Goal: Task Accomplishment & Management: Complete application form

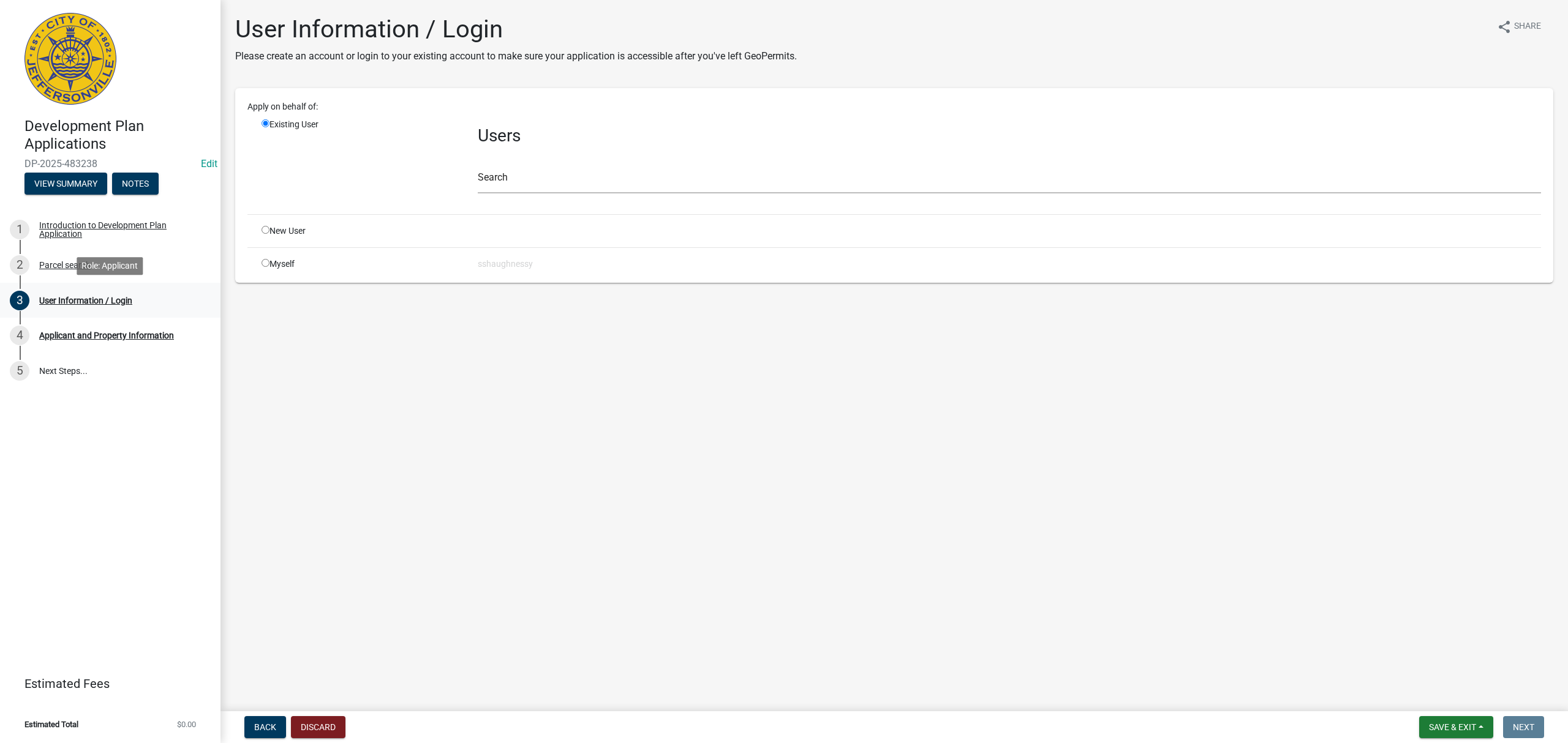
click at [147, 304] on div "3 User Information / Login" at bounding box center [105, 300] width 191 height 19
click at [604, 163] on div "Search" at bounding box center [1009, 172] width 1063 height 42
click at [610, 172] on input "text" at bounding box center [1009, 181] width 1063 height 25
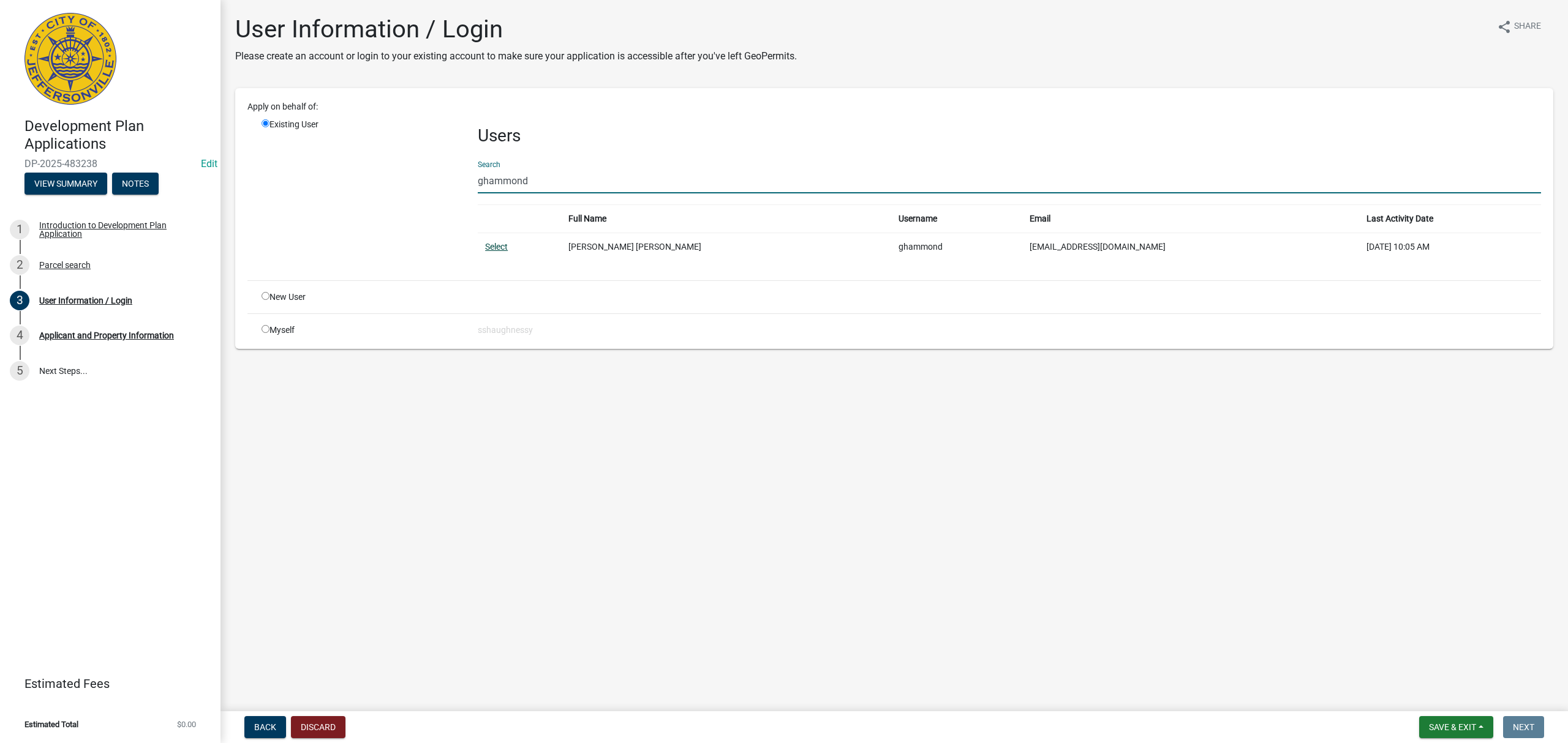
type input "ghammond"
click at [493, 244] on link "Select" at bounding box center [497, 246] width 23 height 10
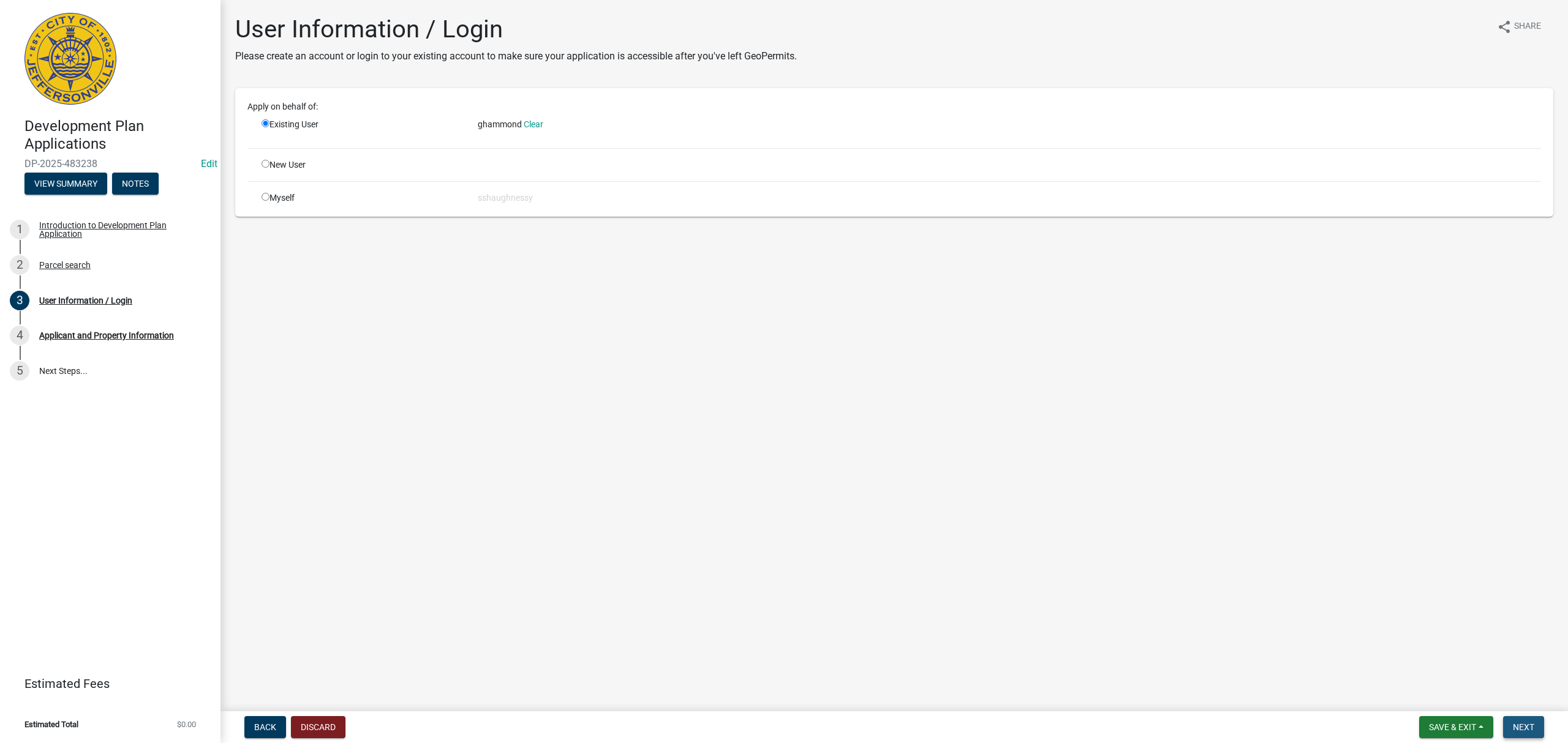
click at [1529, 725] on span "Next" at bounding box center [1523, 728] width 21 height 10
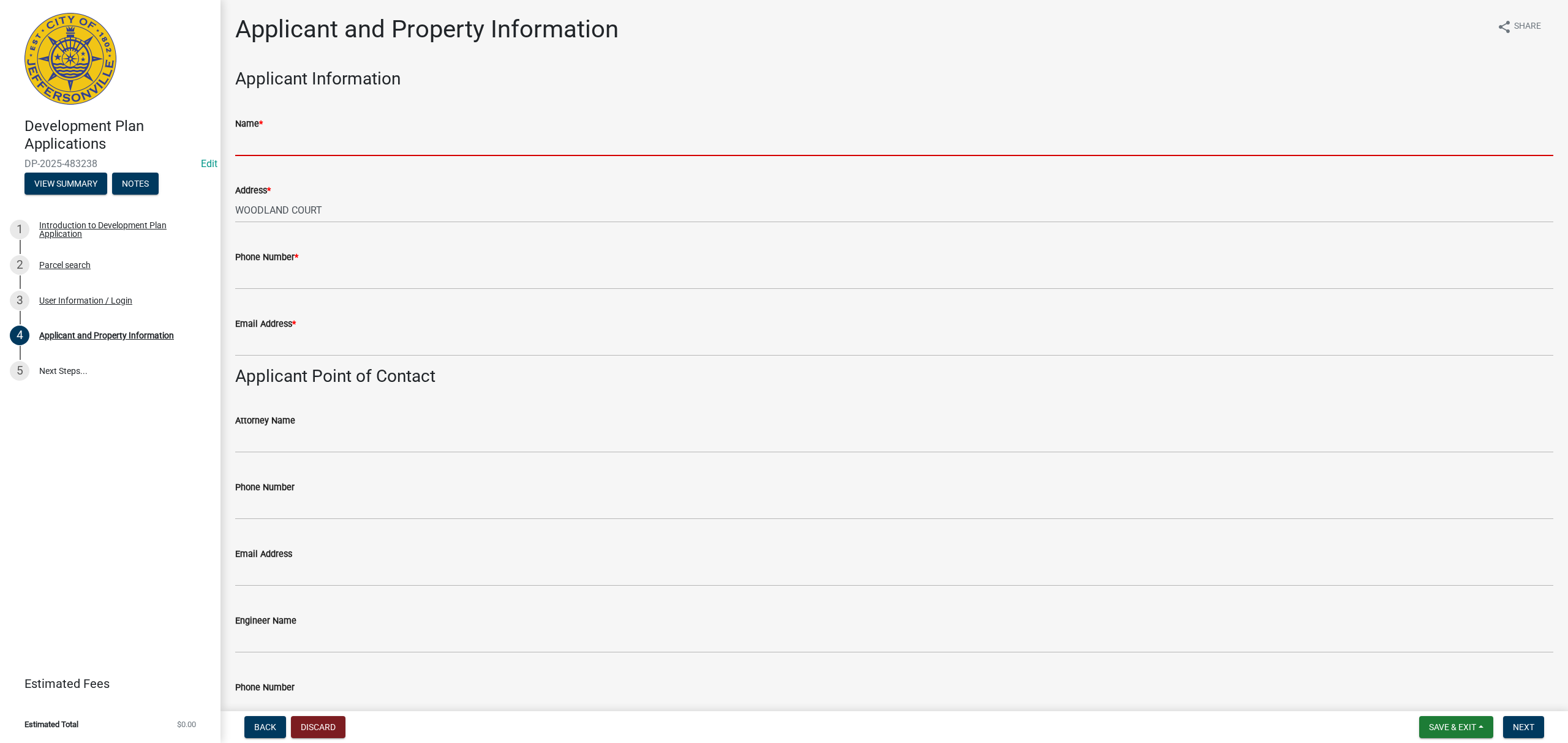
click at [309, 141] on input "Name *" at bounding box center [893, 143] width 1318 height 25
paste input "[PERSON_NAME]"
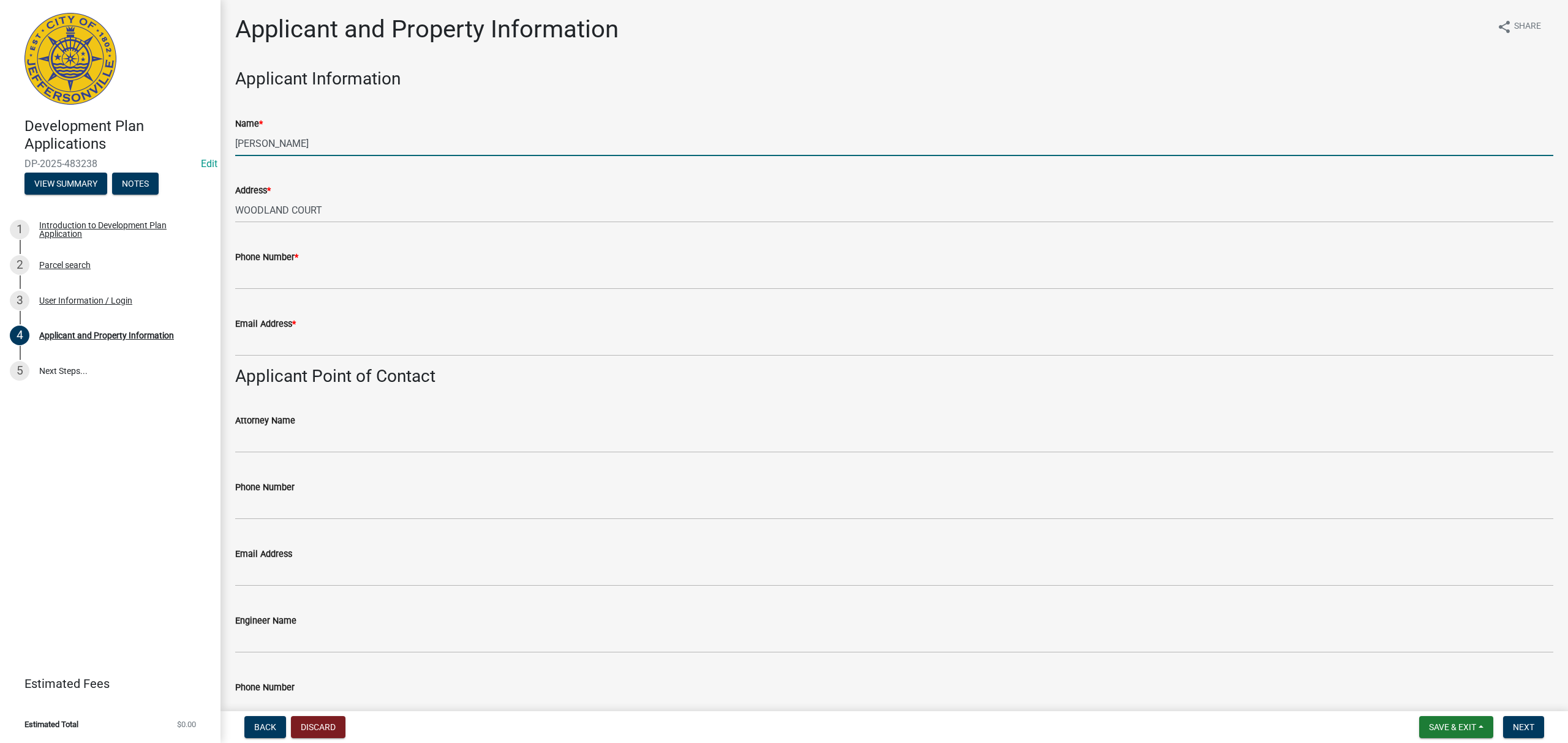
type input "[PERSON_NAME]"
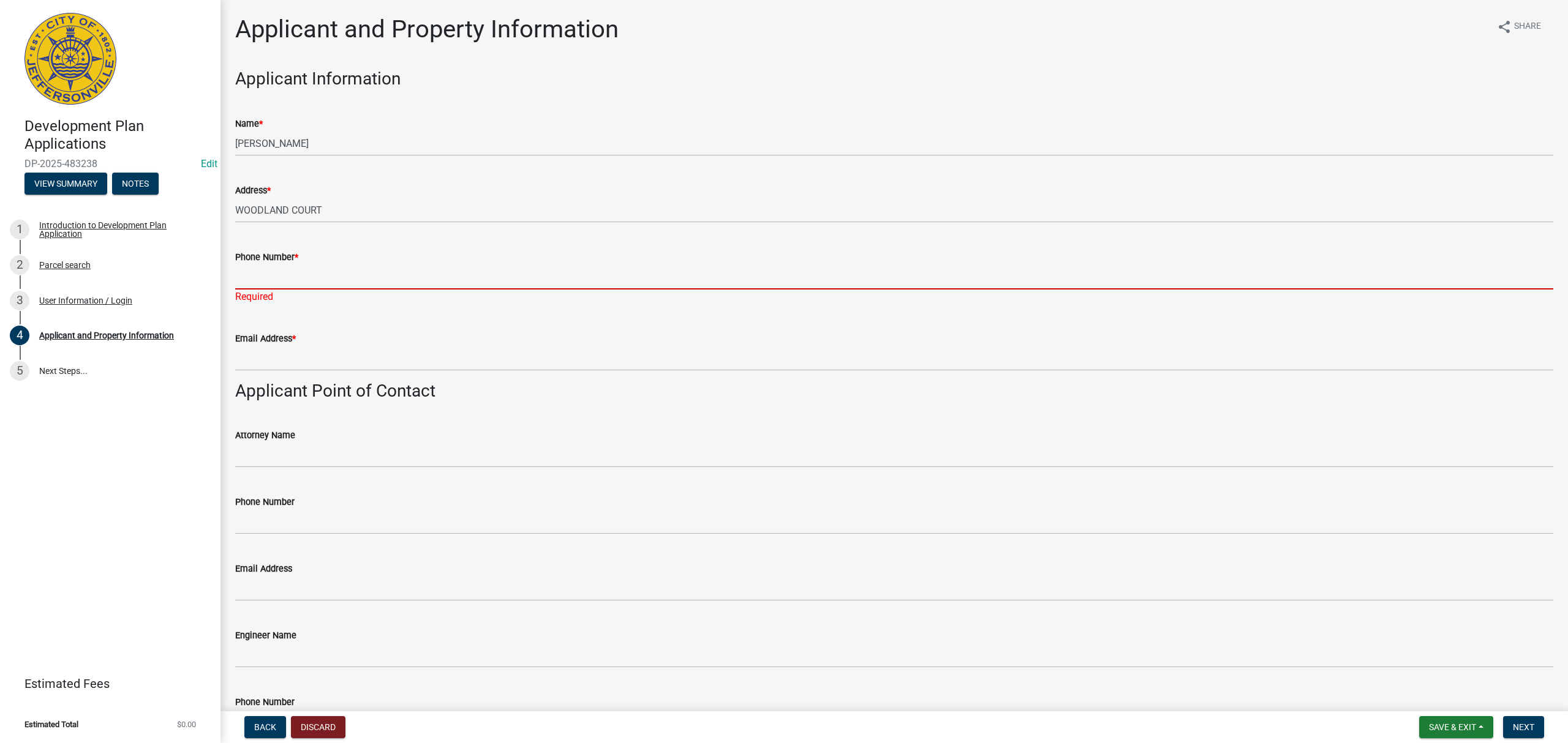
click at [345, 269] on input "Phone Number *" at bounding box center [893, 277] width 1318 height 25
paste input "[PHONE_NUMBER]"
type input "[PHONE_NUMBER]"
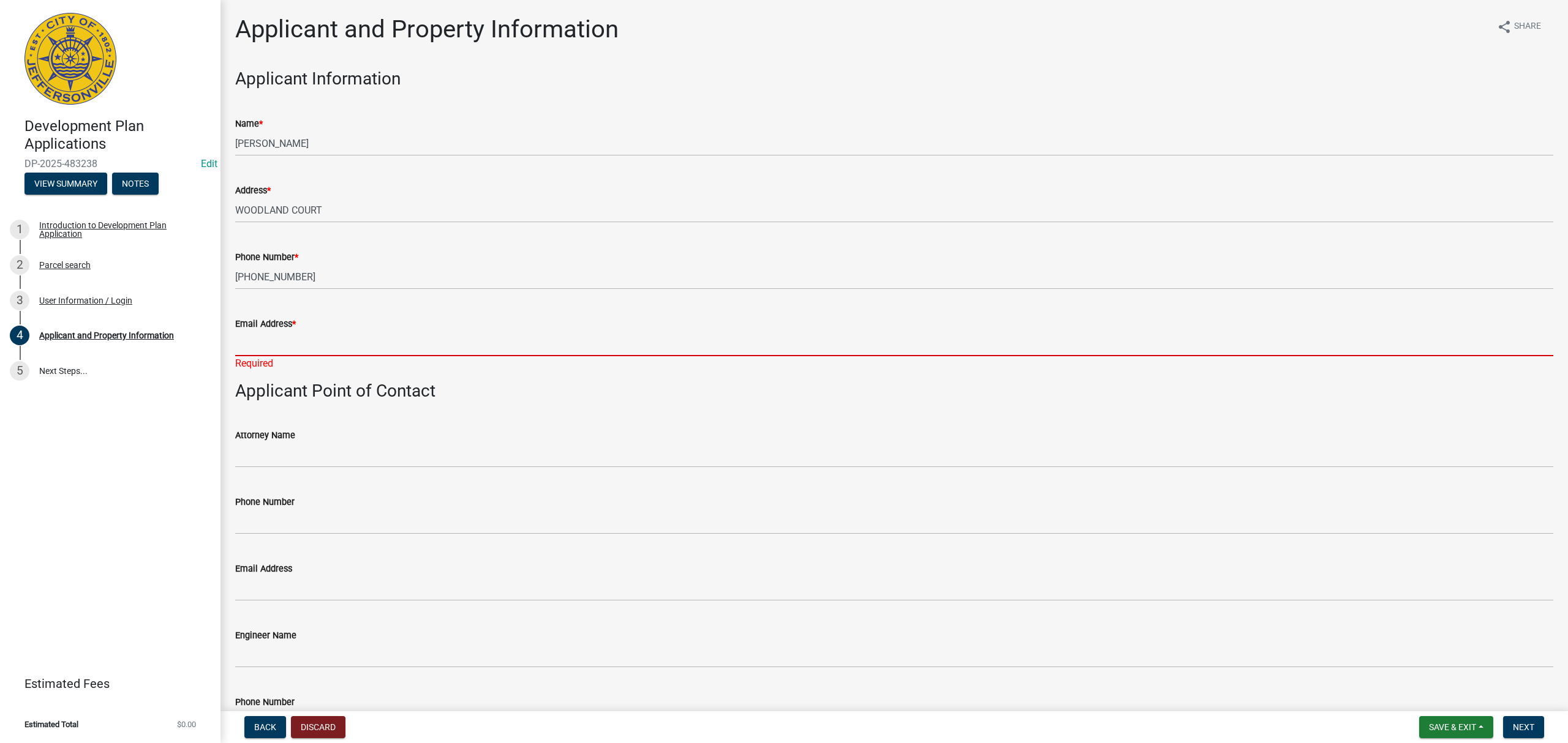
click at [277, 346] on input "Email Address *" at bounding box center [893, 344] width 1318 height 25
paste input "[EMAIL_ADDRESS][DOMAIN_NAME]"
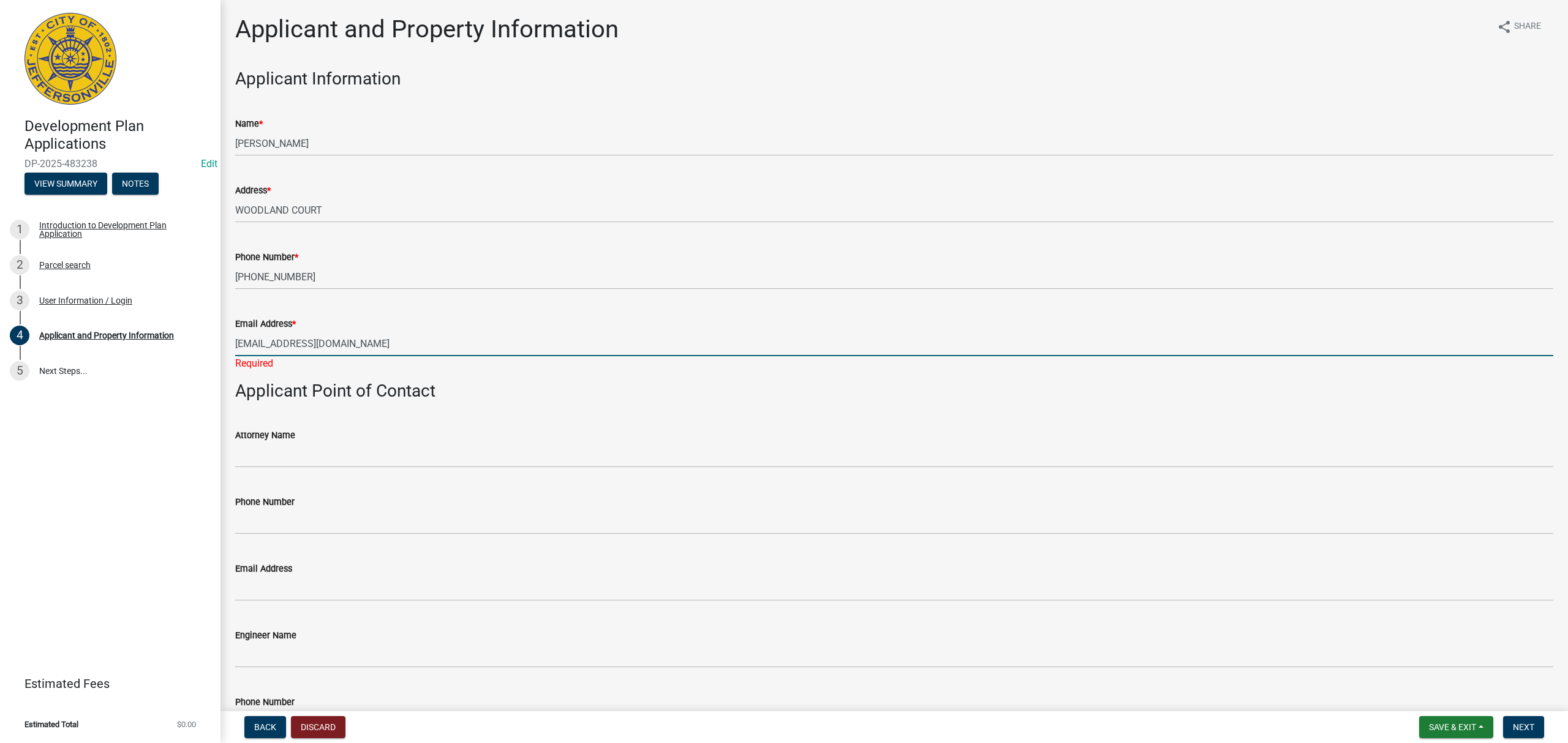
type input "[EMAIL_ADDRESS][DOMAIN_NAME]"
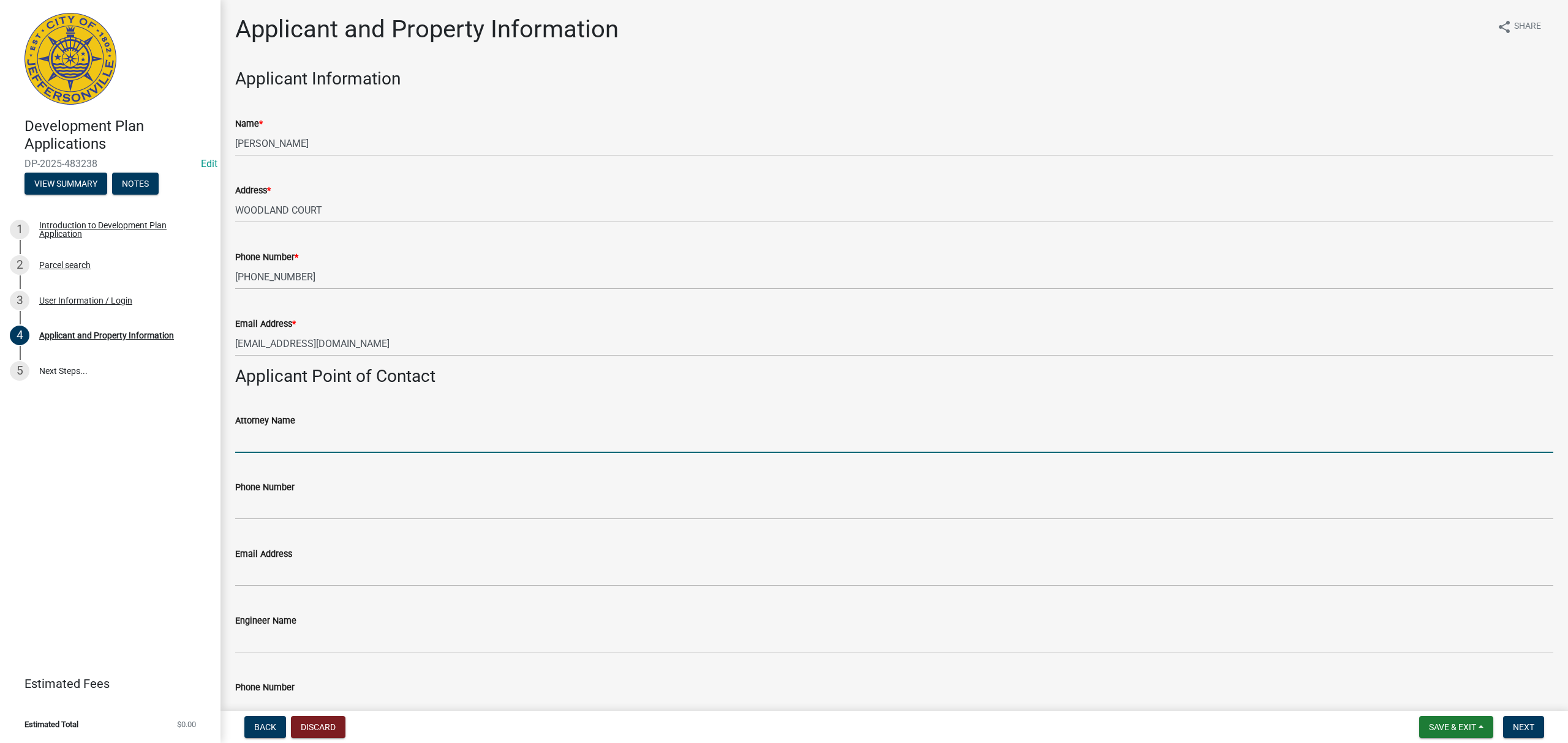
click at [314, 448] on input "Attorney Name" at bounding box center [893, 441] width 1318 height 25
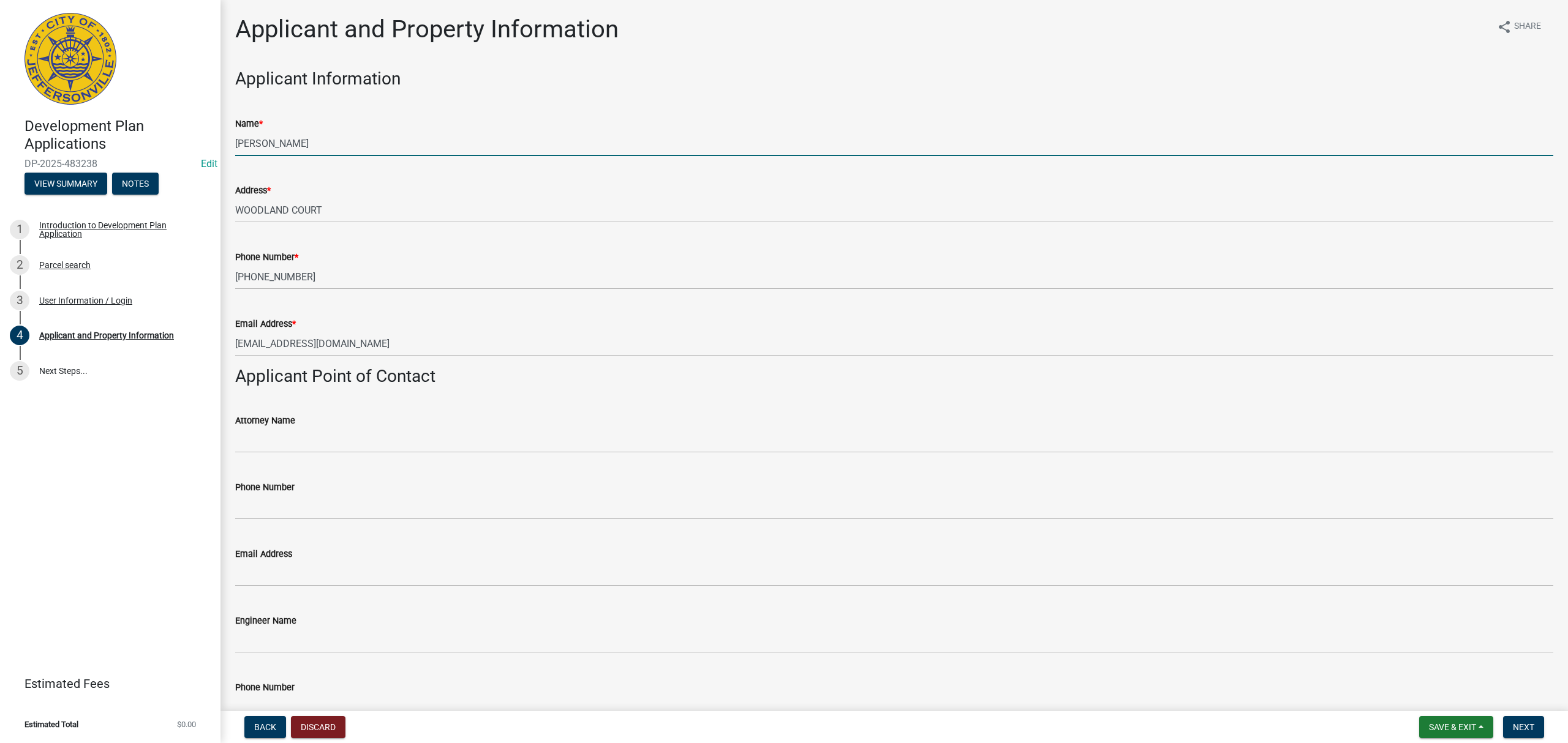
click at [351, 148] on input "[PERSON_NAME]" at bounding box center [893, 143] width 1318 height 25
click at [351, 144] on input "[PERSON_NAME]" at bounding box center [893, 143] width 1318 height 25
drag, startPoint x: 351, startPoint y: 144, endPoint x: 206, endPoint y: 141, distance: 145.0
click at [206, 141] on div "Development Plan Applications DP-2025-483238 Edit View Summary Notes 1 Introduc…" at bounding box center [784, 372] width 1568 height 743
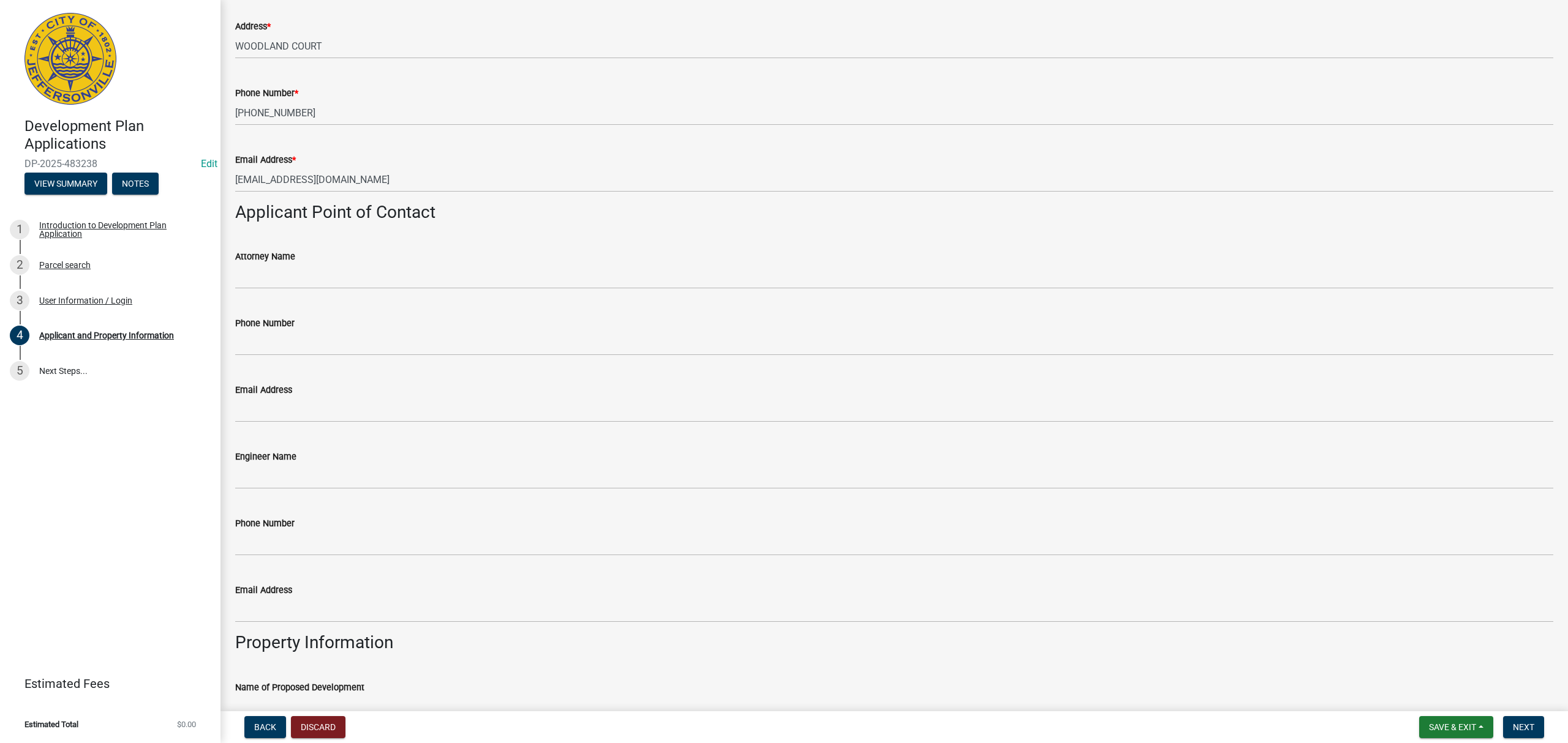
scroll to position [490, 0]
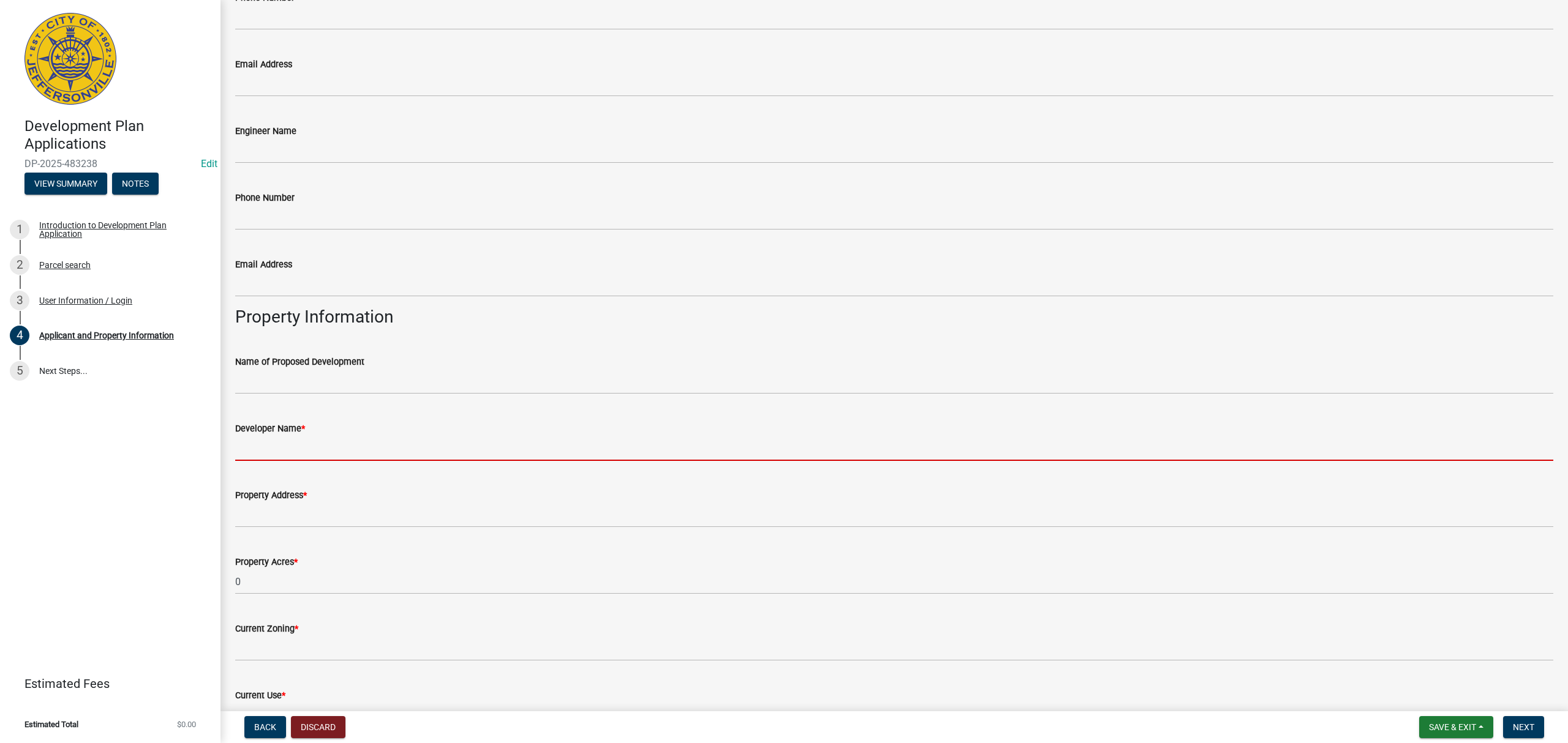
click at [347, 450] on input "Developer Name *" at bounding box center [893, 448] width 1318 height 25
paste input "[PERSON_NAME]"
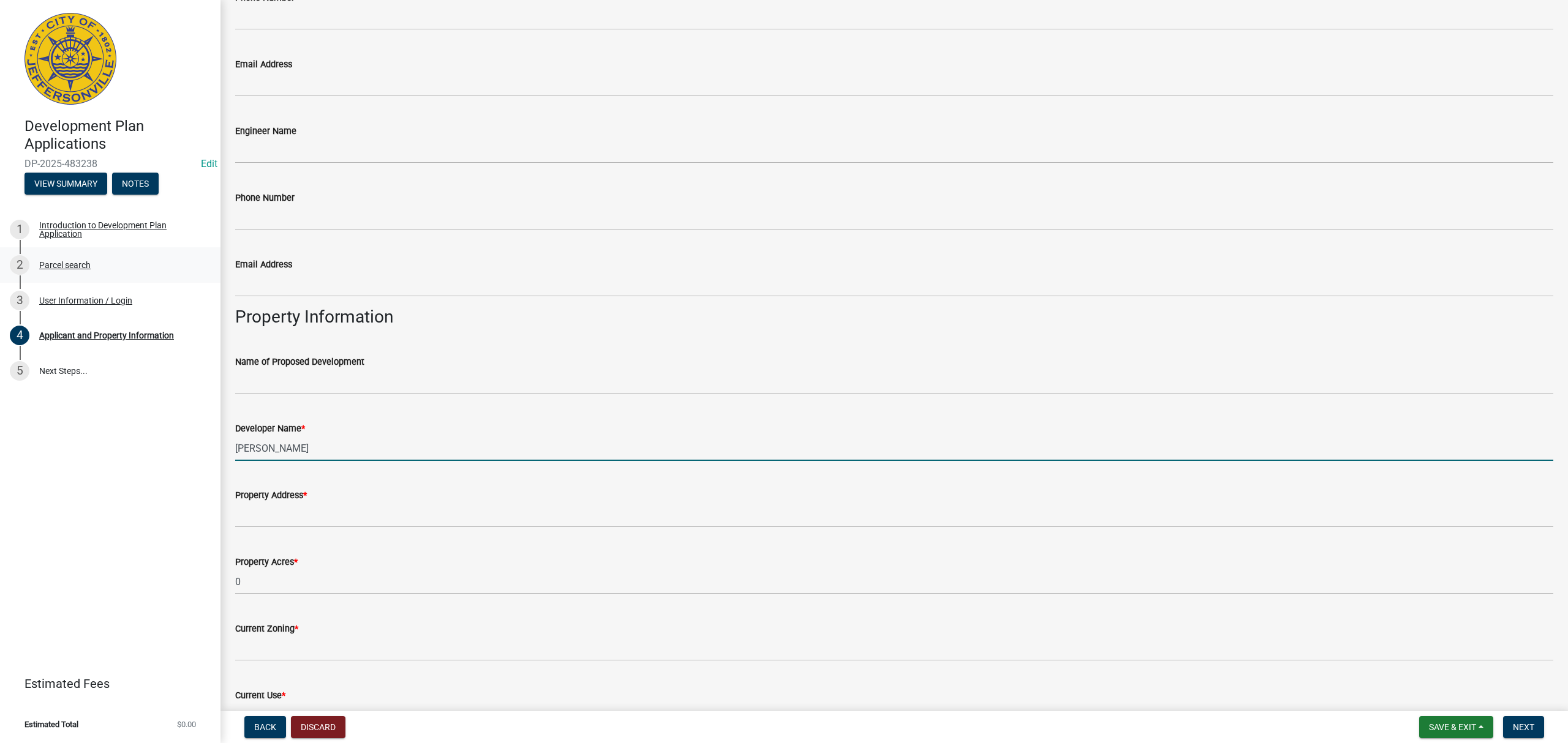
type input "[PERSON_NAME]"
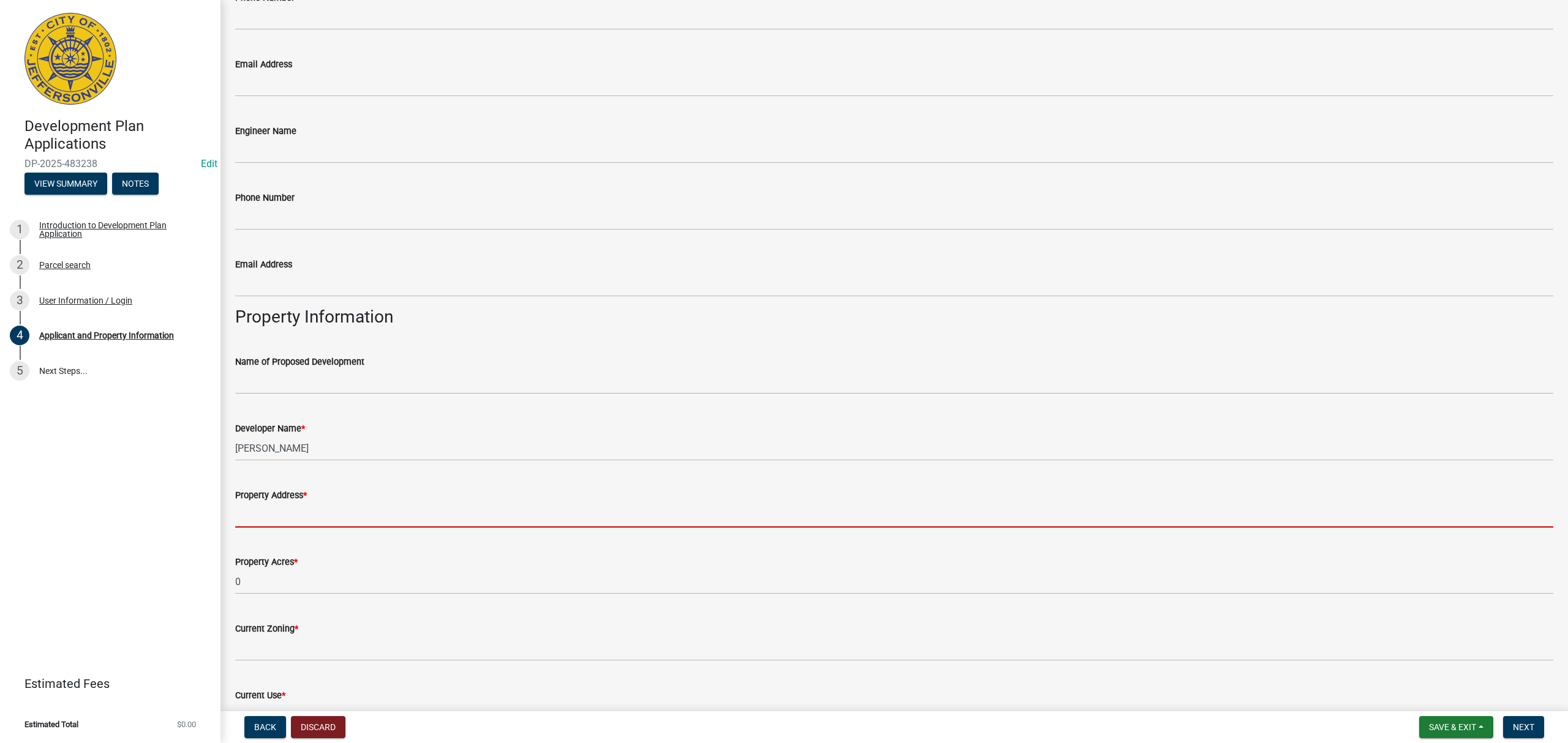
click at [337, 508] on input "Property Address *" at bounding box center [893, 515] width 1318 height 25
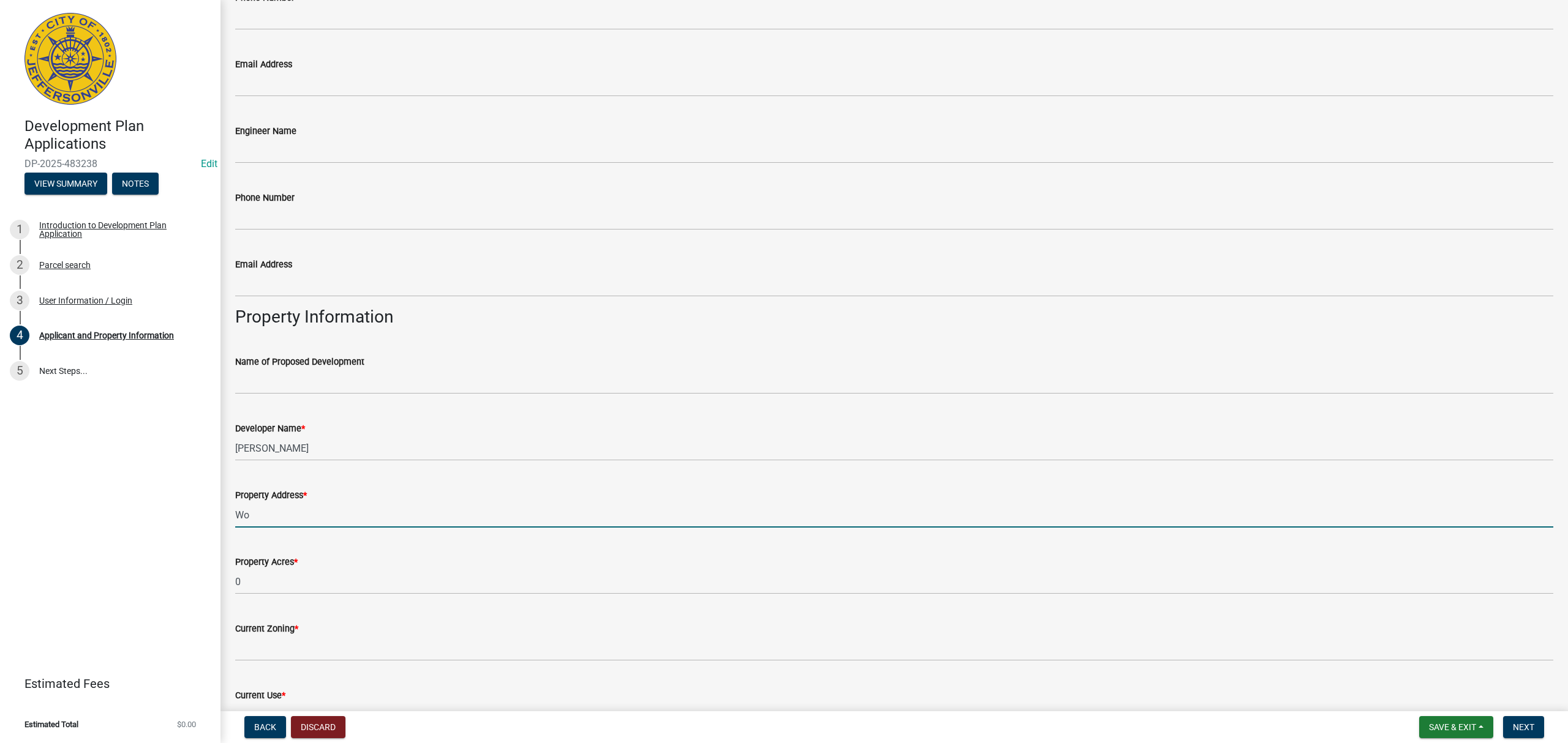
type input "W"
type input "Property east of 2101 Woodland Court"
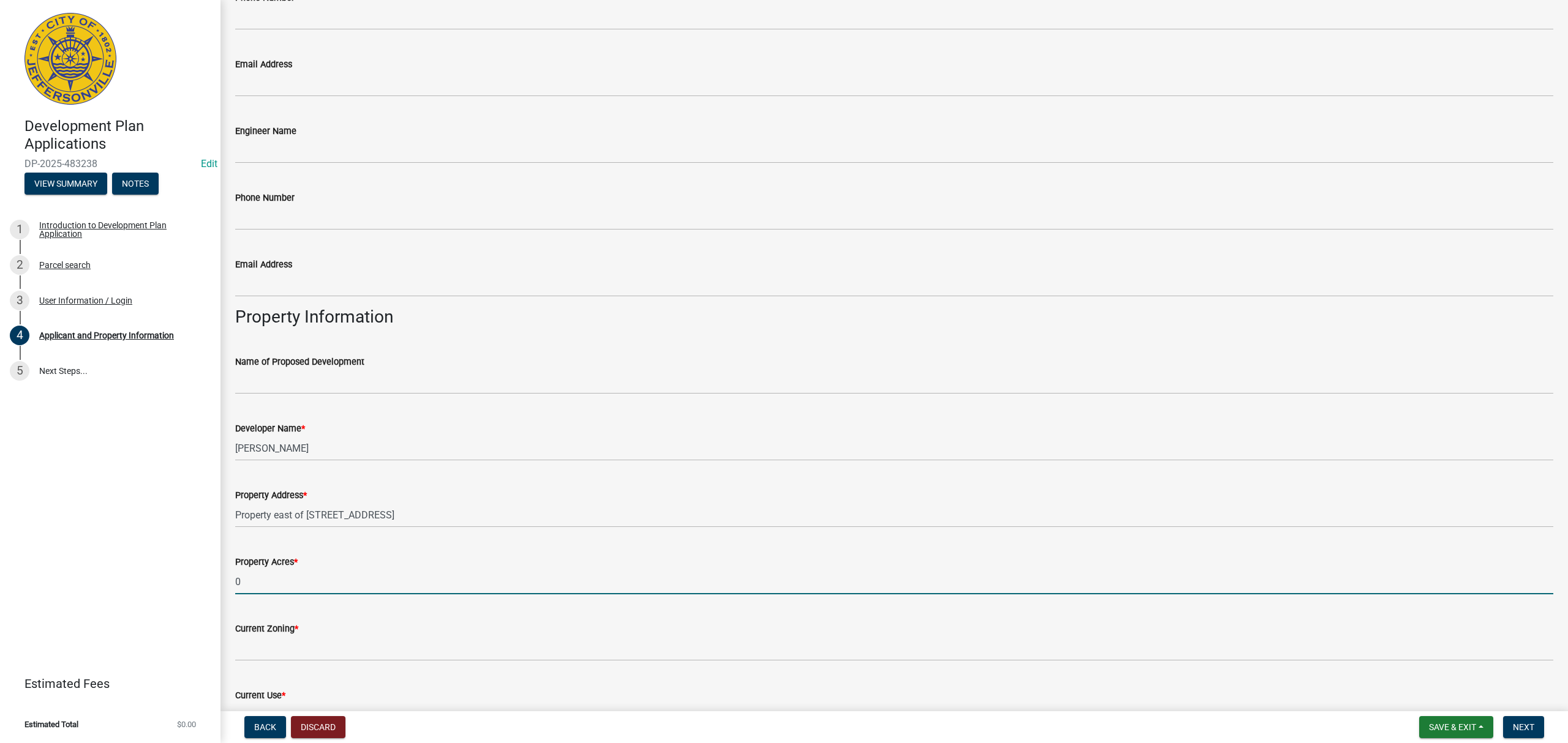
click at [253, 590] on input "0" at bounding box center [893, 582] width 1318 height 25
type input "0.6"
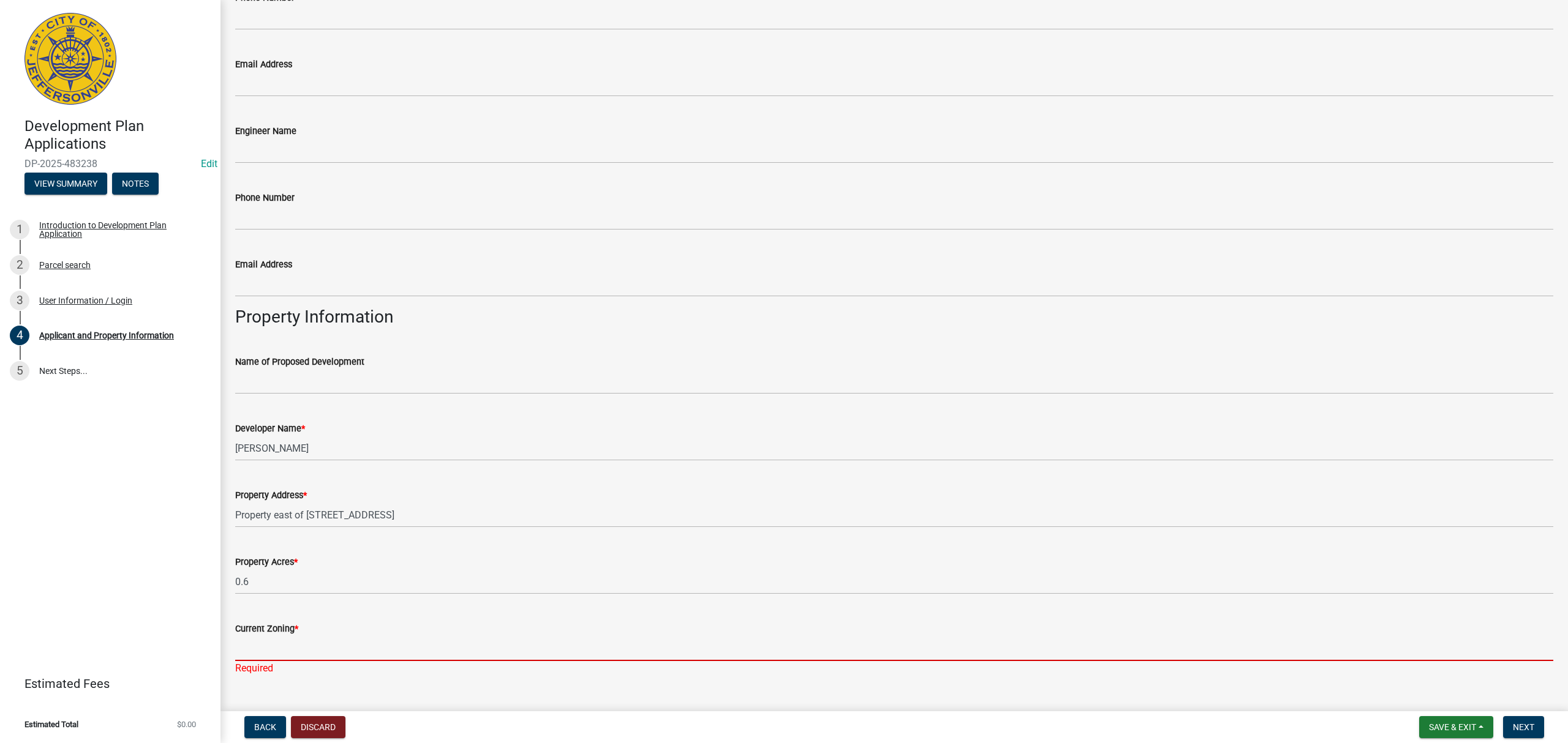
click at [329, 659] on input "Current Zoning *" at bounding box center [893, 649] width 1318 height 25
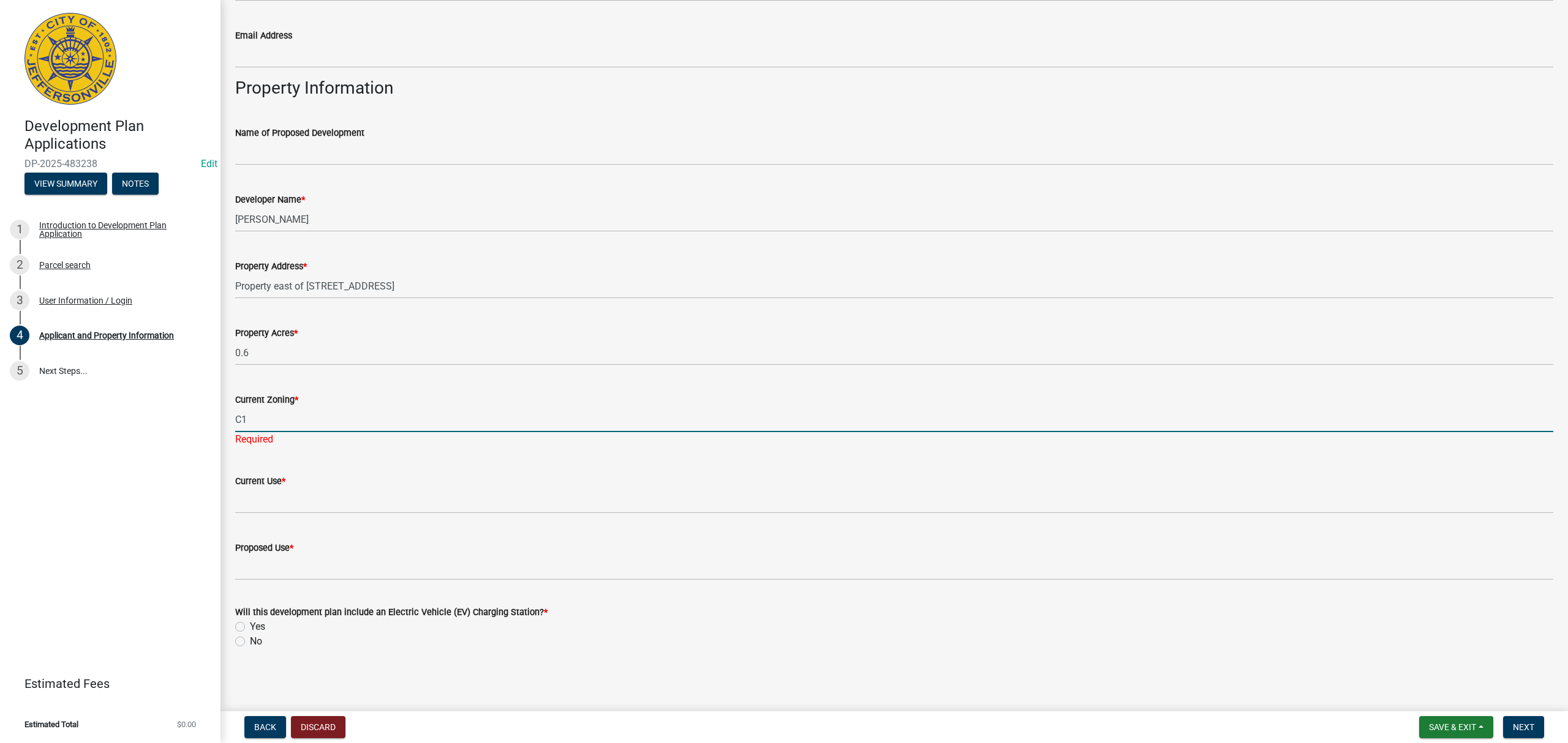
type input "C1"
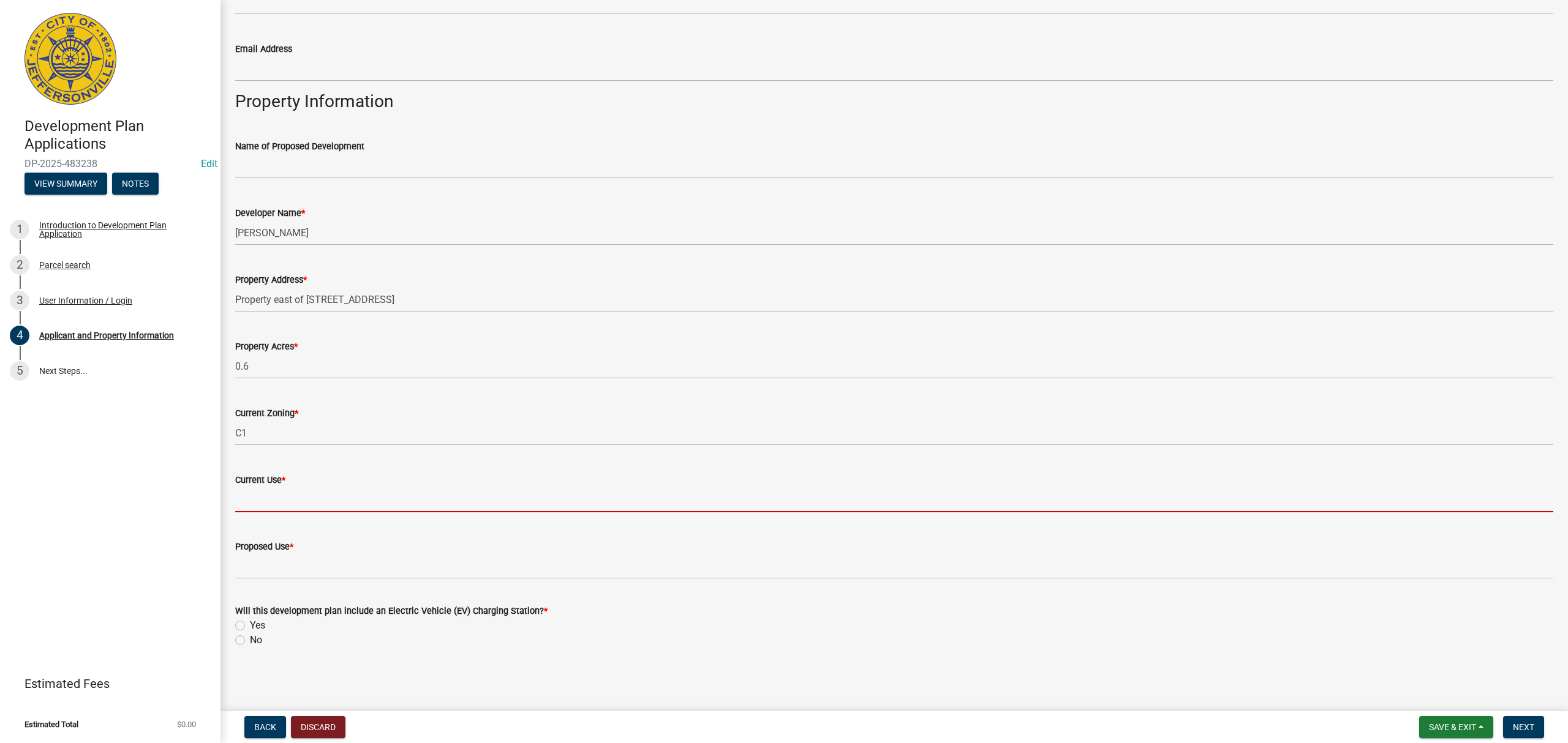
click at [361, 500] on input "Current Use *" at bounding box center [893, 500] width 1318 height 25
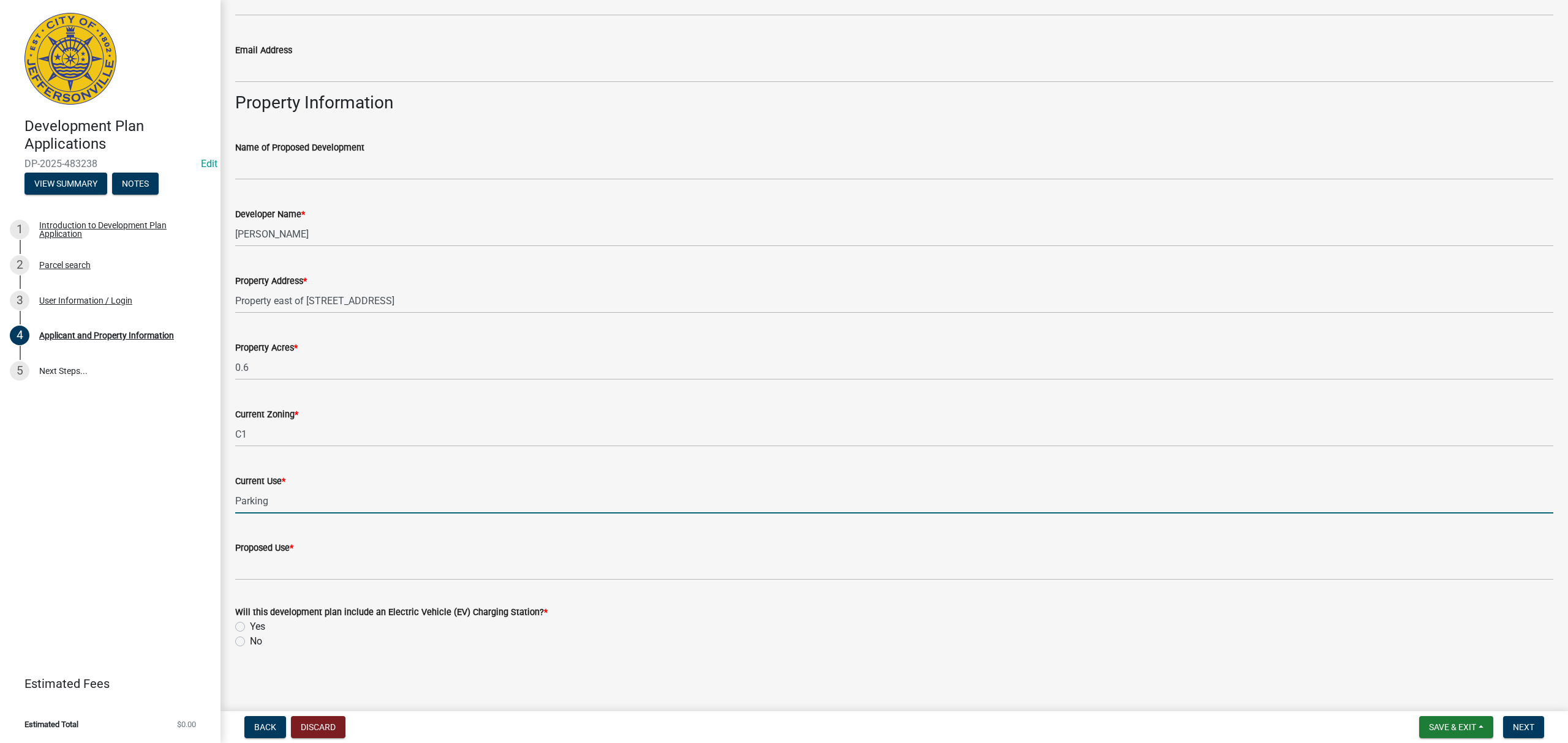
type input "Parking"
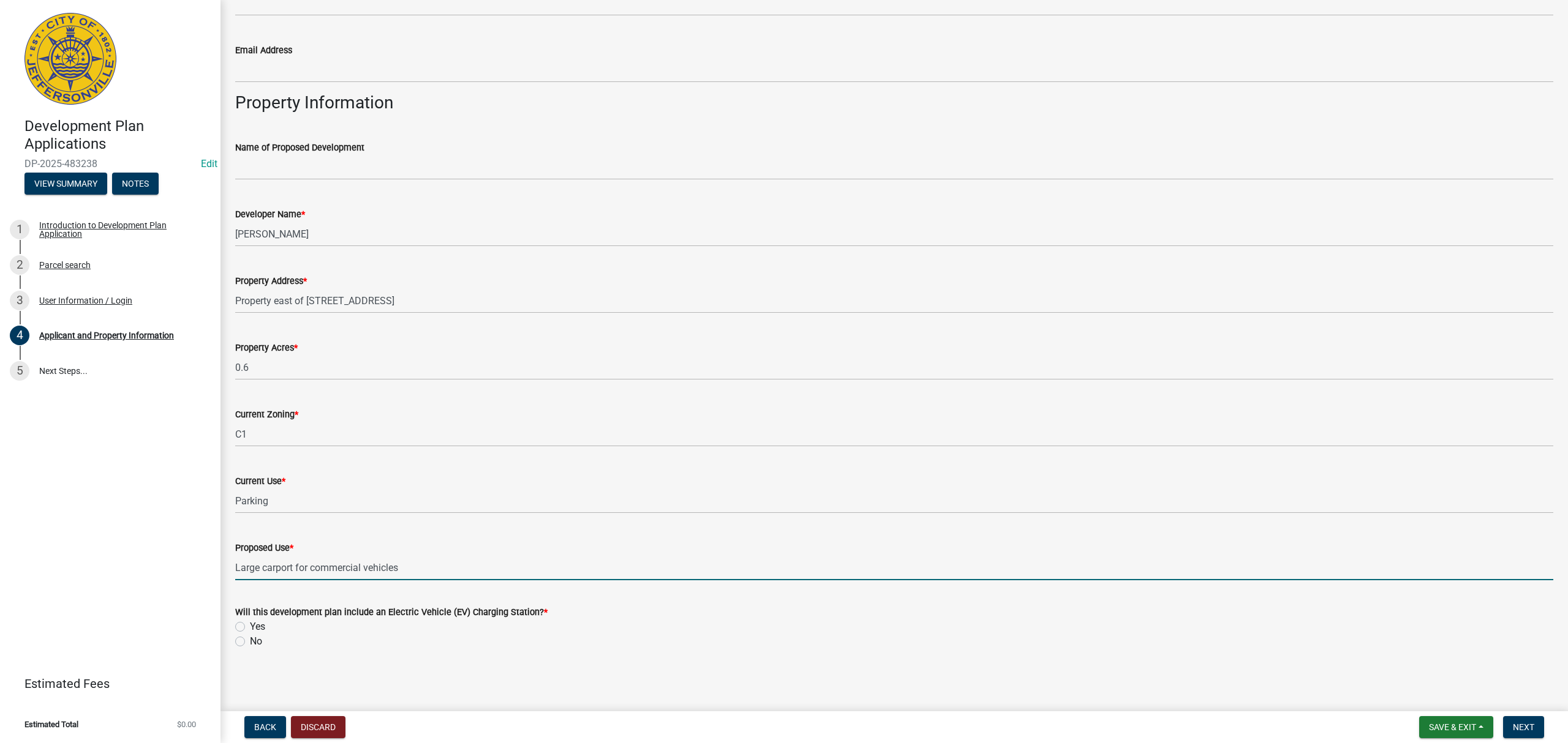
type input "Large carport for commercial vehicles"
click at [250, 639] on label "No" at bounding box center [256, 641] width 13 height 14
click at [250, 639] on input "No" at bounding box center [254, 638] width 8 height 8
radio input "true"
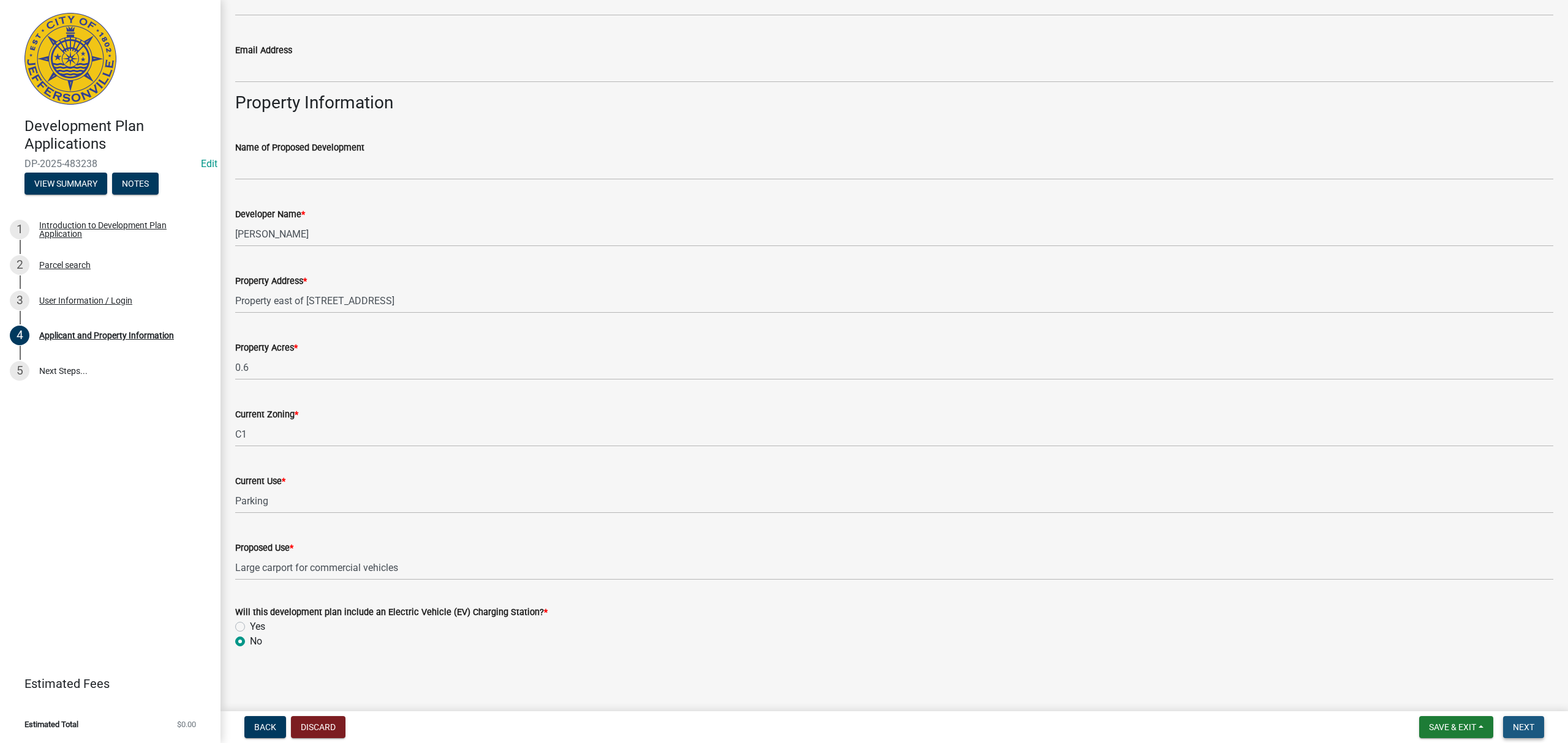
click at [1536, 719] on button "Next" at bounding box center [1523, 727] width 41 height 22
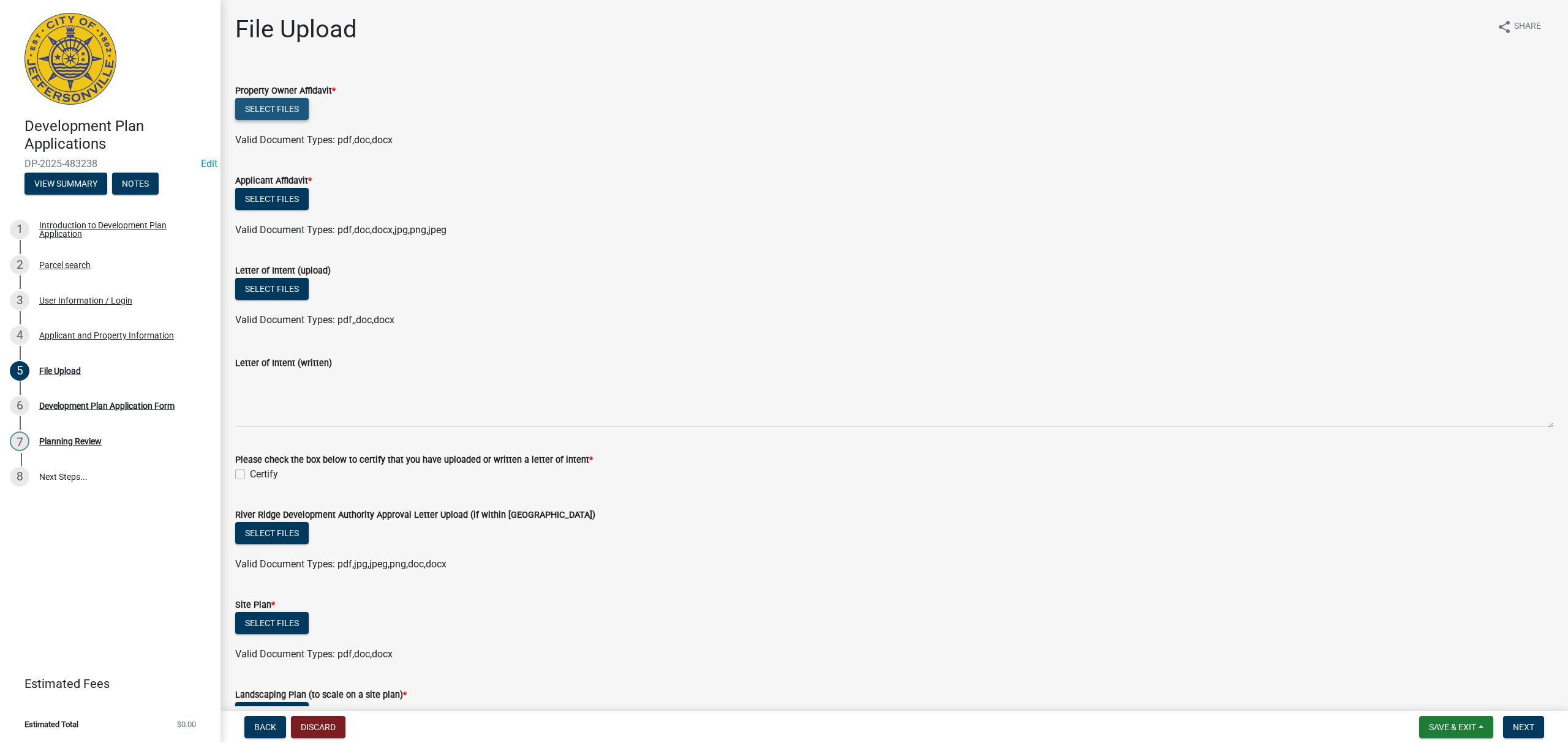
click at [275, 105] on button "Select files" at bounding box center [271, 109] width 73 height 22
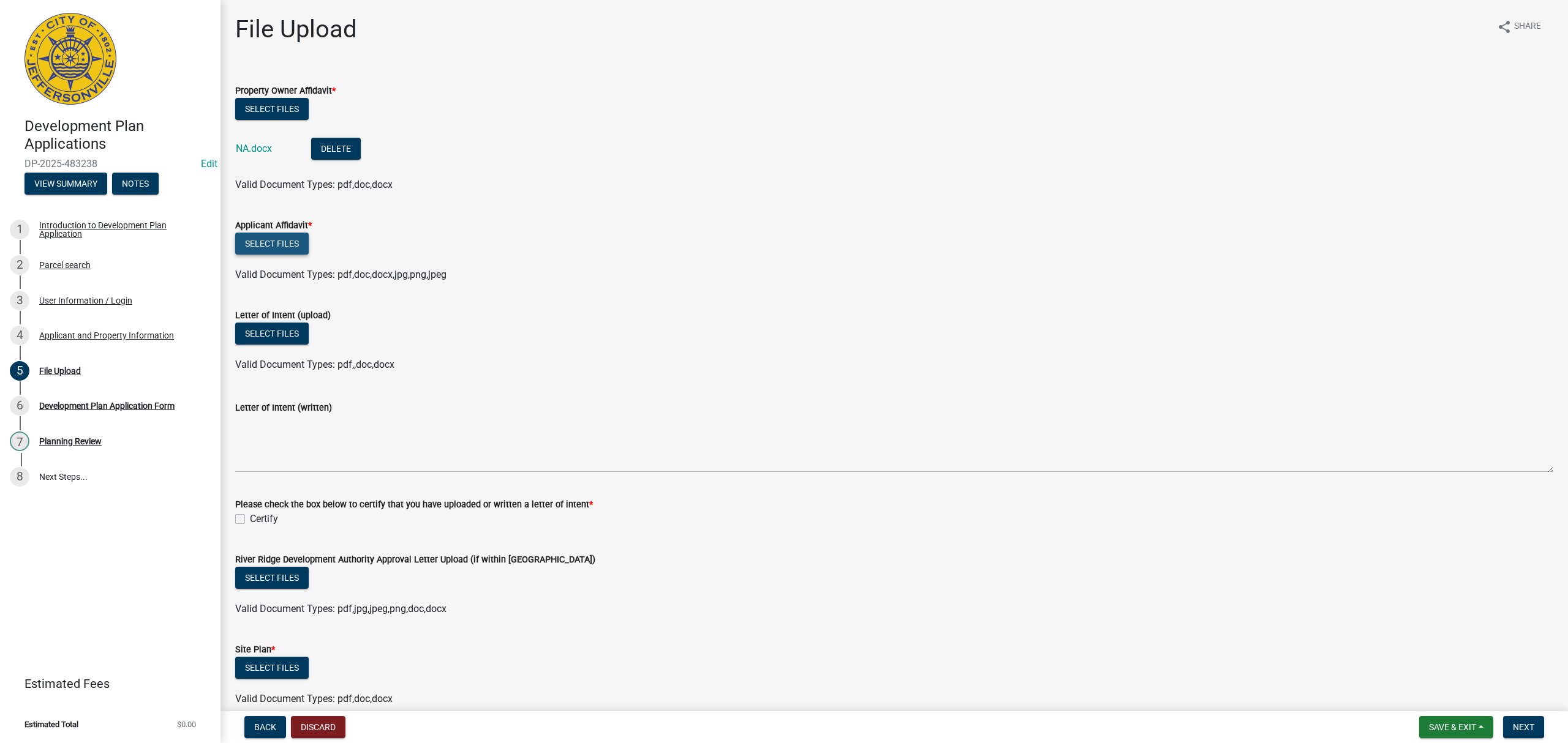
click at [282, 244] on button "Select files" at bounding box center [271, 243] width 73 height 22
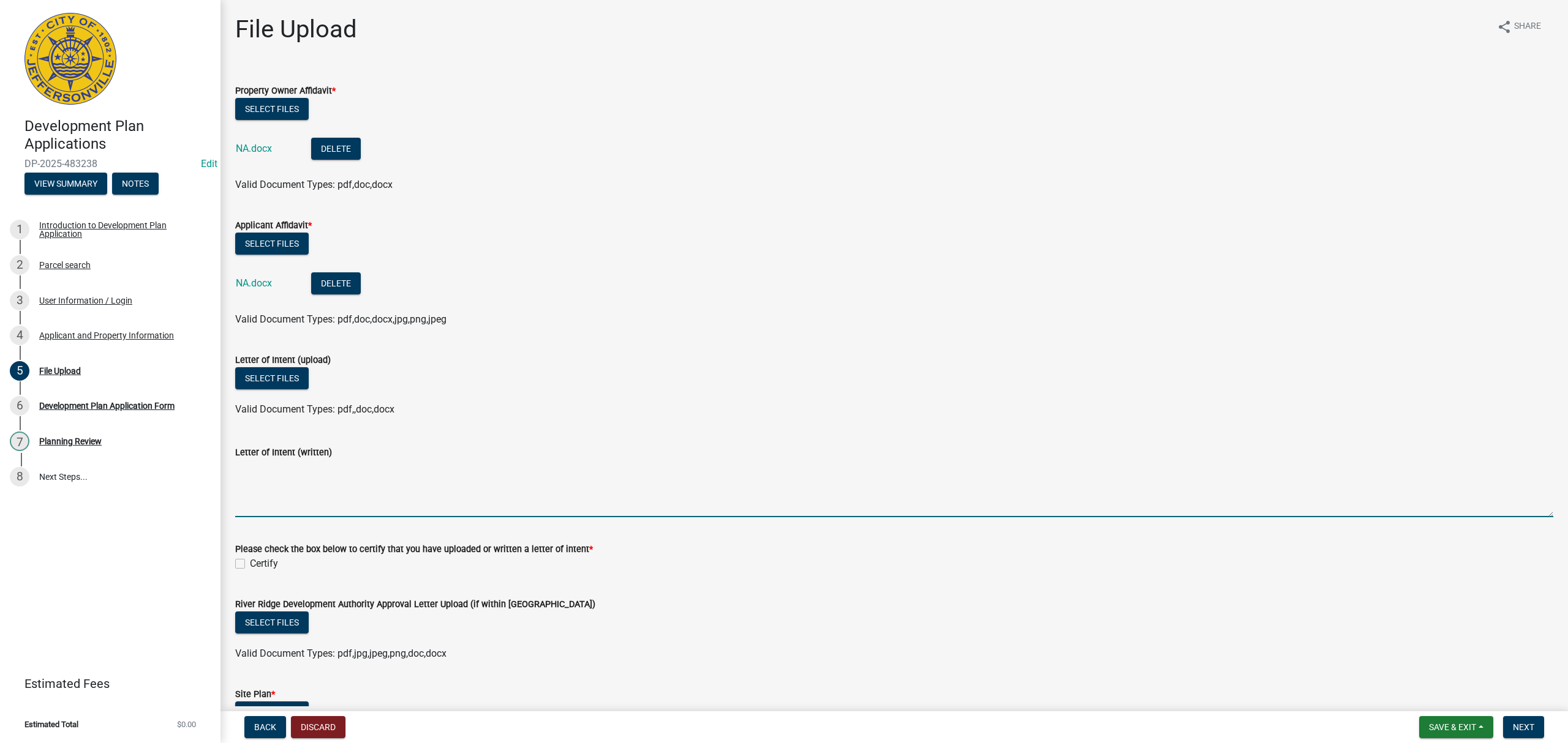
click at [359, 476] on textarea "Letter of Intent (written)" at bounding box center [893, 489] width 1318 height 58
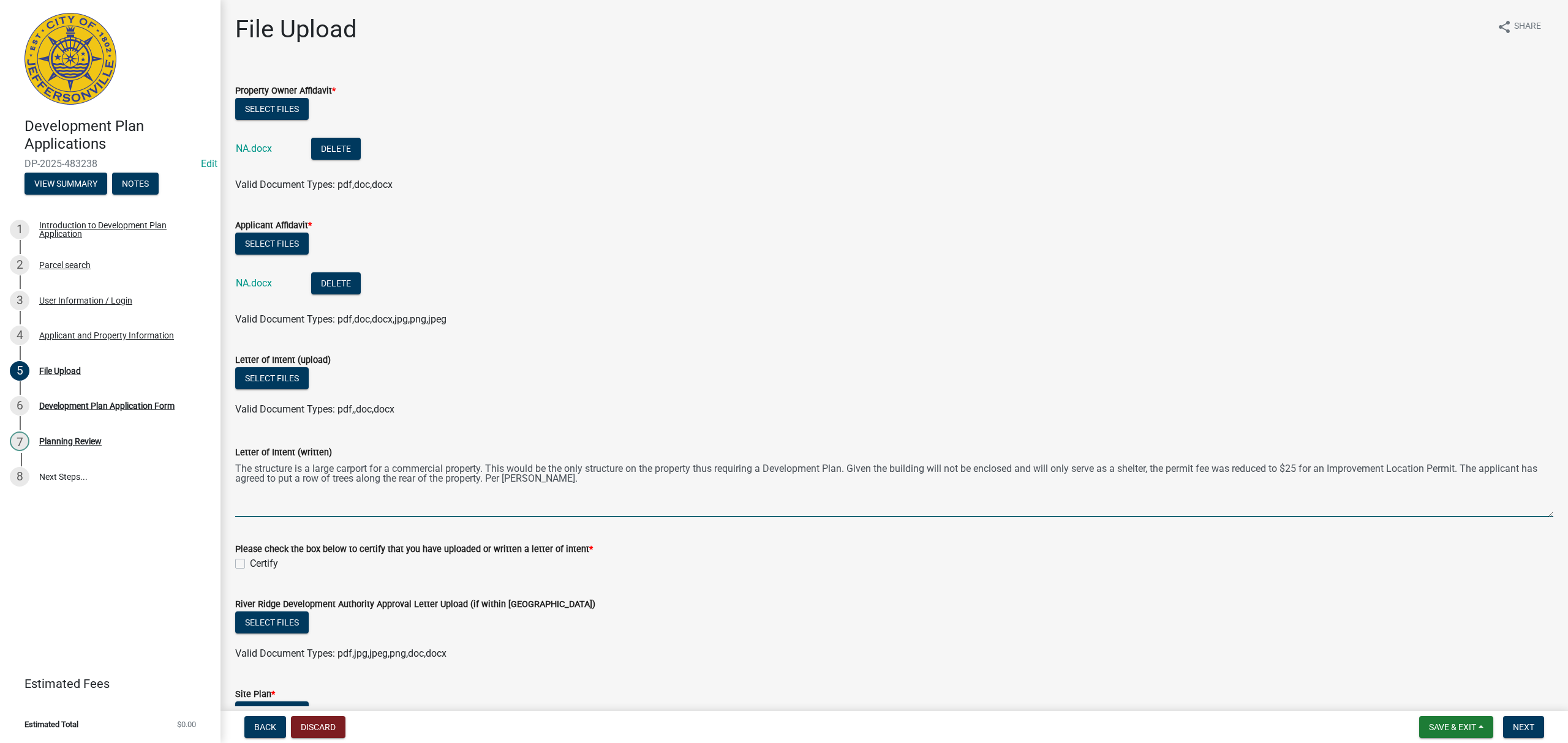
type textarea "The structure is a large carport for a commercial property. This would be the o…"
click at [250, 566] on label "Certify" at bounding box center [264, 563] width 28 height 14
click at [250, 565] on input "Certify" at bounding box center [254, 560] width 8 height 8
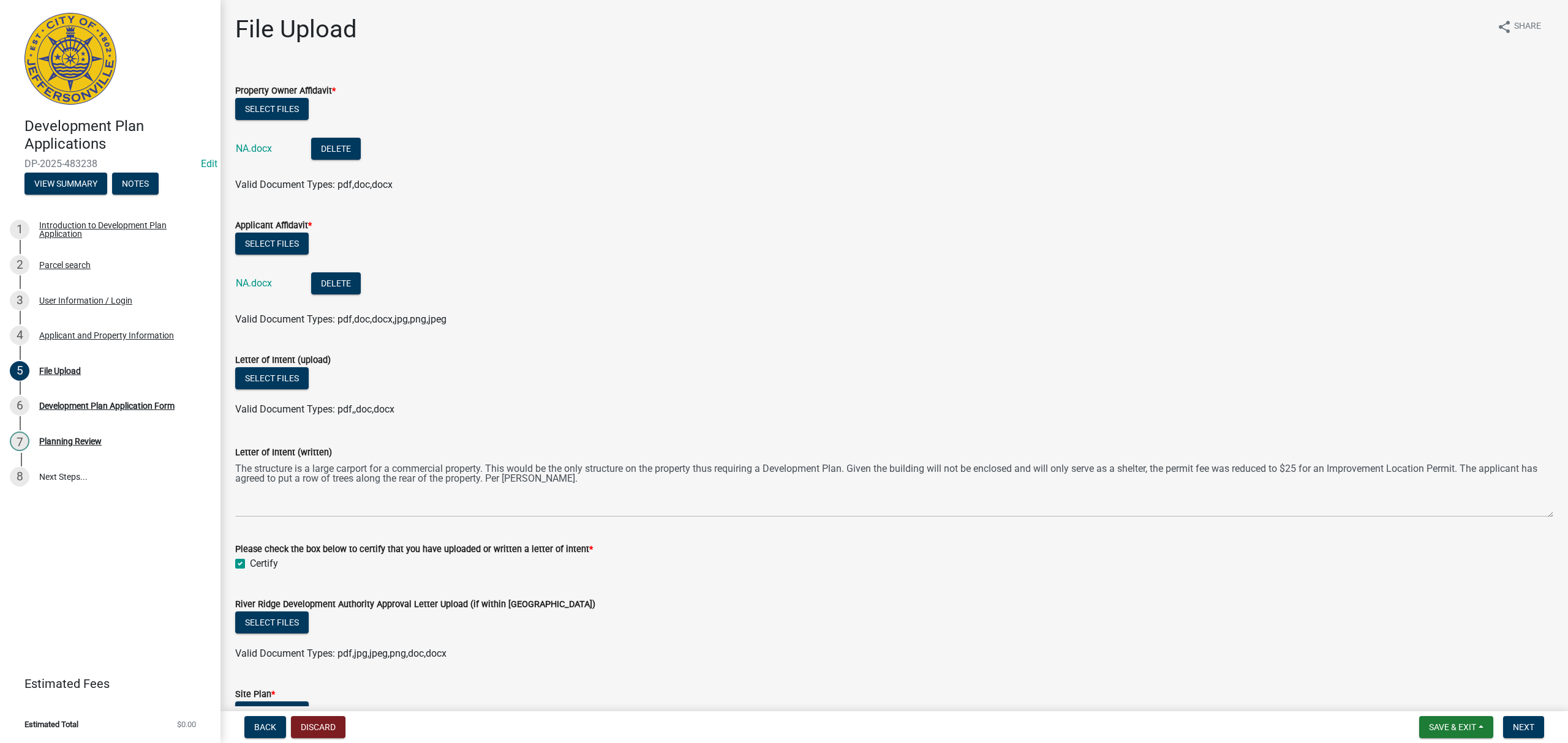
checkbox input "true"
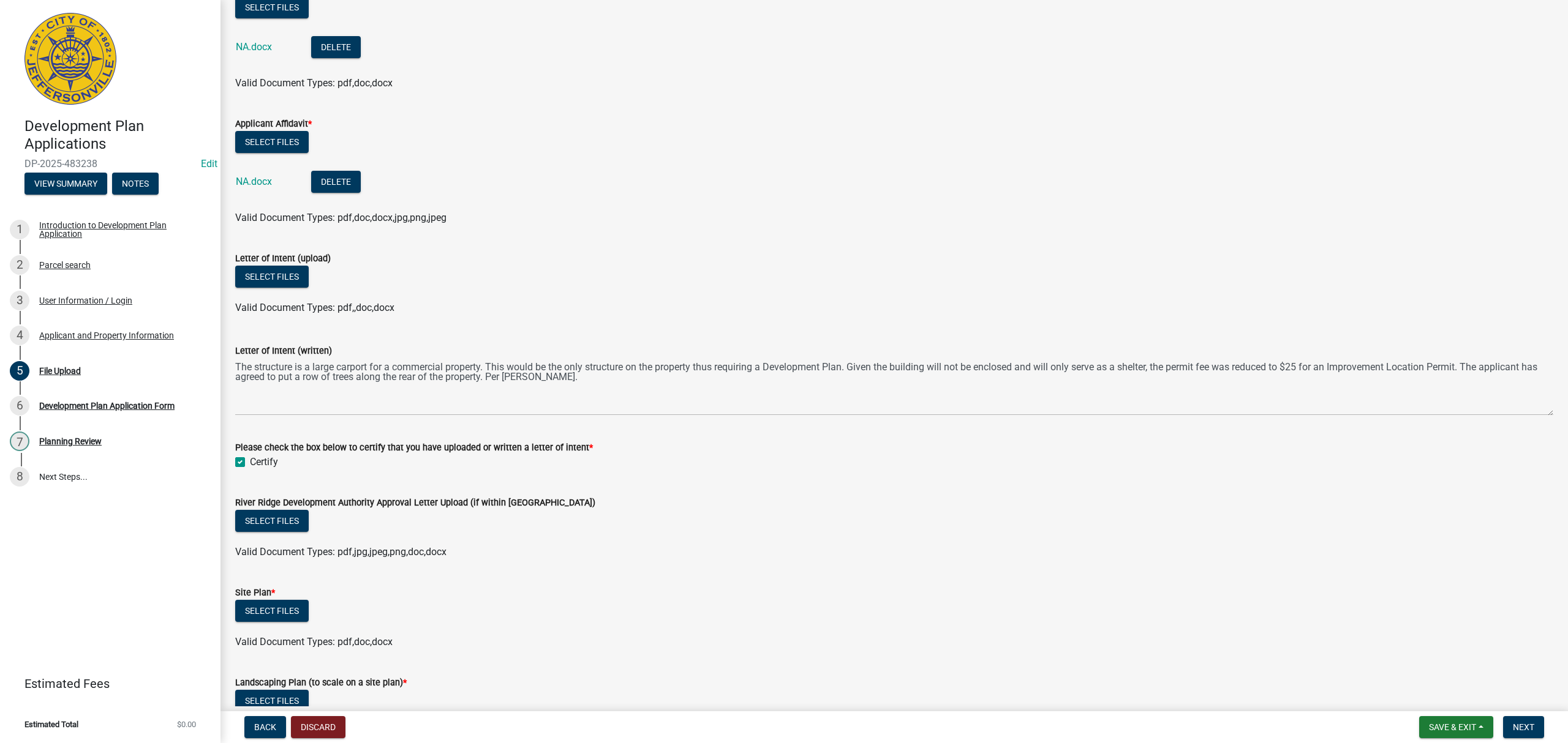
scroll to position [408, 0]
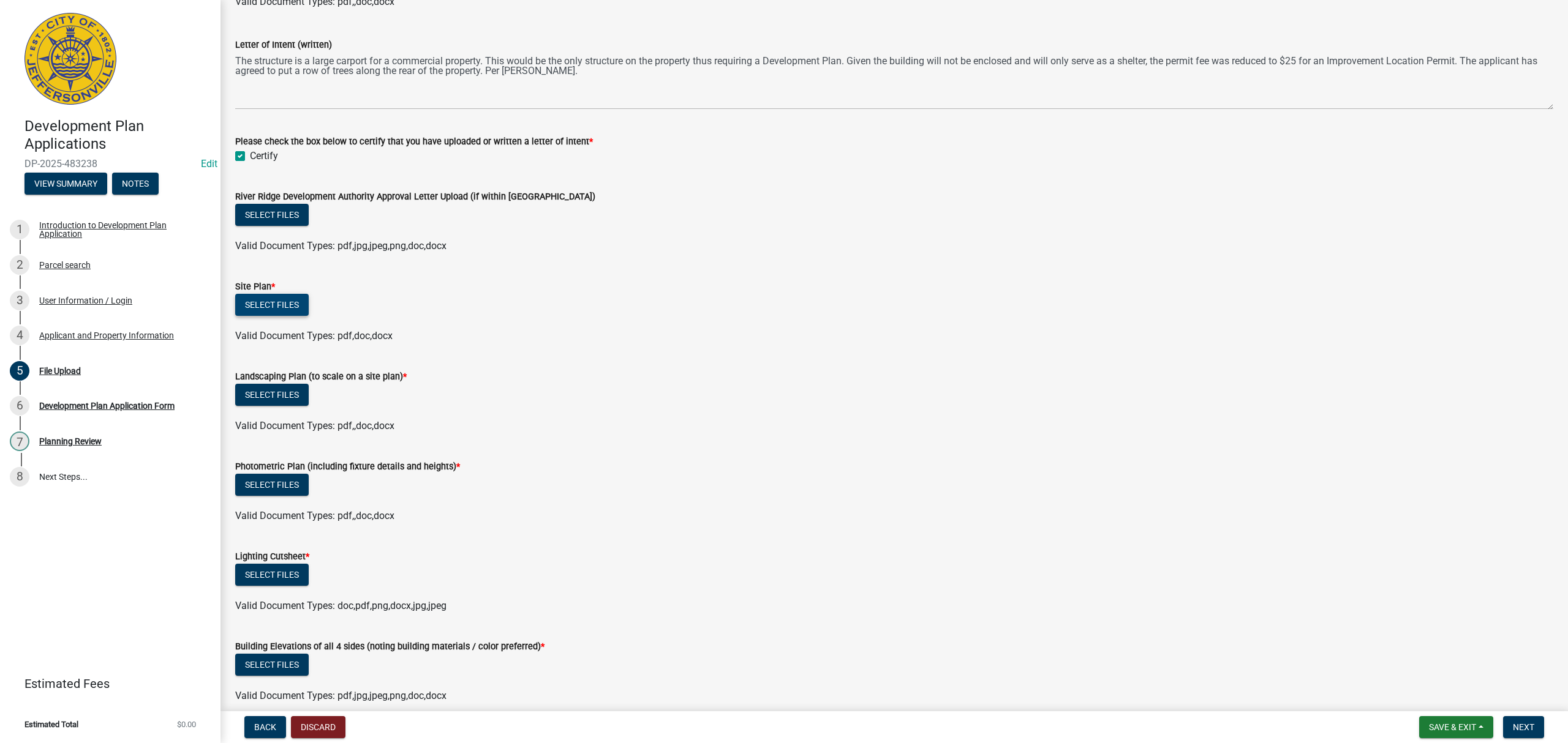
click at [299, 314] on button "Select files" at bounding box center [271, 304] width 73 height 22
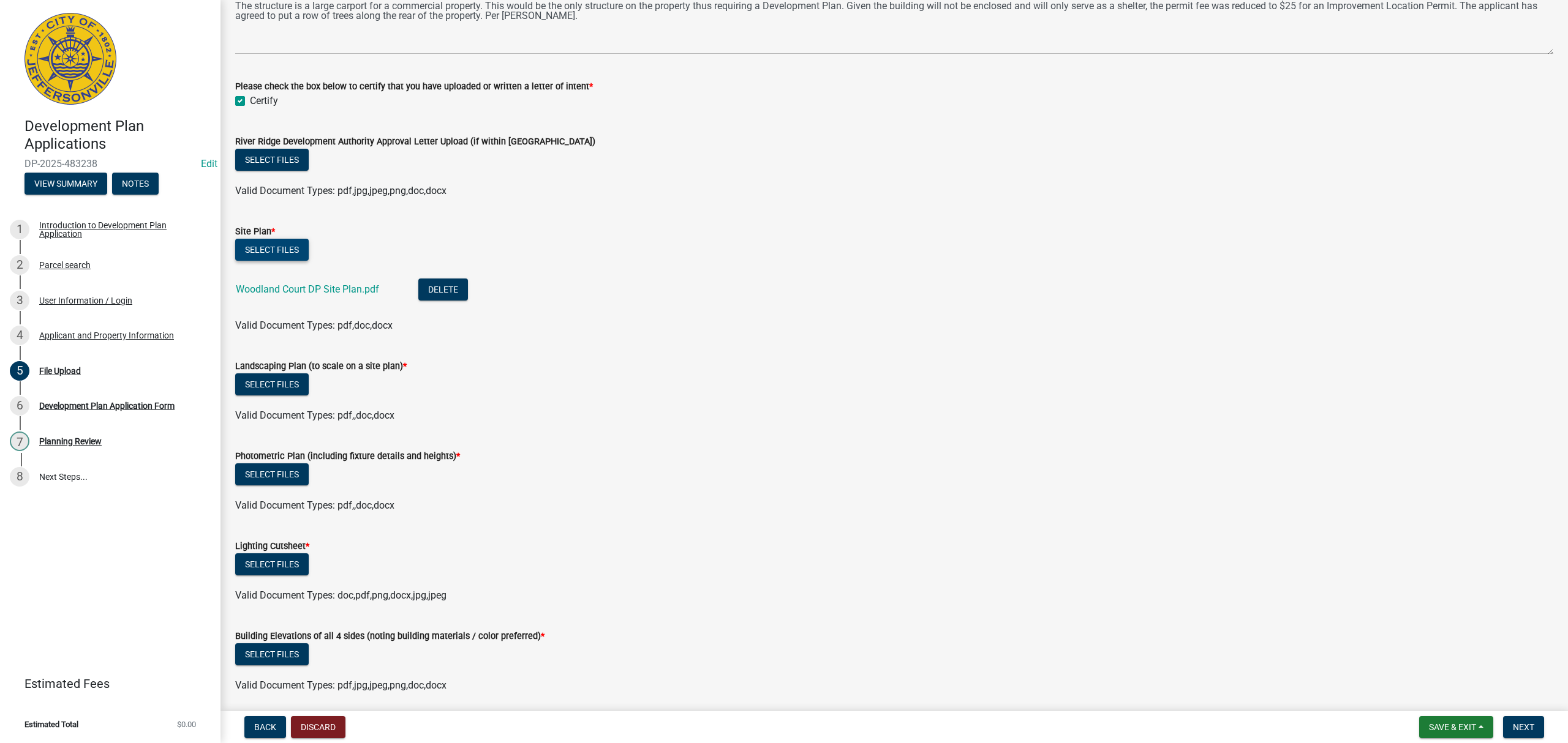
scroll to position [490, 0]
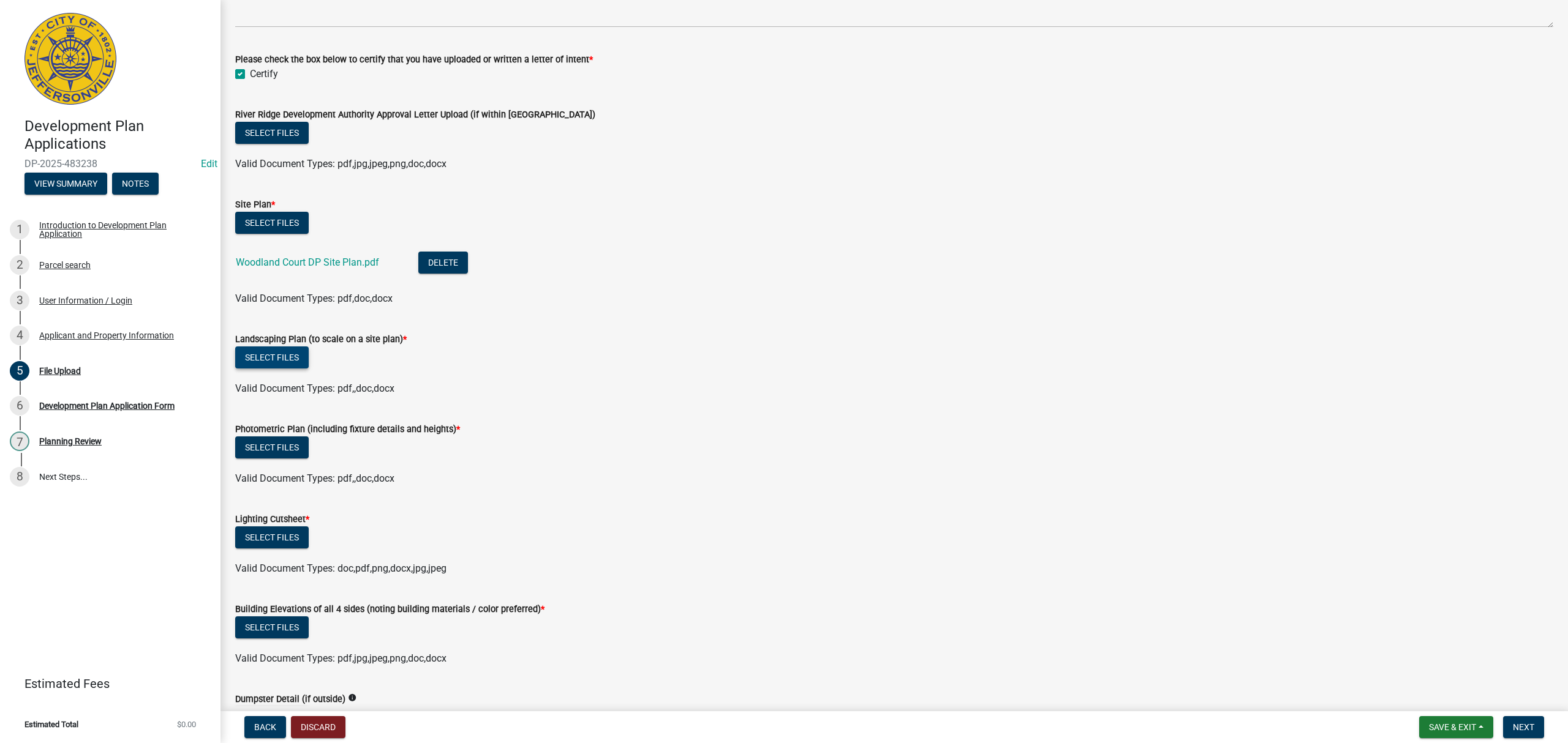
click at [265, 352] on button "Select files" at bounding box center [271, 357] width 73 height 22
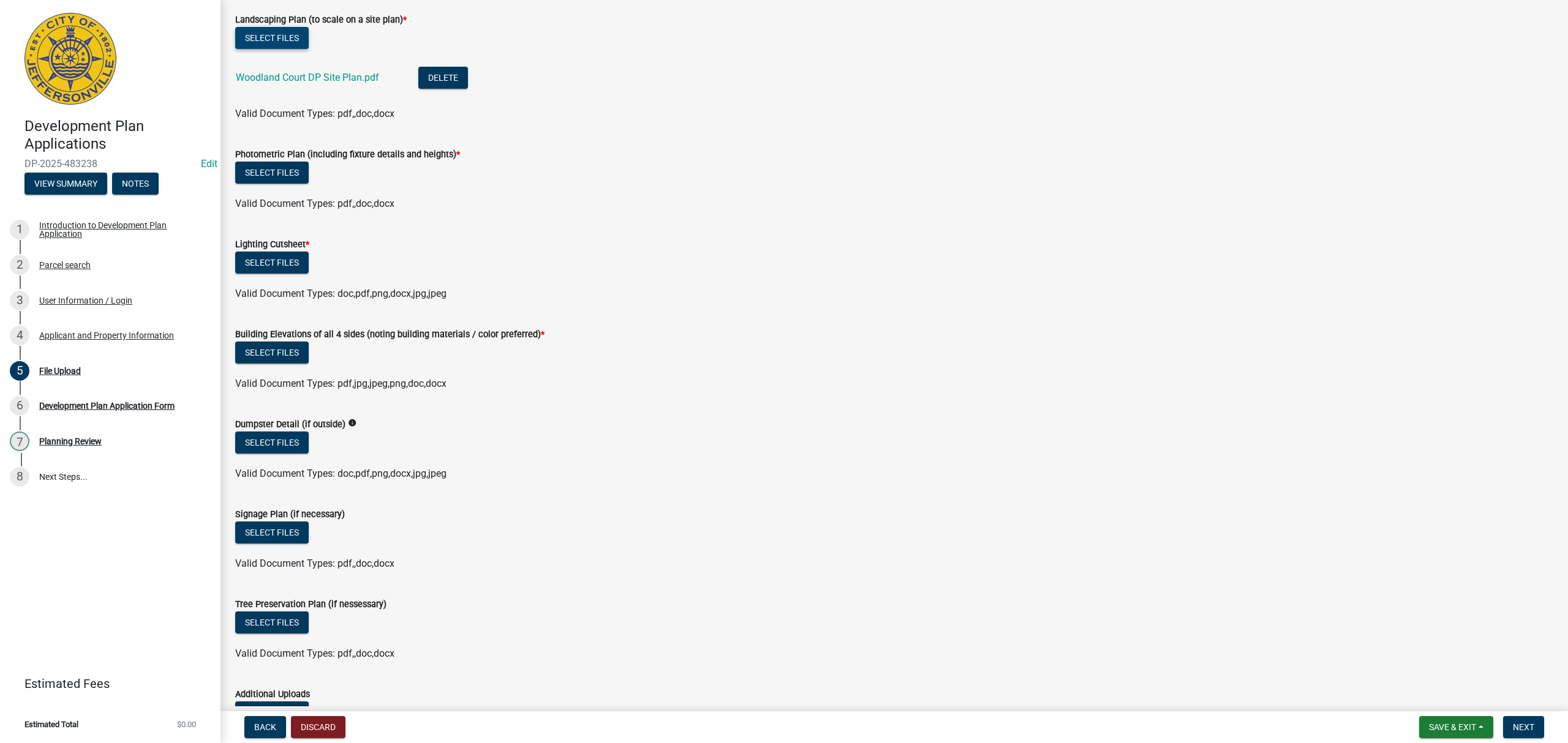
scroll to position [816, 0]
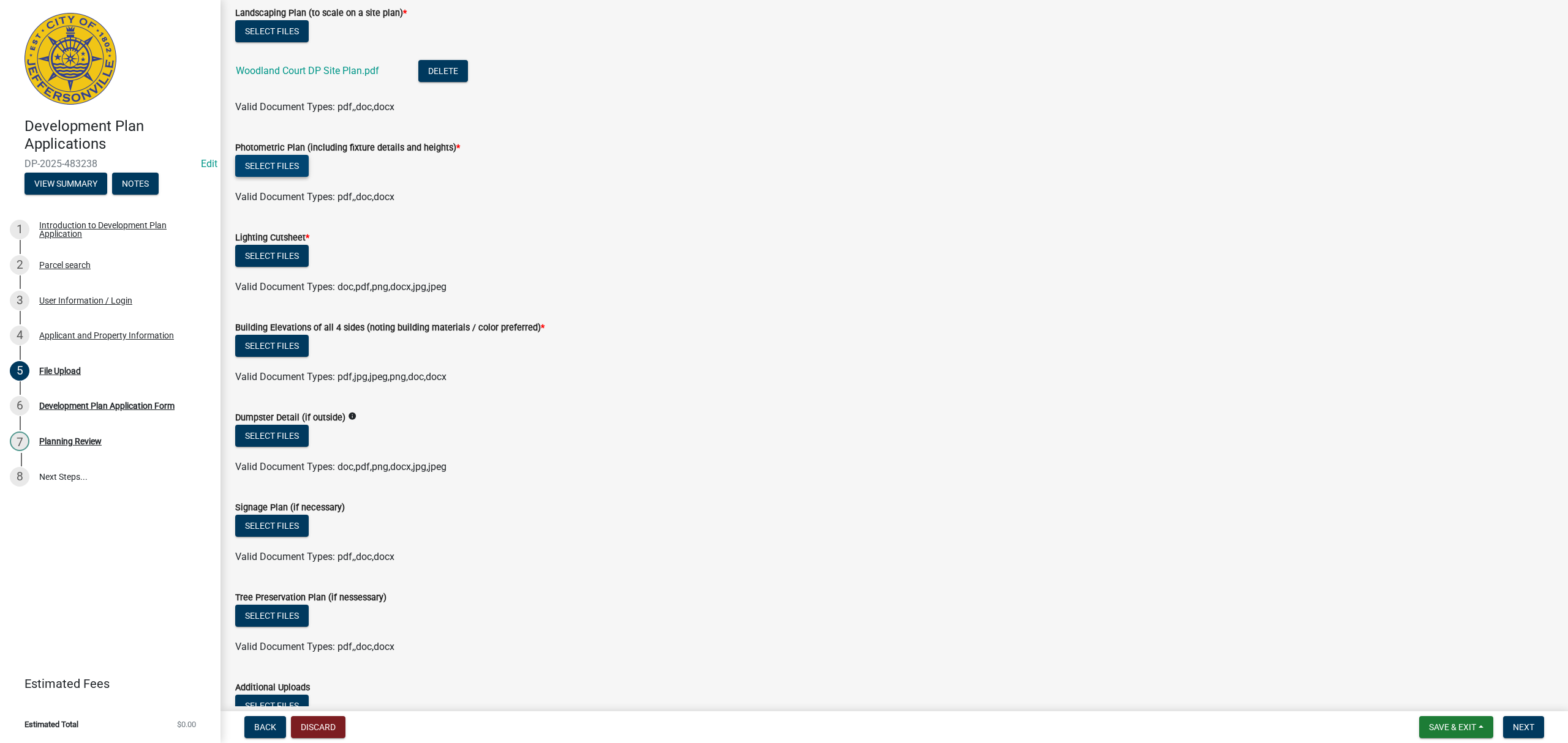
click at [284, 163] on button "Select files" at bounding box center [271, 166] width 73 height 22
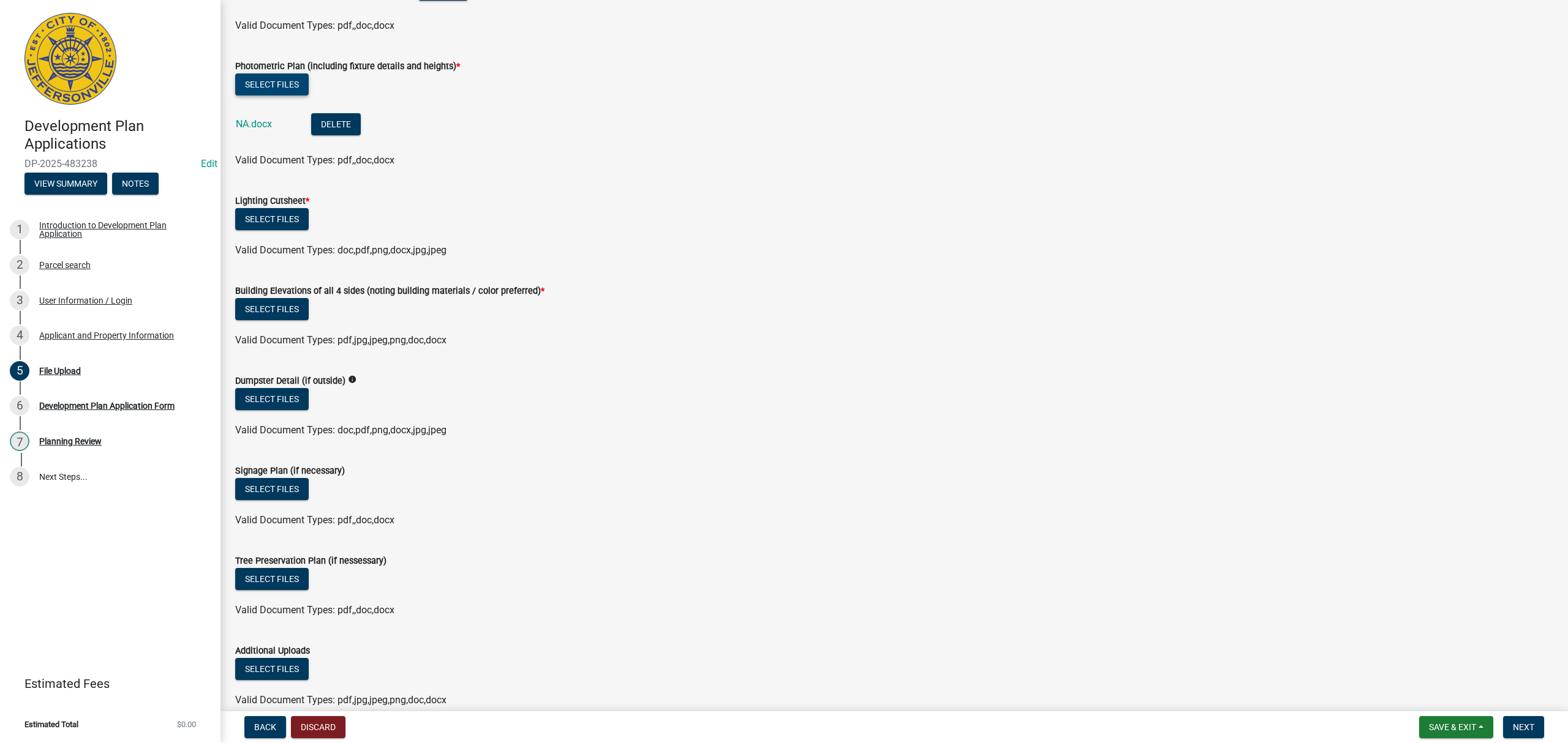
scroll to position [958, 0]
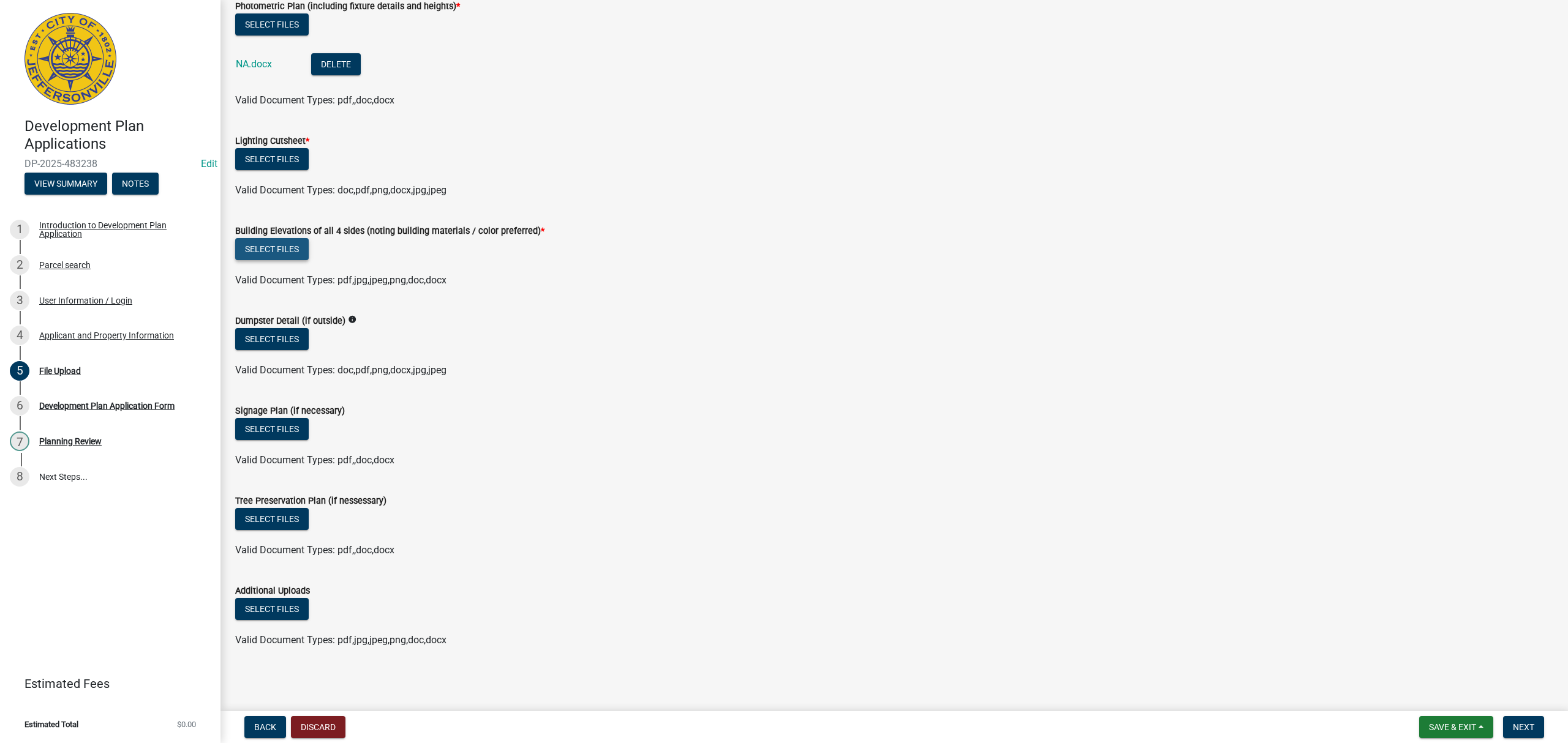
click at [270, 248] on button "Select files" at bounding box center [271, 248] width 73 height 22
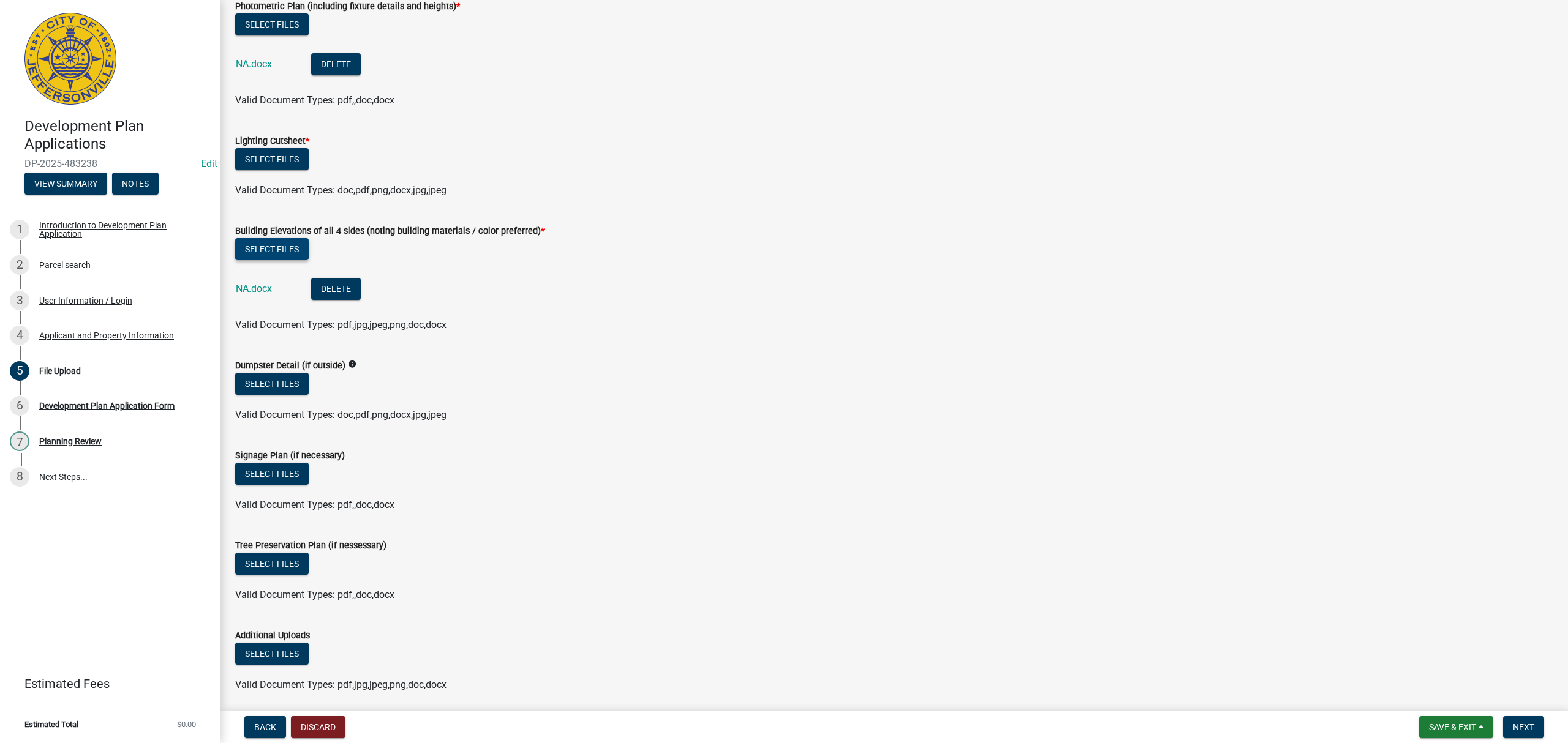
scroll to position [1002, 0]
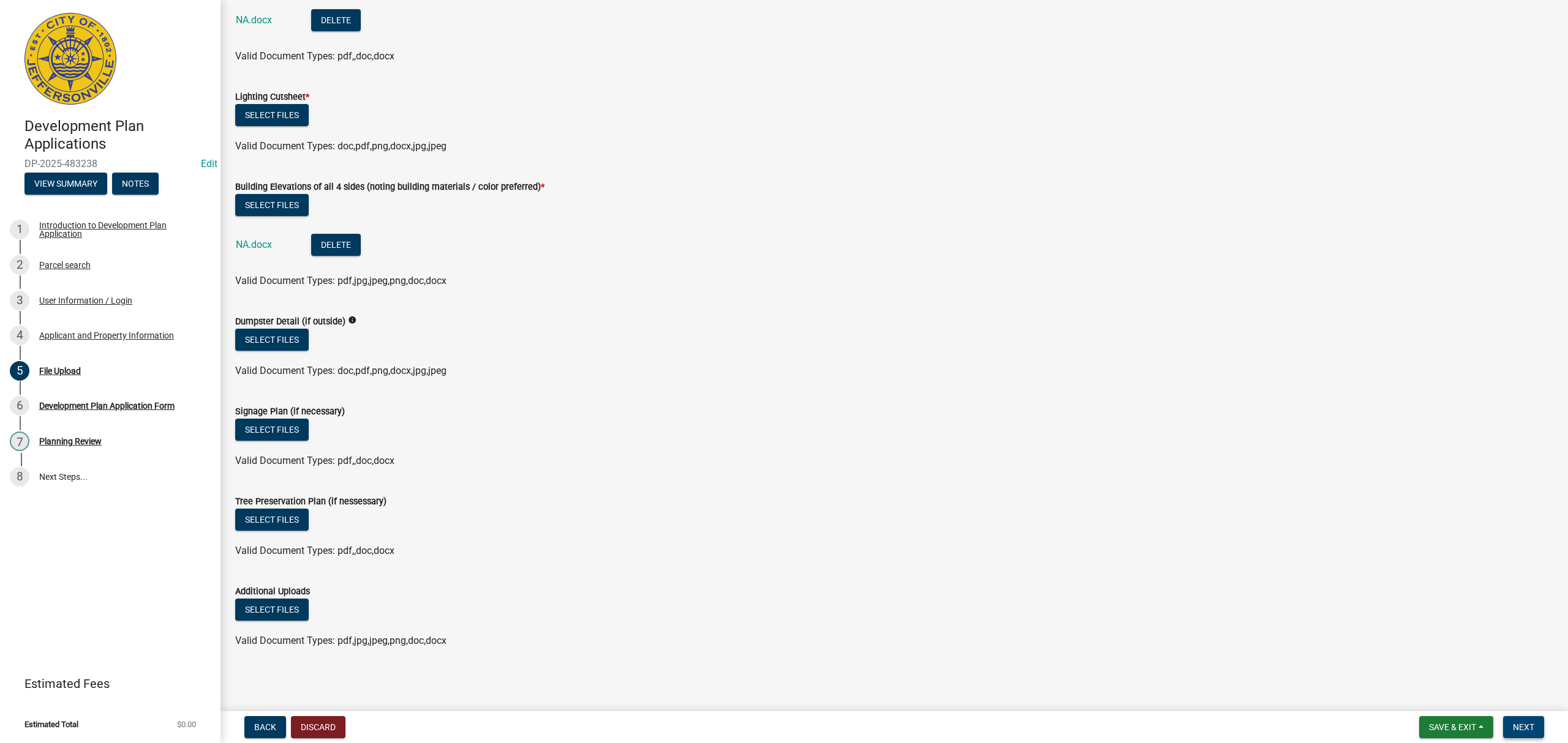
click at [1541, 721] on button "Next" at bounding box center [1523, 727] width 41 height 22
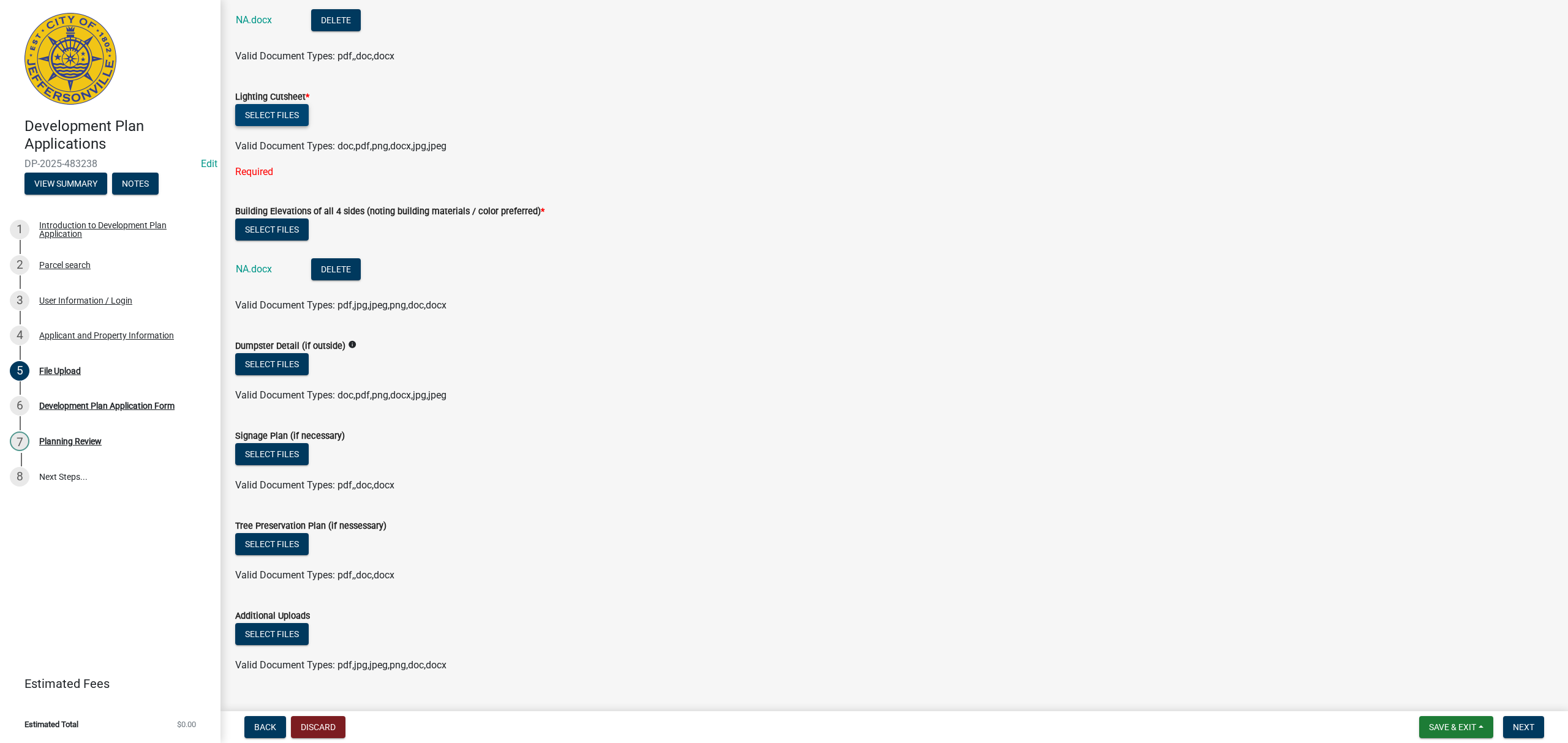
click at [300, 117] on button "Select files" at bounding box center [271, 115] width 73 height 22
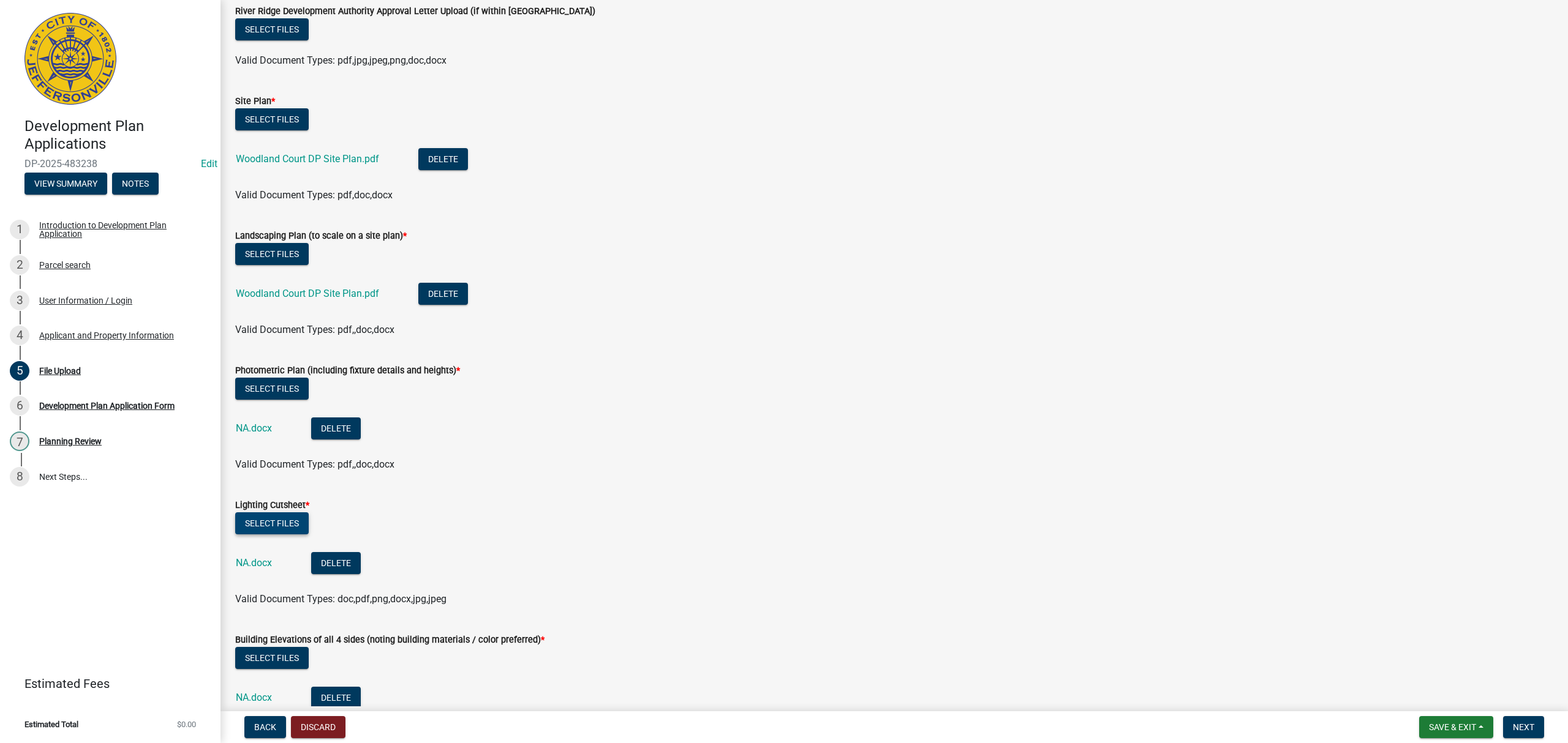
scroll to position [1046, 0]
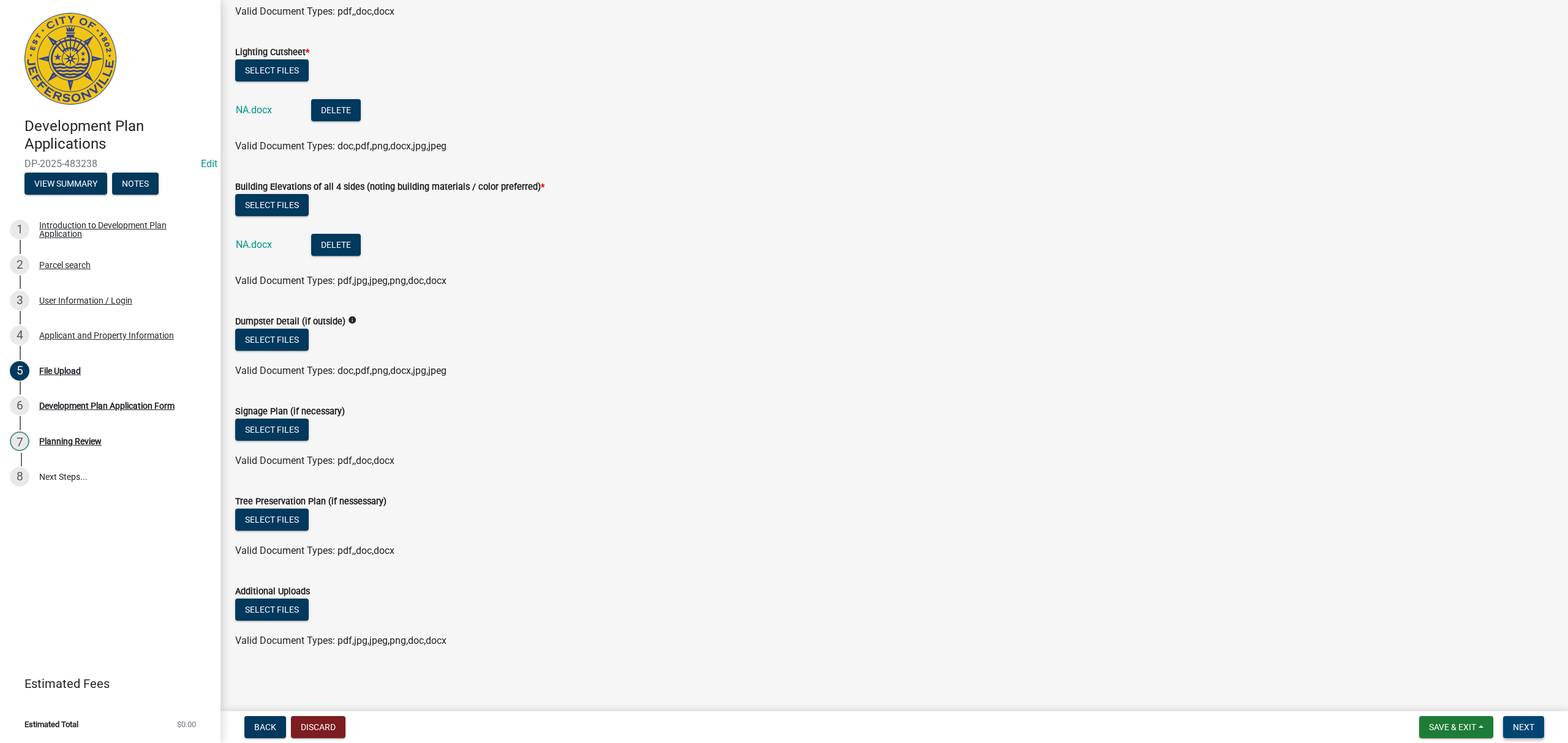
click at [1529, 720] on button "Next" at bounding box center [1523, 727] width 41 height 22
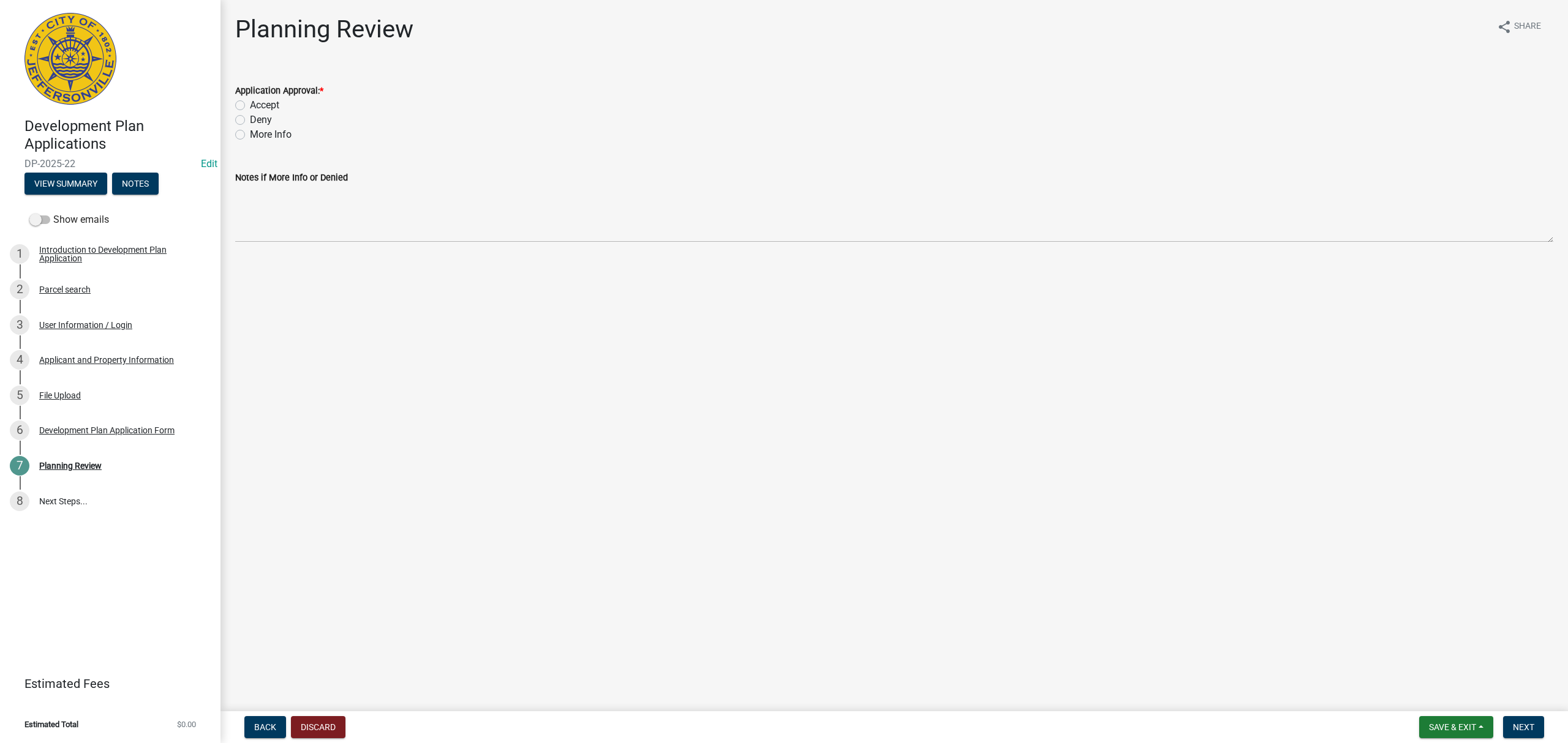
click at [244, 104] on div "Accept" at bounding box center [893, 105] width 1318 height 14
click at [250, 104] on label "Accept" at bounding box center [265, 105] width 30 height 14
click at [250, 104] on input "Accept" at bounding box center [254, 102] width 8 height 8
radio input "true"
click at [1519, 719] on button "Next" at bounding box center [1523, 727] width 41 height 22
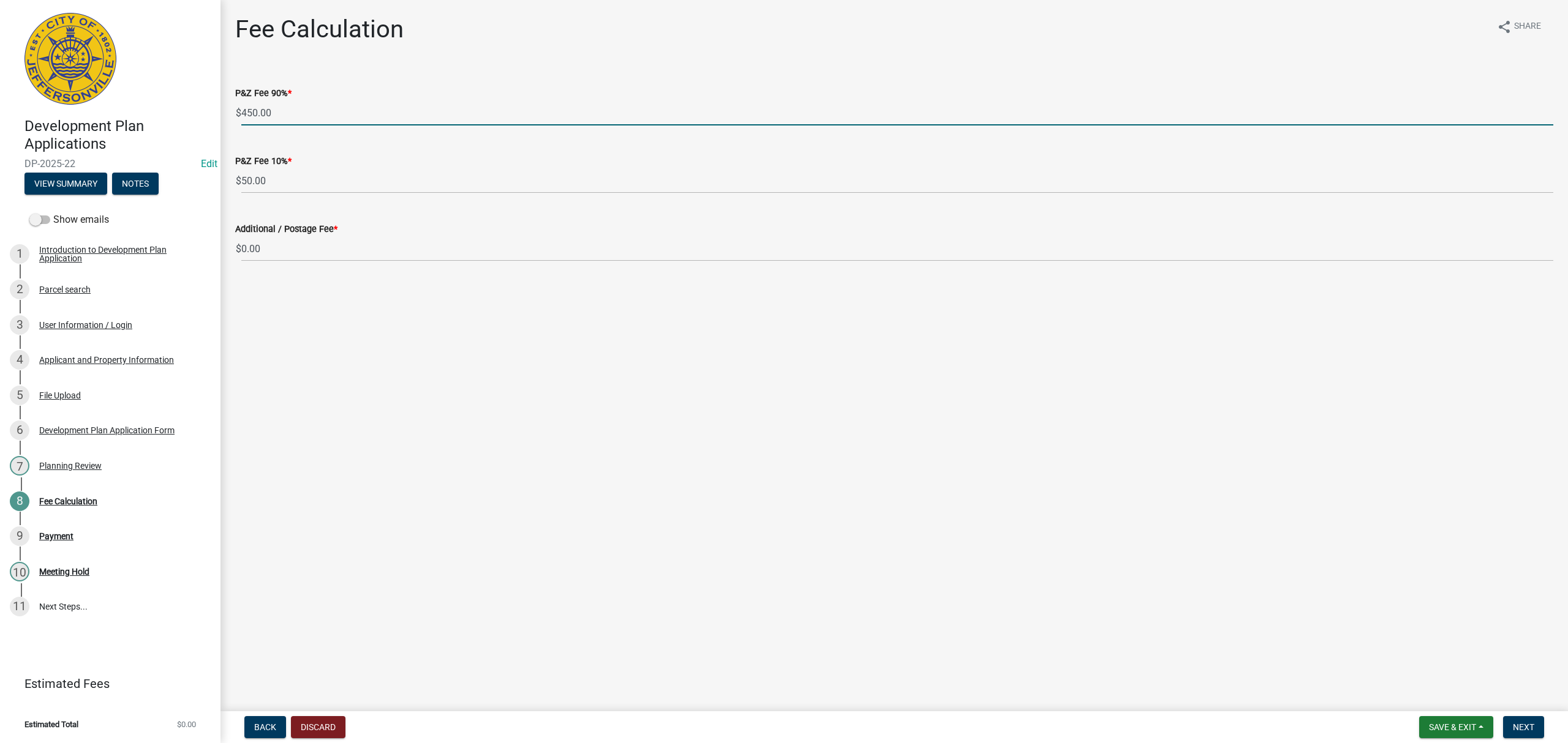
drag, startPoint x: 347, startPoint y: 116, endPoint x: 167, endPoint y: 101, distance: 180.6
click at [167, 100] on div "Development Plan Applications DP-2025-22 Edit View Summary Notes Show emails 1 …" at bounding box center [784, 372] width 1568 height 743
drag, startPoint x: 291, startPoint y: 109, endPoint x: 209, endPoint y: 115, distance: 82.2
click at [209, 115] on div "Development Plan Applications DP-2025-22 Edit View Summary Notes Show emails 1 …" at bounding box center [784, 372] width 1568 height 743
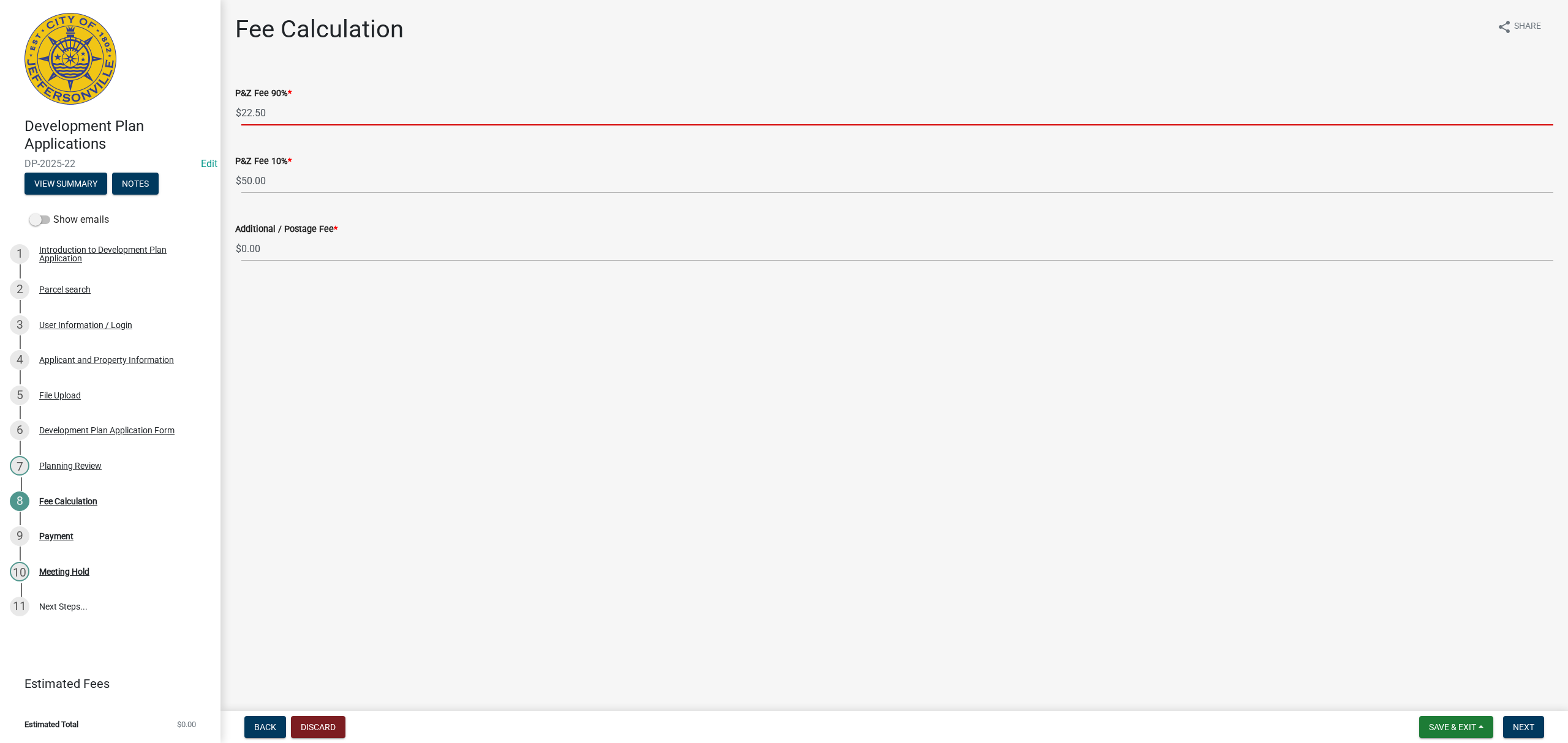
type input "22.50"
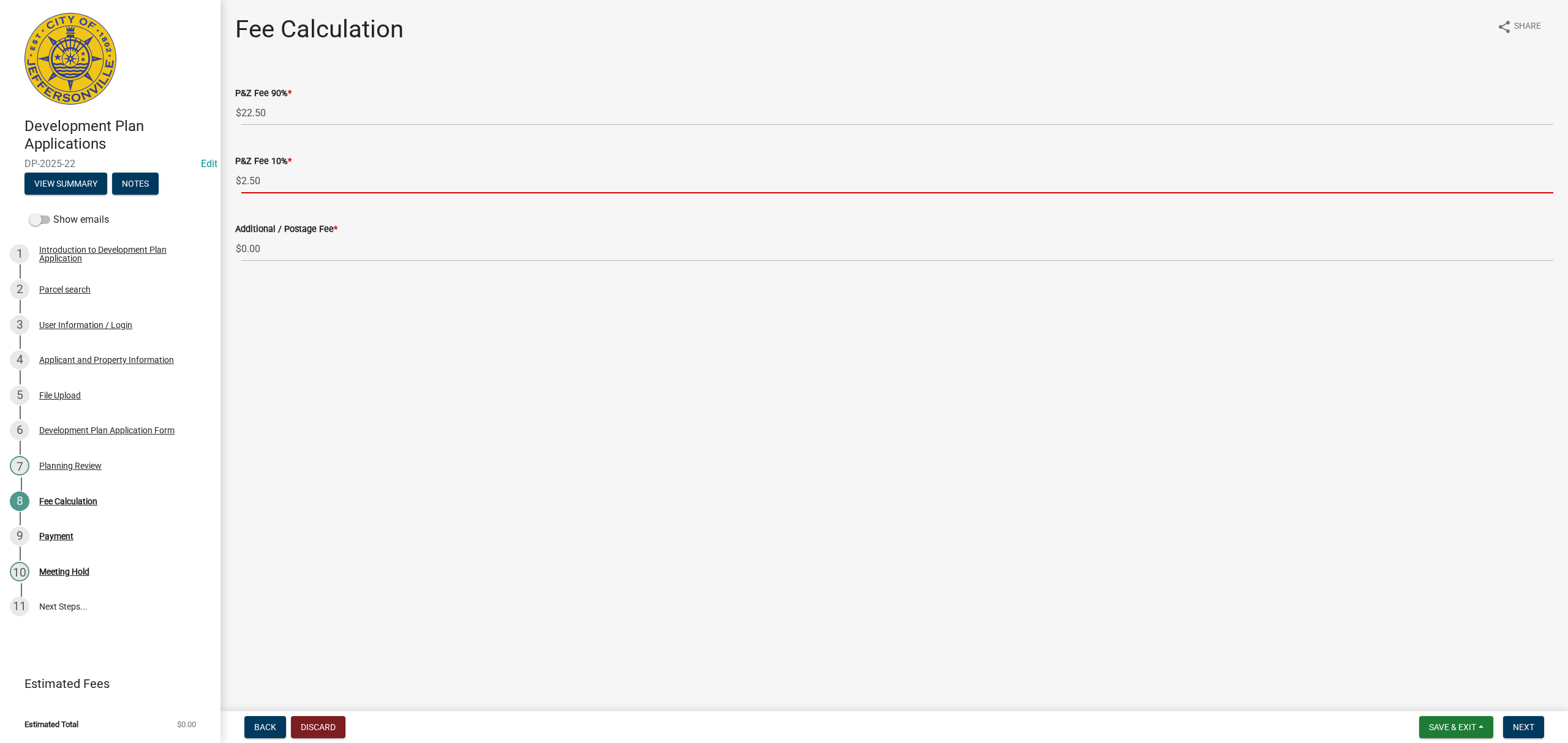
type input "2.50"
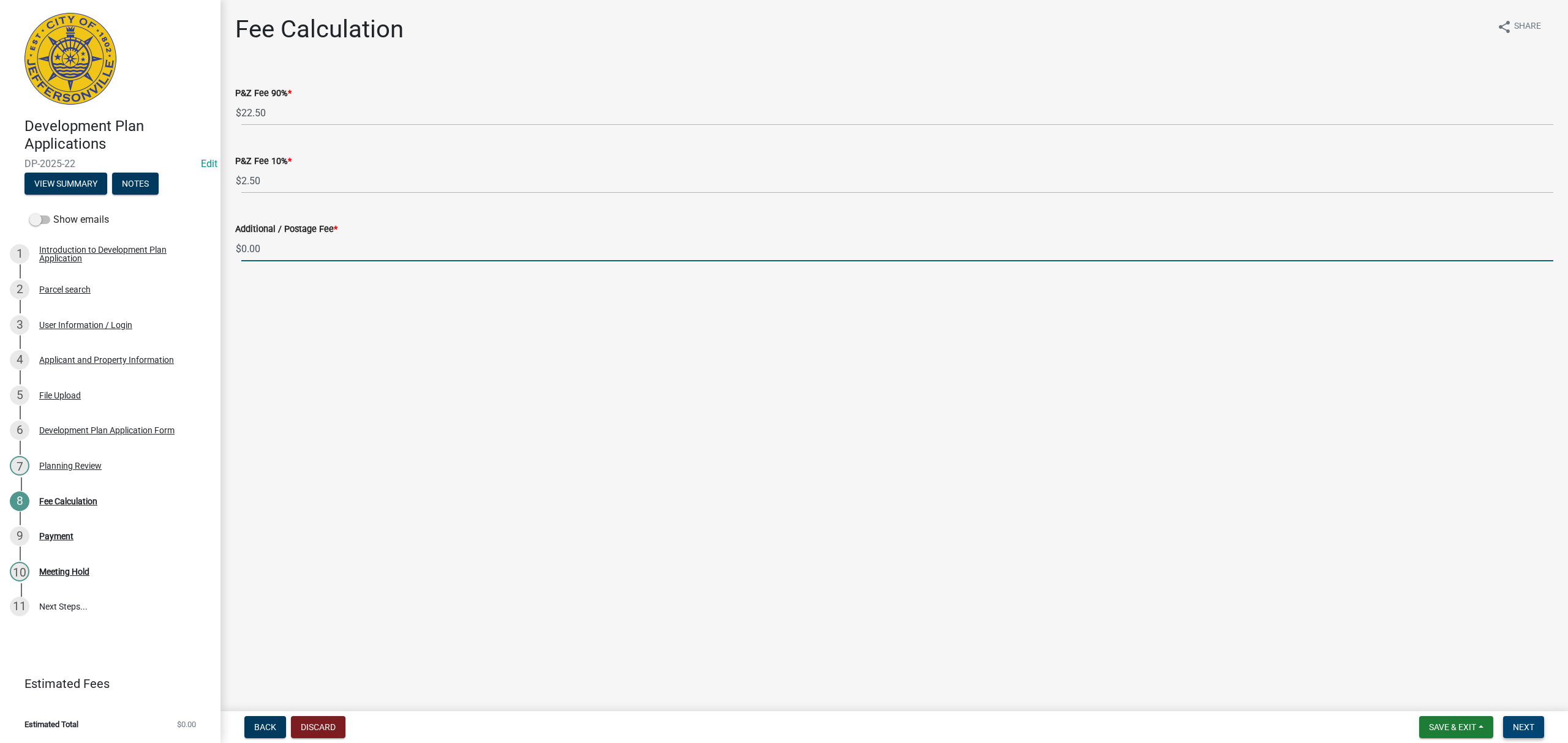
click at [1521, 723] on span "Next" at bounding box center [1523, 728] width 21 height 10
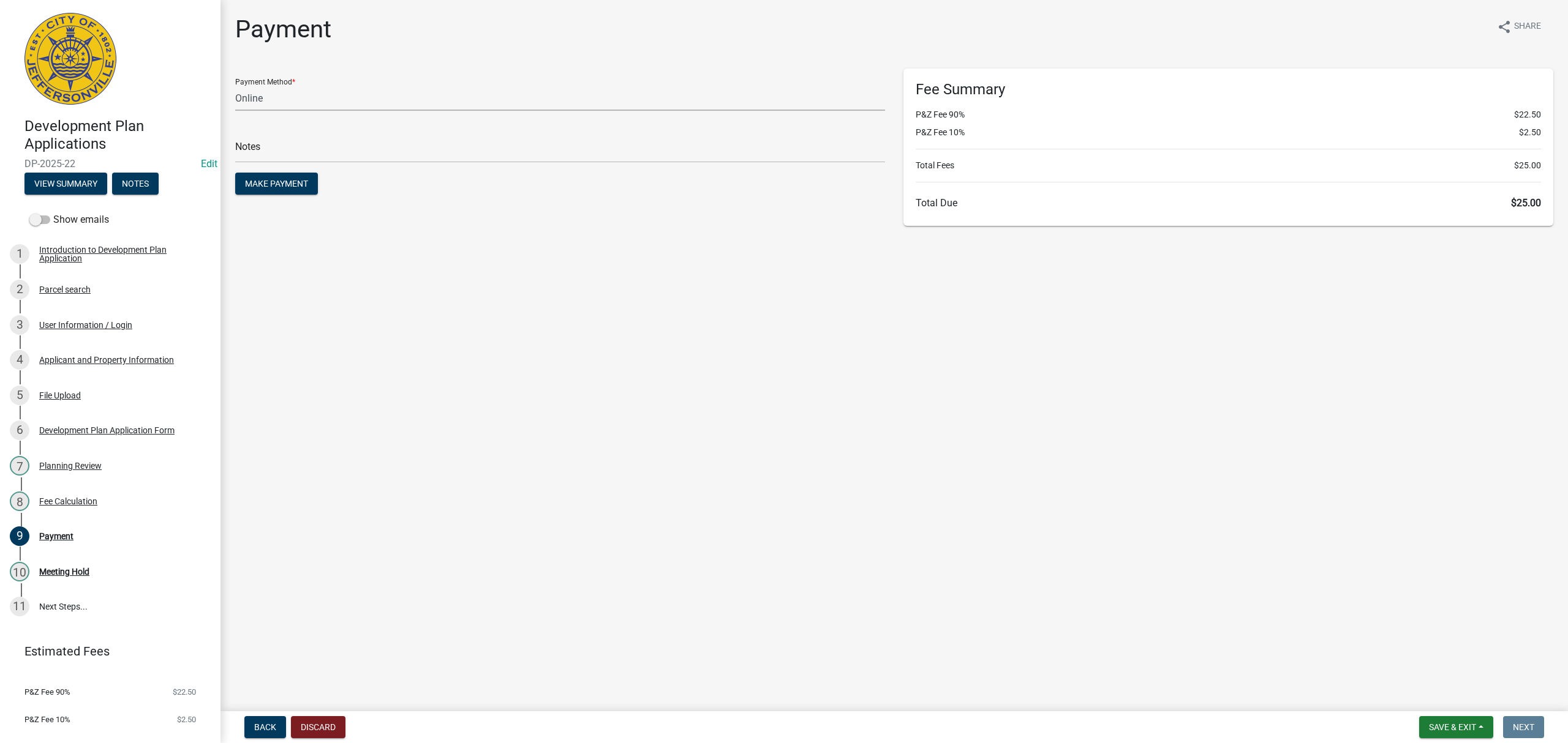
click at [552, 103] on select "Credit Card POS Check Cash Online" at bounding box center [559, 98] width 650 height 25
select select "2: 1"
click at [235, 86] on select "Credit Card POS Check Cash Online" at bounding box center [559, 98] width 650 height 25
click at [296, 192] on button "Make Payment" at bounding box center [276, 183] width 83 height 22
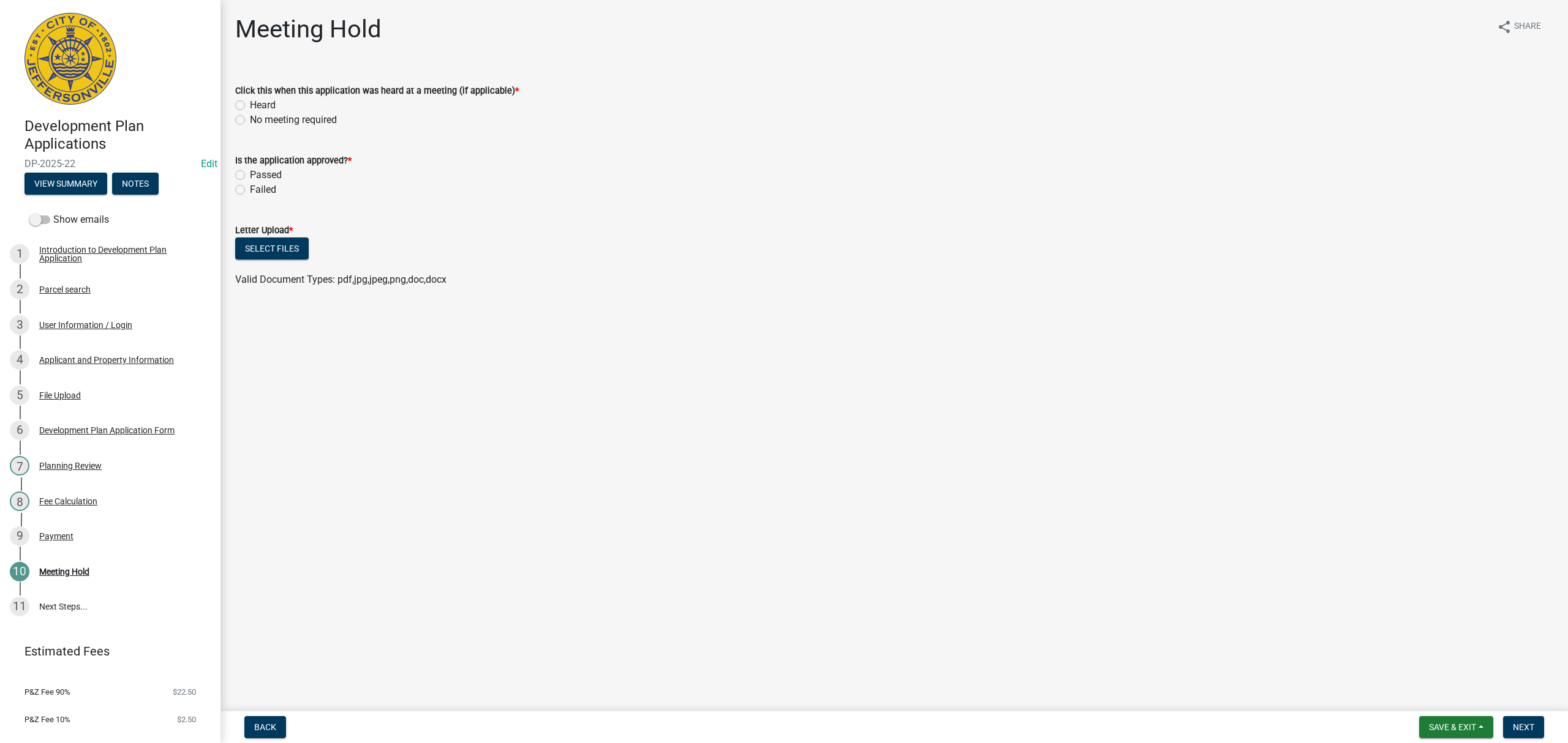
click at [250, 120] on label "No meeting required" at bounding box center [294, 119] width 87 height 14
click at [250, 120] on input "No meeting required" at bounding box center [254, 116] width 8 height 8
radio input "true"
click at [250, 171] on label "Passed" at bounding box center [266, 174] width 32 height 14
click at [250, 171] on input "Passed" at bounding box center [254, 171] width 8 height 8
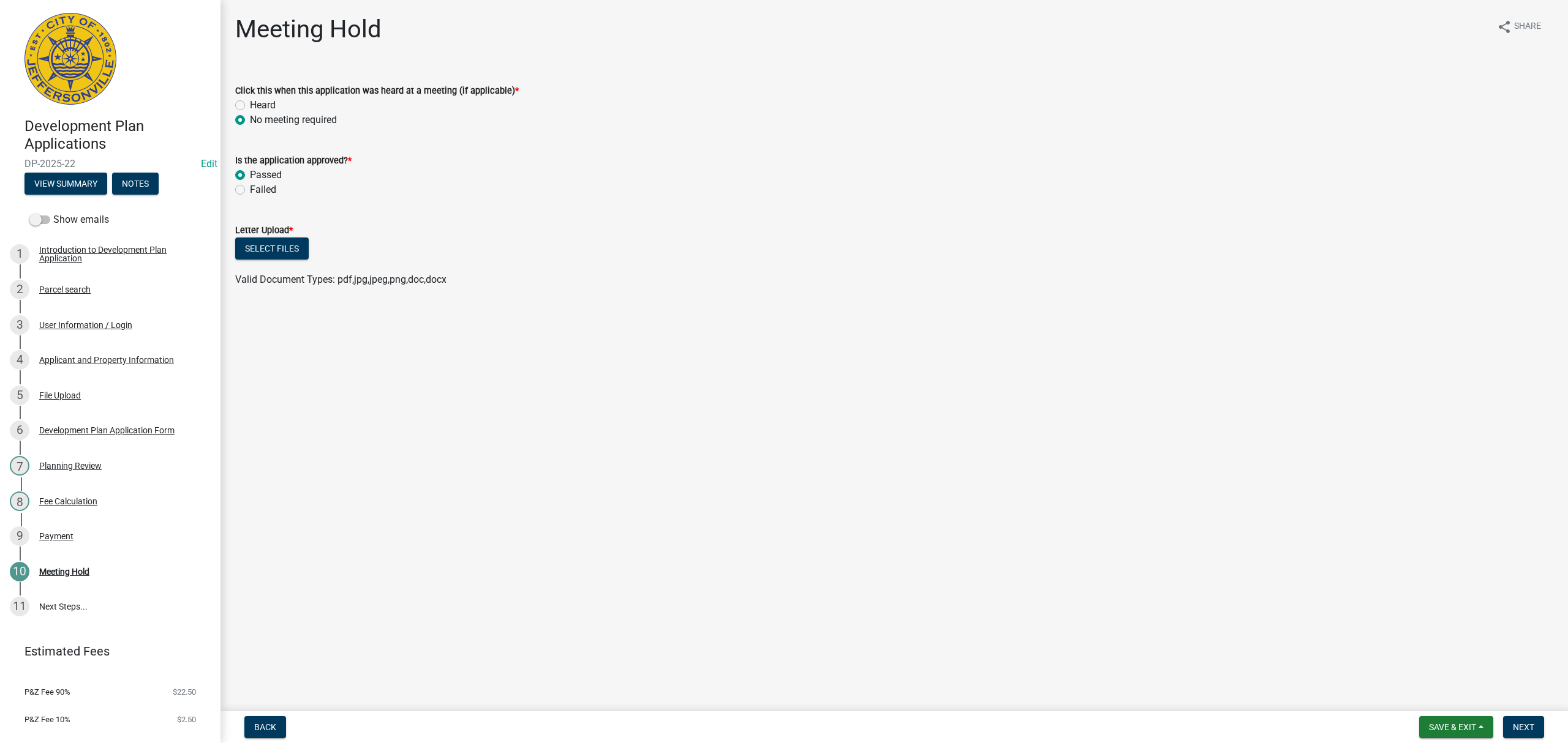
radio input "true"
click at [85, 338] on link "3 User Information / Login" at bounding box center [110, 324] width 220 height 36
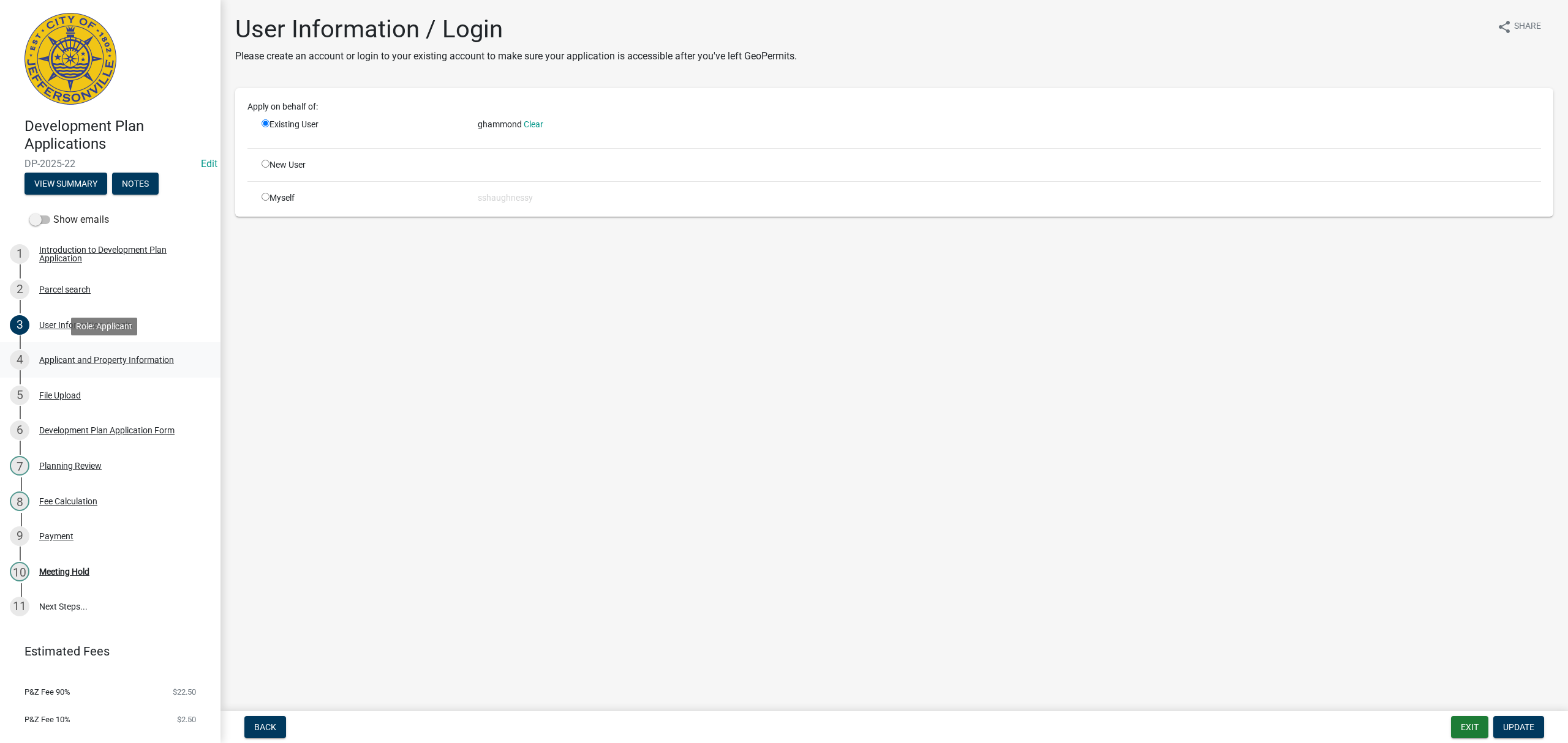
click at [114, 358] on div "Applicant and Property Information" at bounding box center [107, 360] width 135 height 9
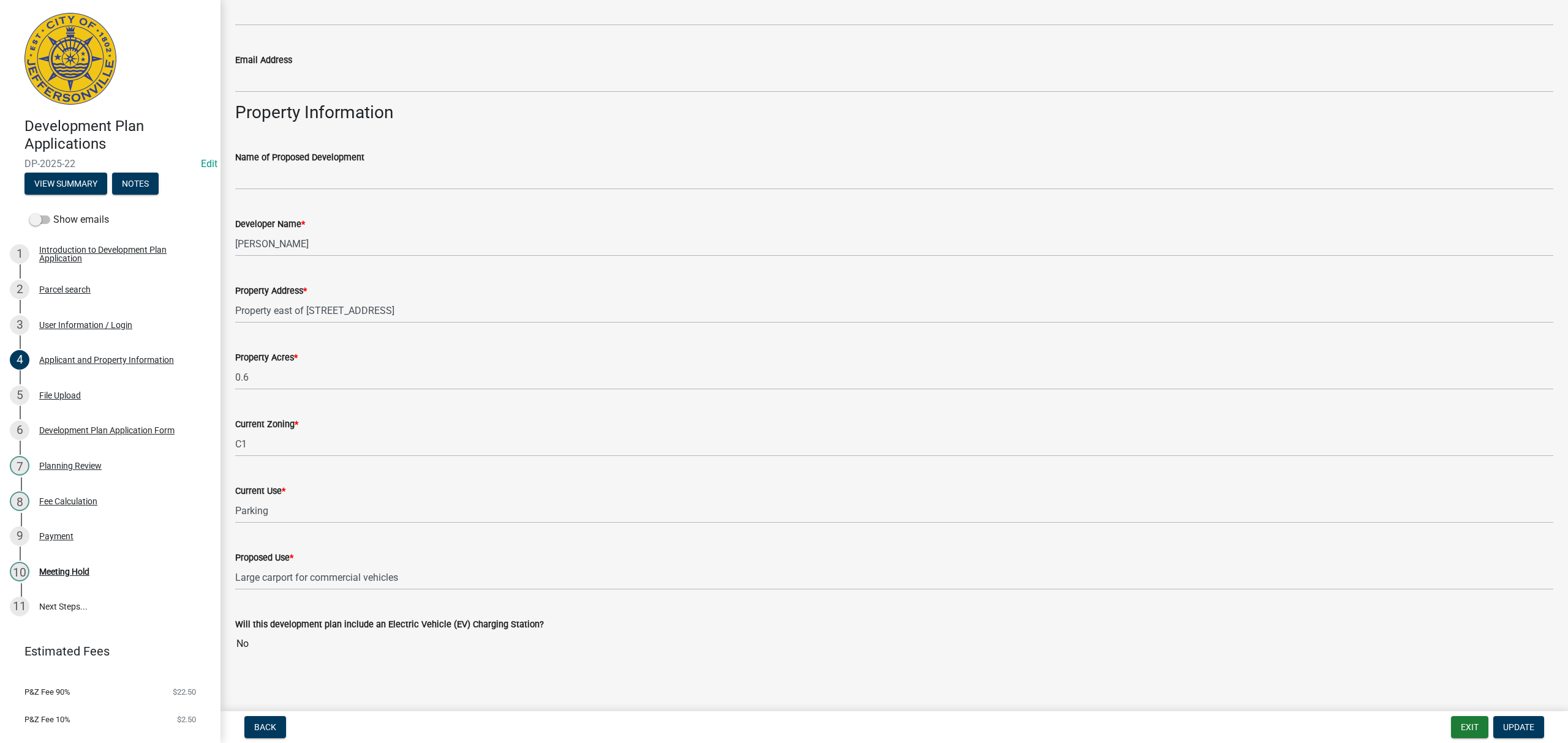
scroll to position [701, 0]
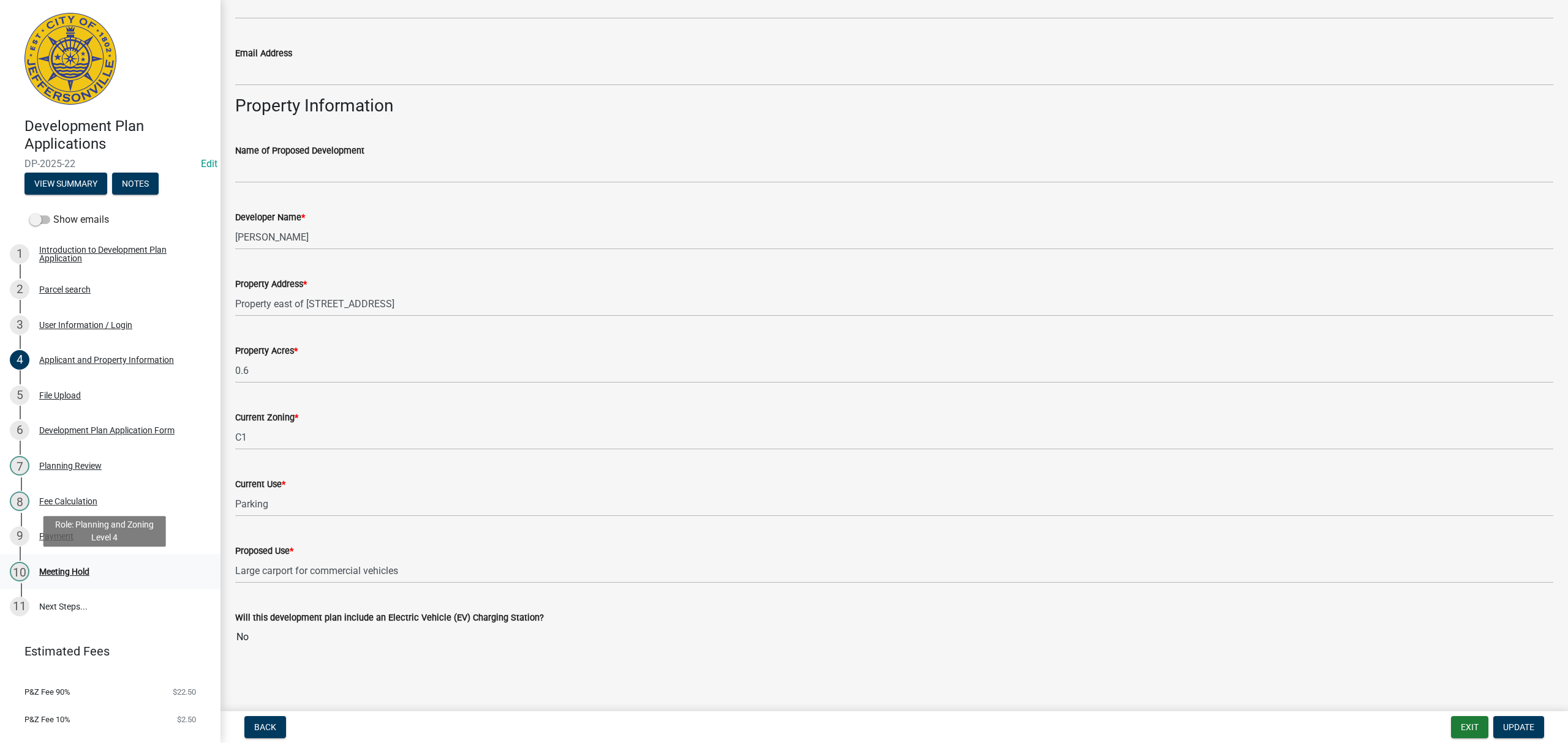
click at [118, 559] on link "10 Meeting Hold" at bounding box center [110, 572] width 220 height 36
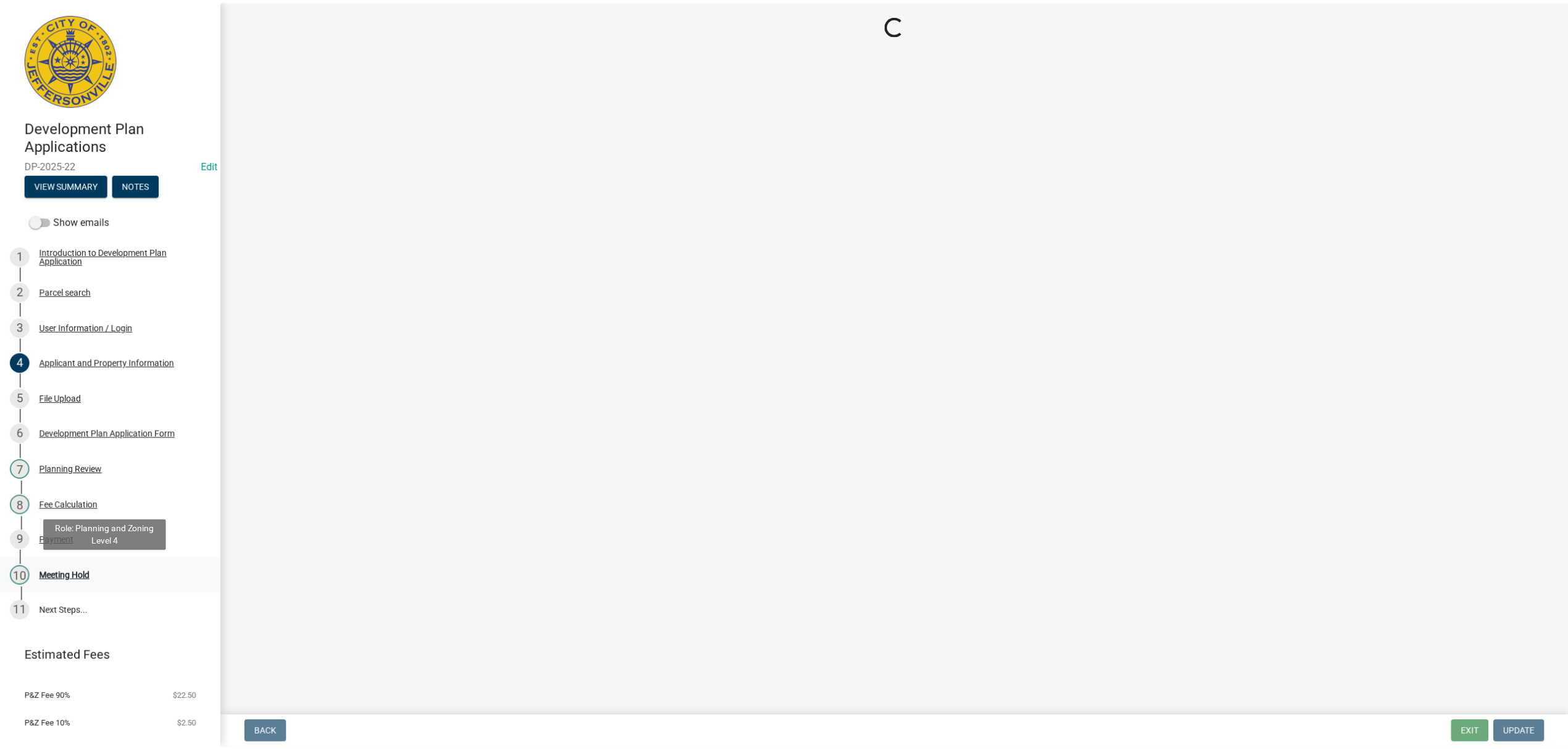
scroll to position [0, 0]
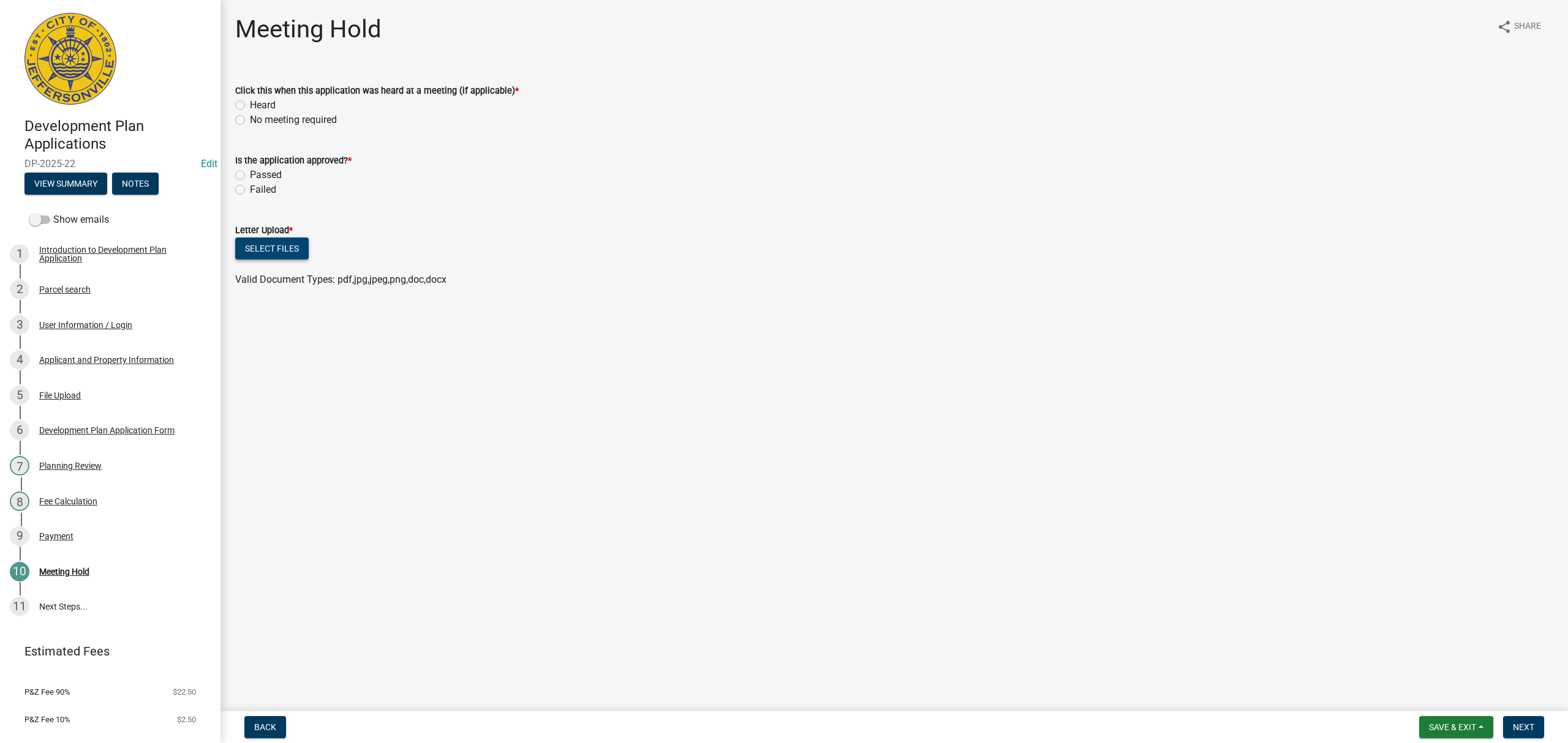
click at [288, 248] on button "Select files" at bounding box center [271, 248] width 73 height 22
click at [250, 115] on label "No meeting required" at bounding box center [294, 119] width 87 height 14
click at [250, 115] on input "No meeting required" at bounding box center [254, 116] width 8 height 8
radio input "true"
click at [250, 174] on label "Passed" at bounding box center [266, 174] width 32 height 14
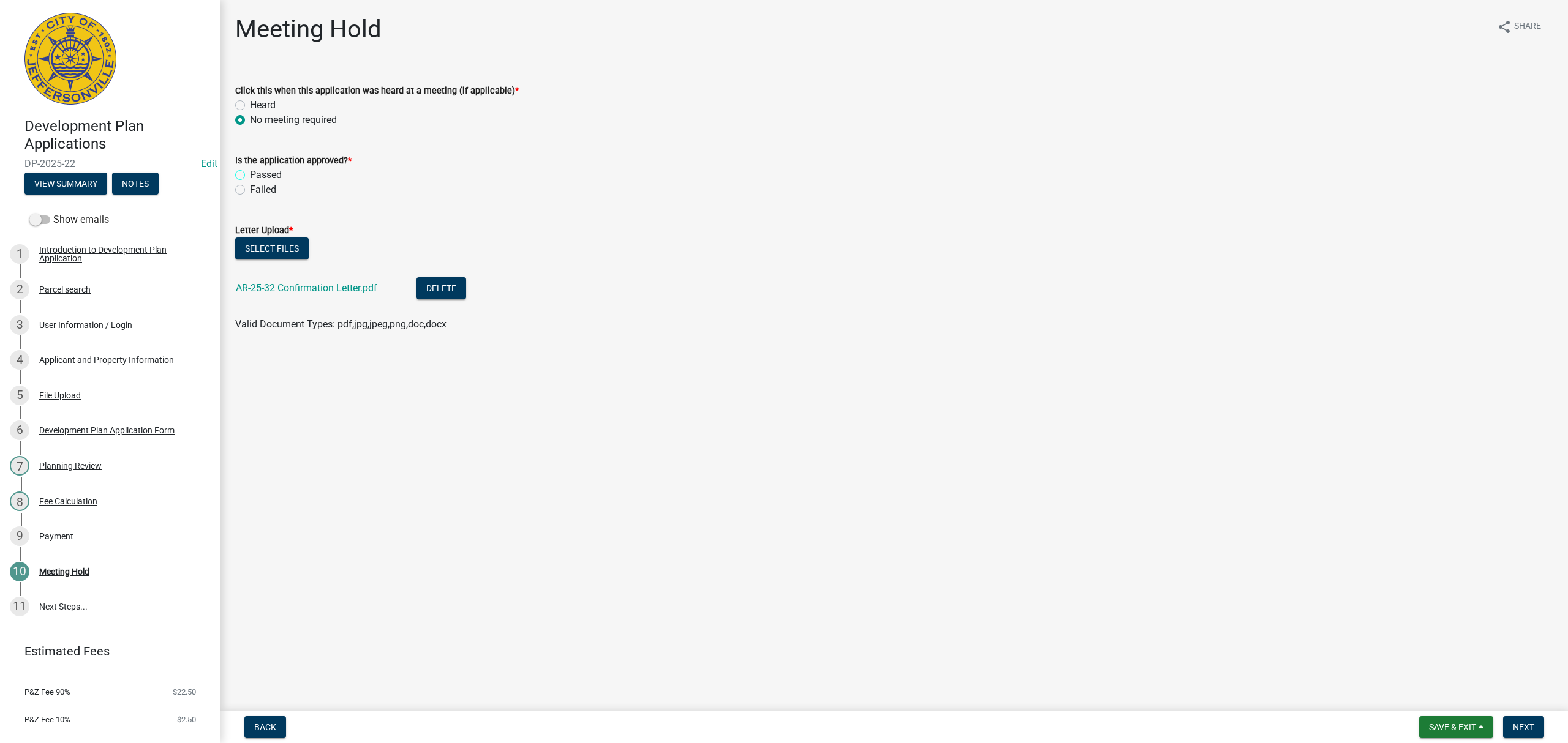
click at [250, 174] on input "Passed" at bounding box center [254, 171] width 8 height 8
radio input "true"
click at [1524, 732] on span "Next" at bounding box center [1523, 728] width 21 height 10
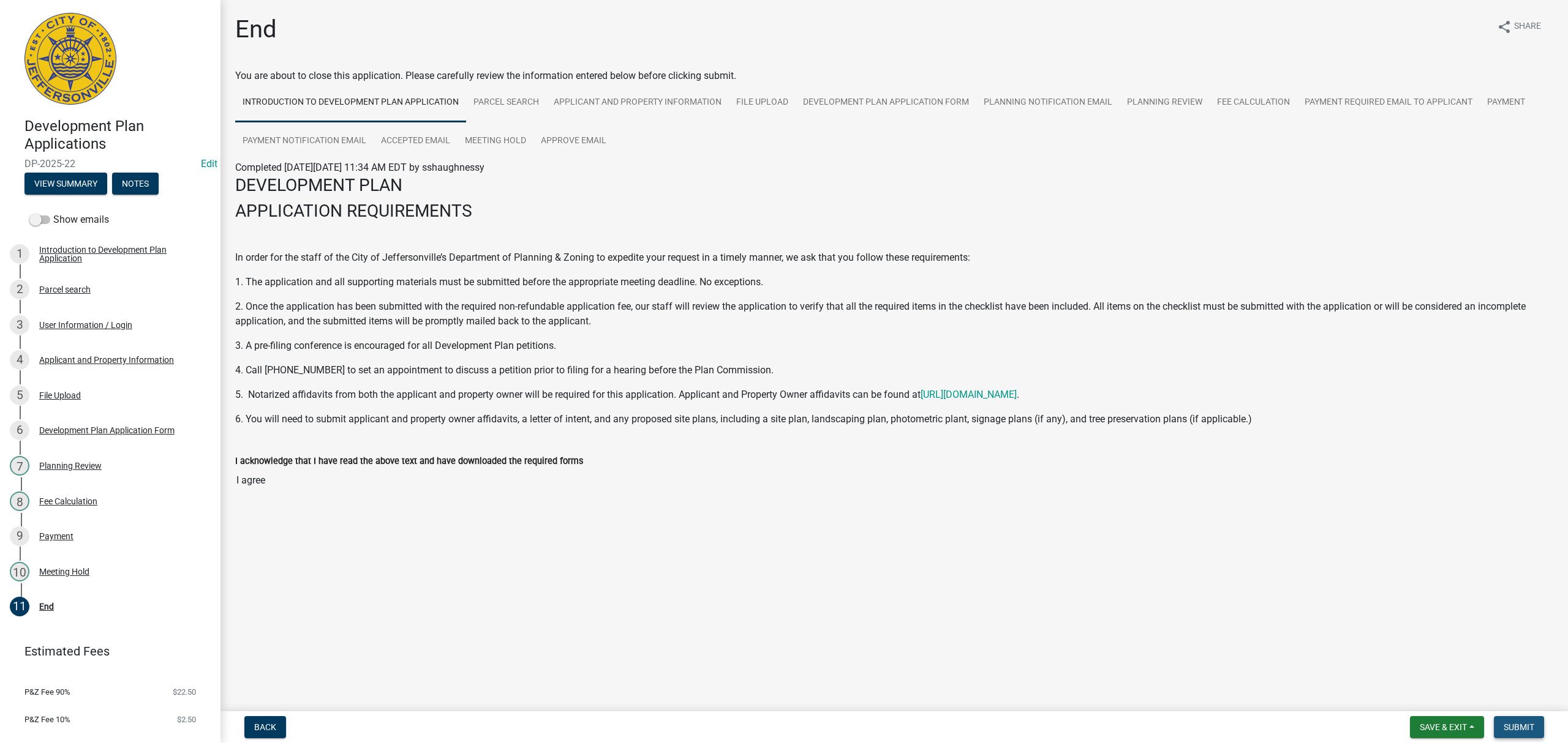
click at [1524, 726] on span "Submit" at bounding box center [1519, 728] width 31 height 10
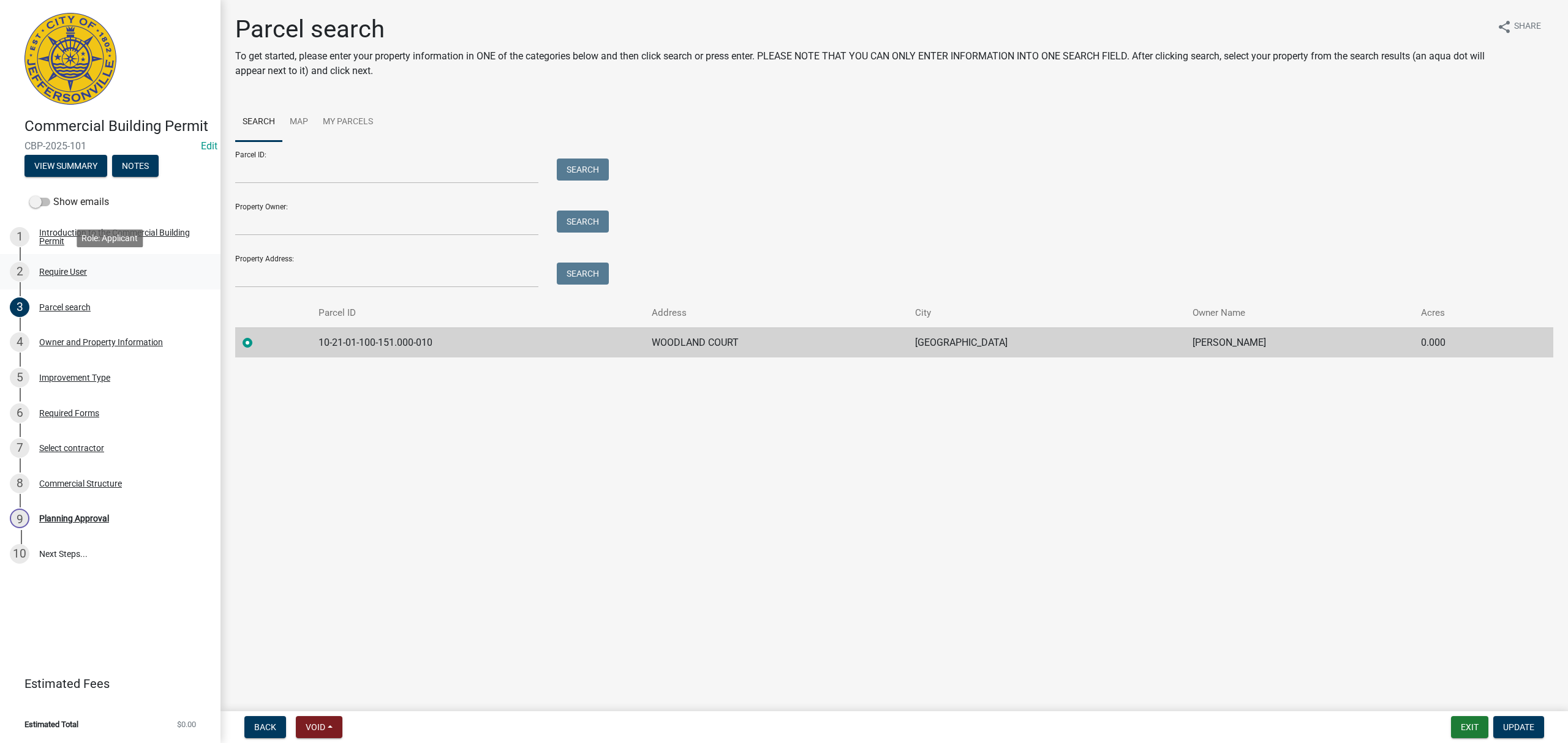
click at [70, 277] on div "2 Require User" at bounding box center [105, 271] width 191 height 19
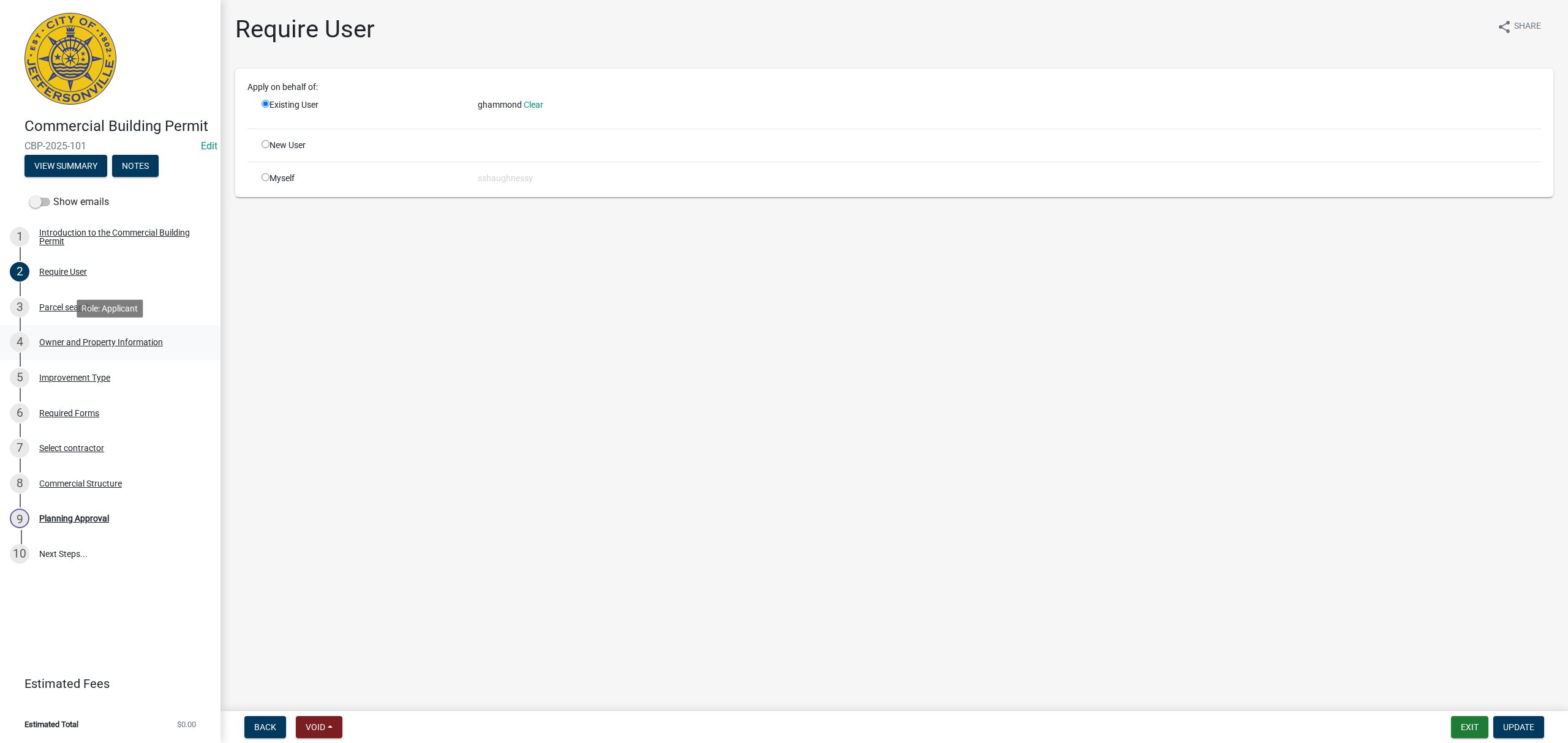
click at [96, 336] on div "4 Owner and Property Information" at bounding box center [105, 342] width 191 height 19
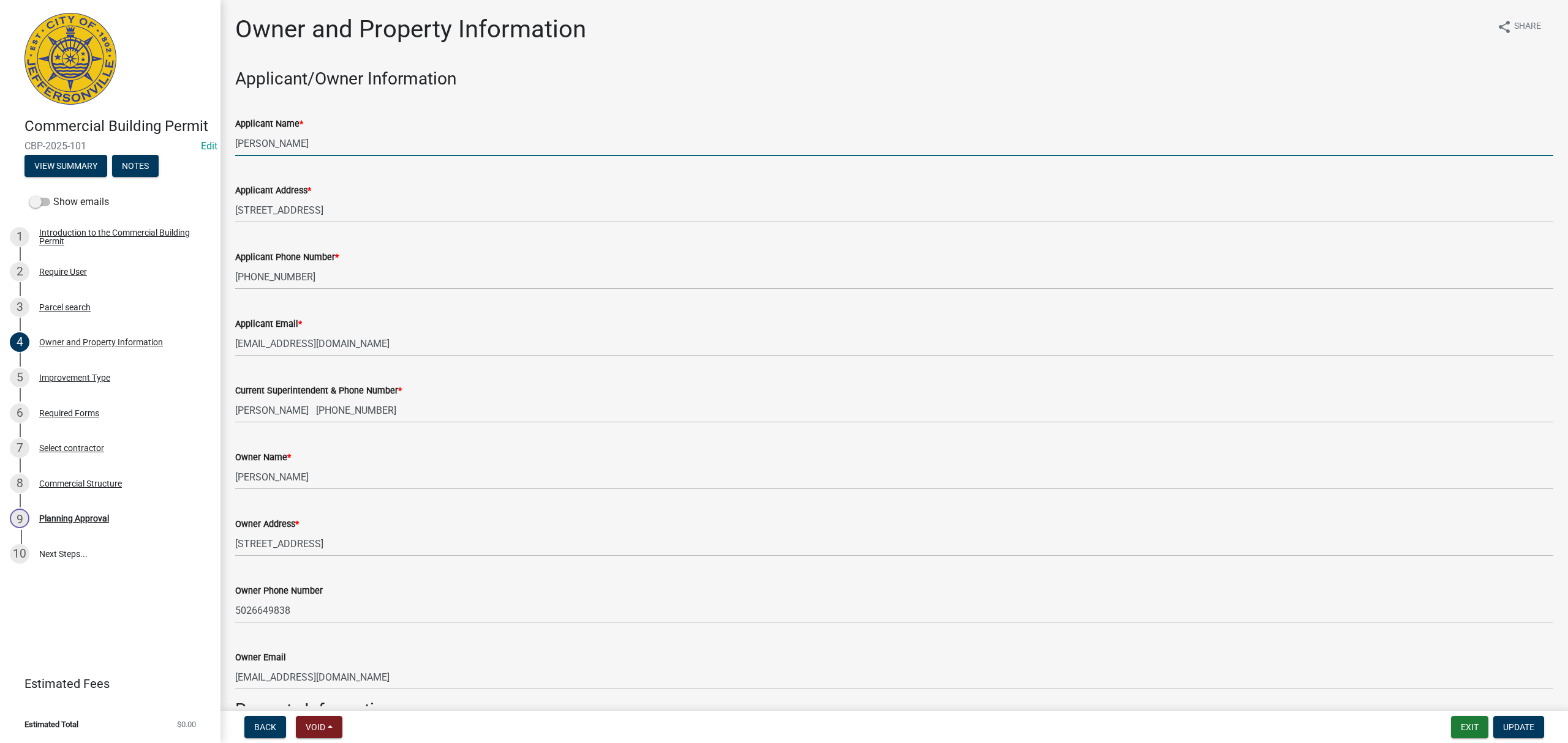
click at [336, 150] on input "[PERSON_NAME]" at bounding box center [893, 143] width 1318 height 25
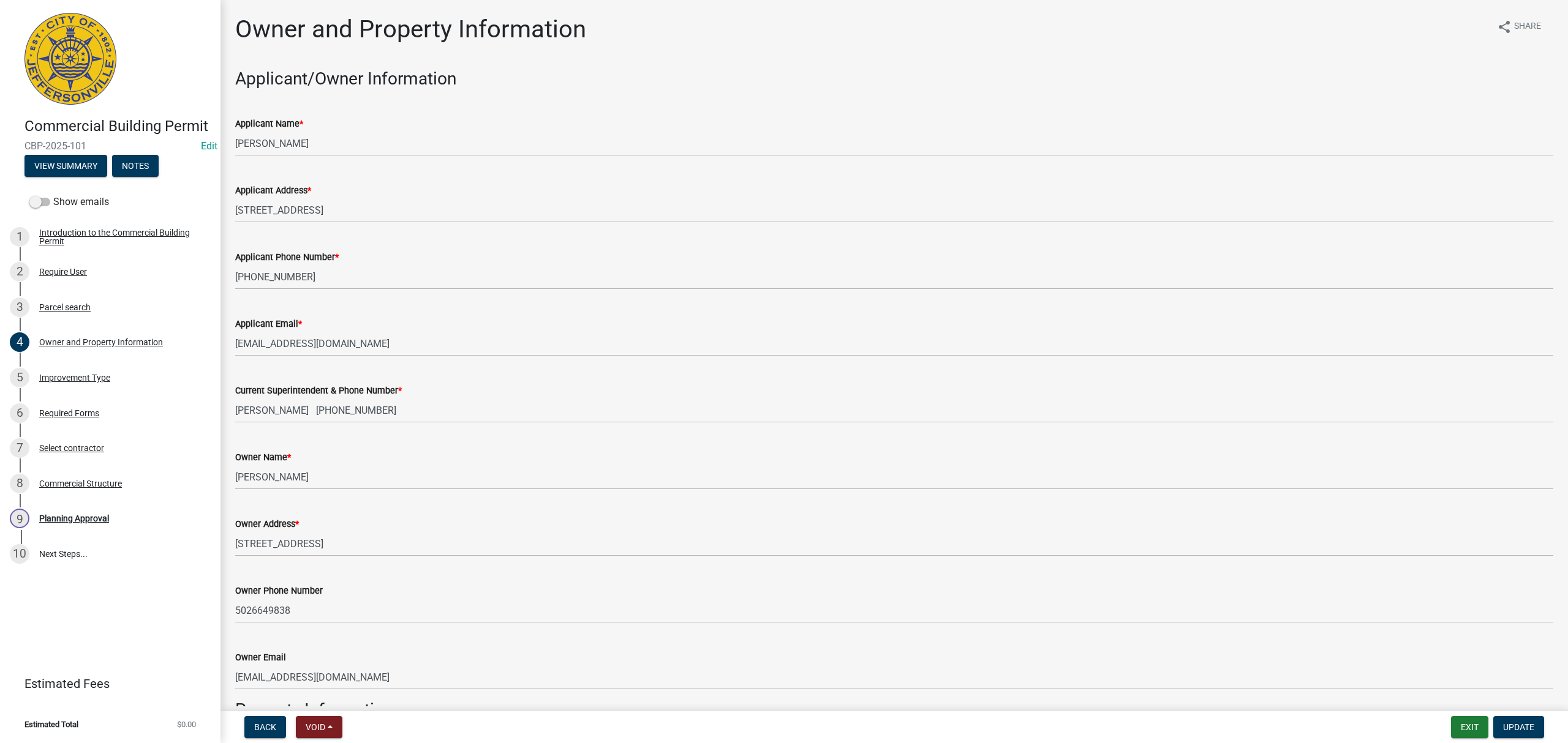
click at [363, 258] on div "Applicant Phone Number *" at bounding box center [893, 257] width 1318 height 14
click at [351, 277] on input "[PHONE_NUMBER]" at bounding box center [893, 277] width 1318 height 25
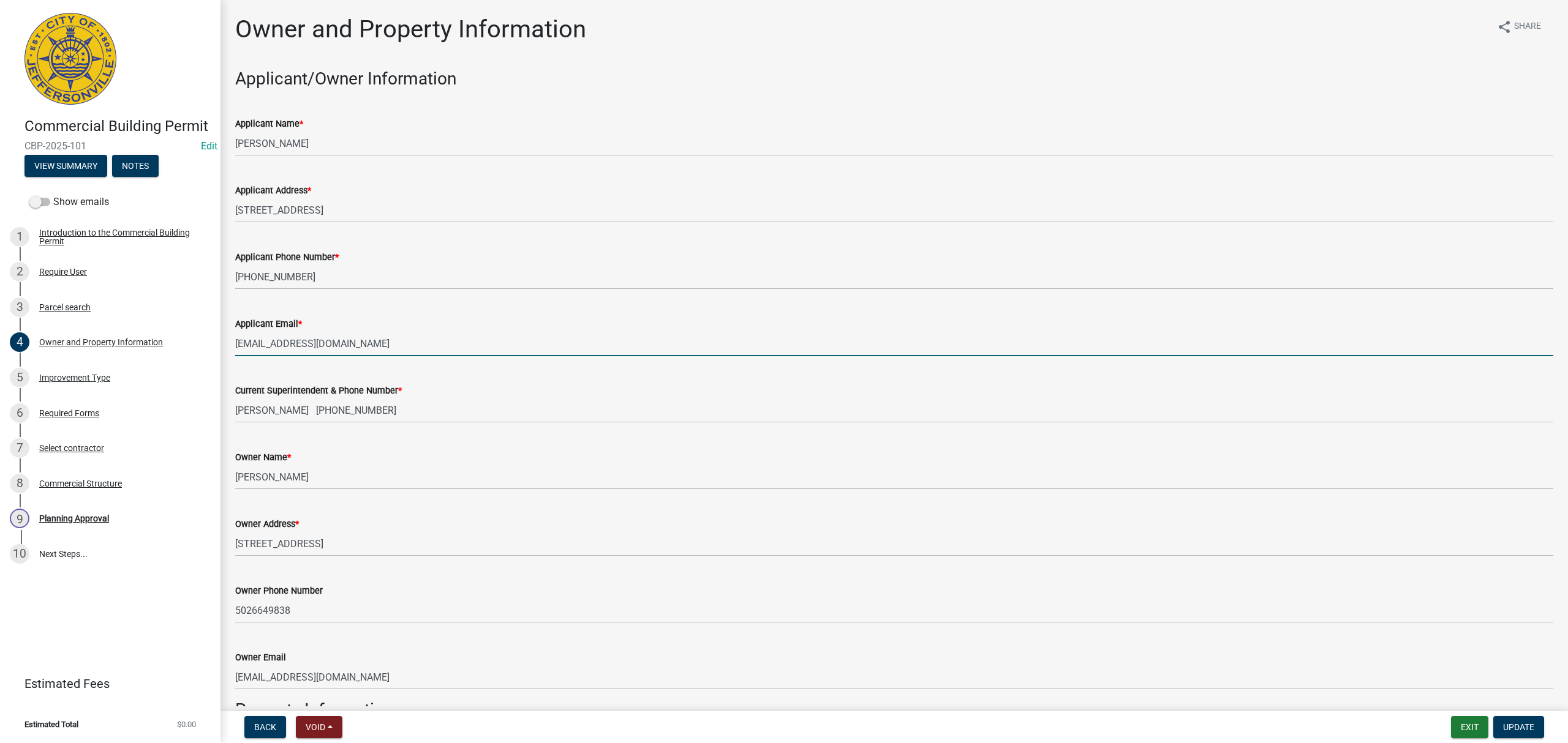
click at [320, 342] on input "[EMAIL_ADDRESS][DOMAIN_NAME]" at bounding box center [893, 344] width 1318 height 25
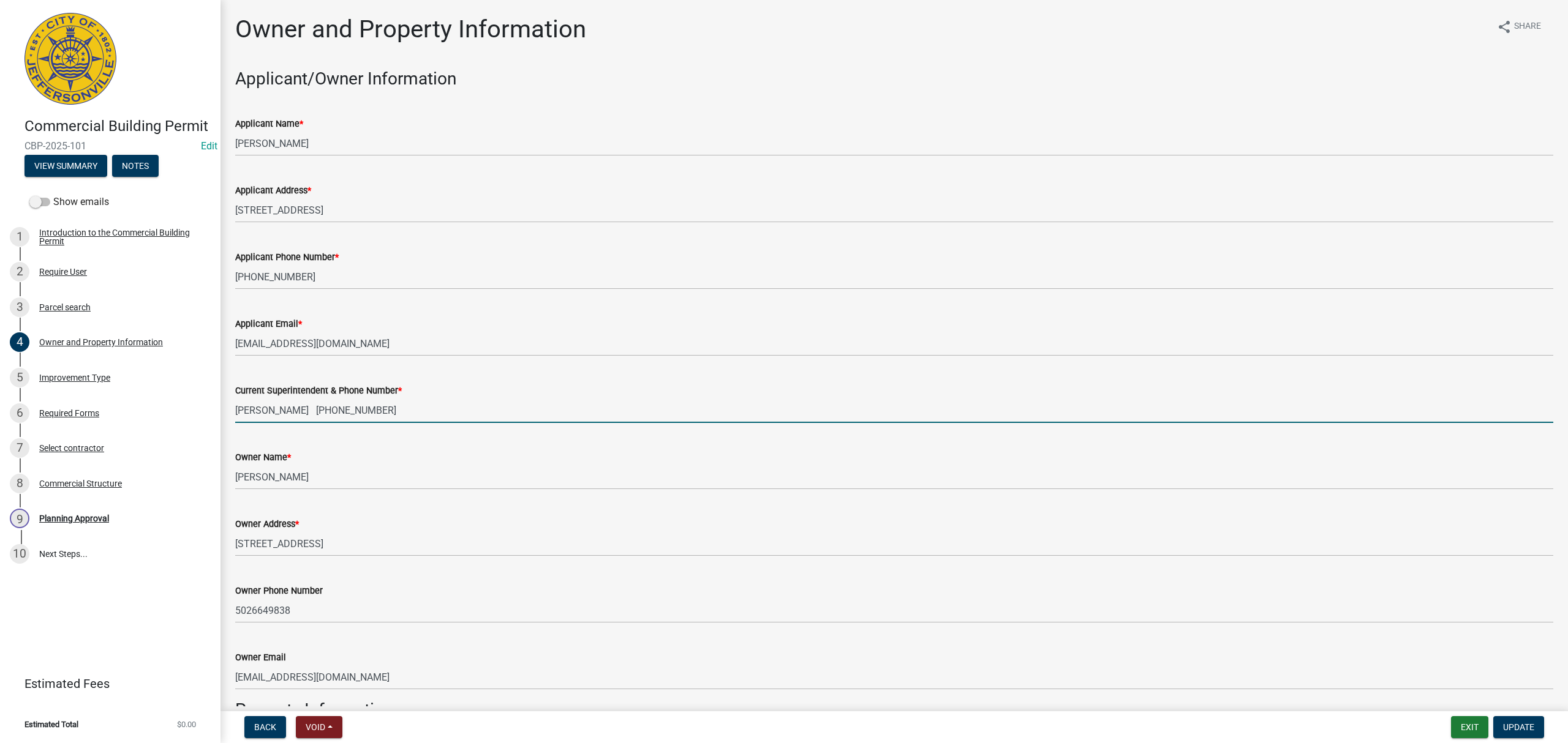
click at [269, 410] on input "[PERSON_NAME] [PHONE_NUMBER]" at bounding box center [893, 410] width 1318 height 25
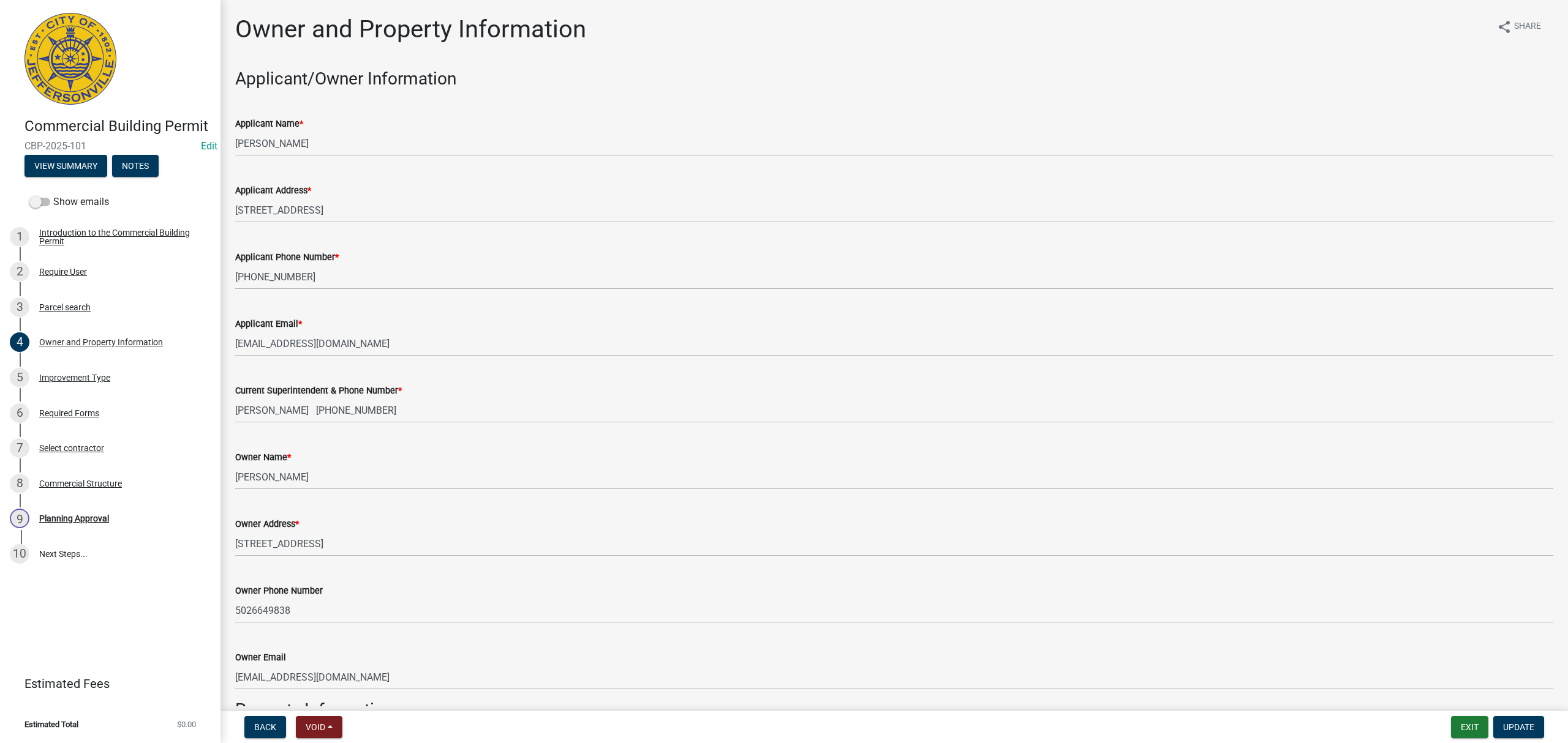
click at [732, 437] on div "Owner Name * [PERSON_NAME]" at bounding box center [893, 461] width 1318 height 57
click at [125, 300] on div "3 Parcel search" at bounding box center [105, 307] width 191 height 19
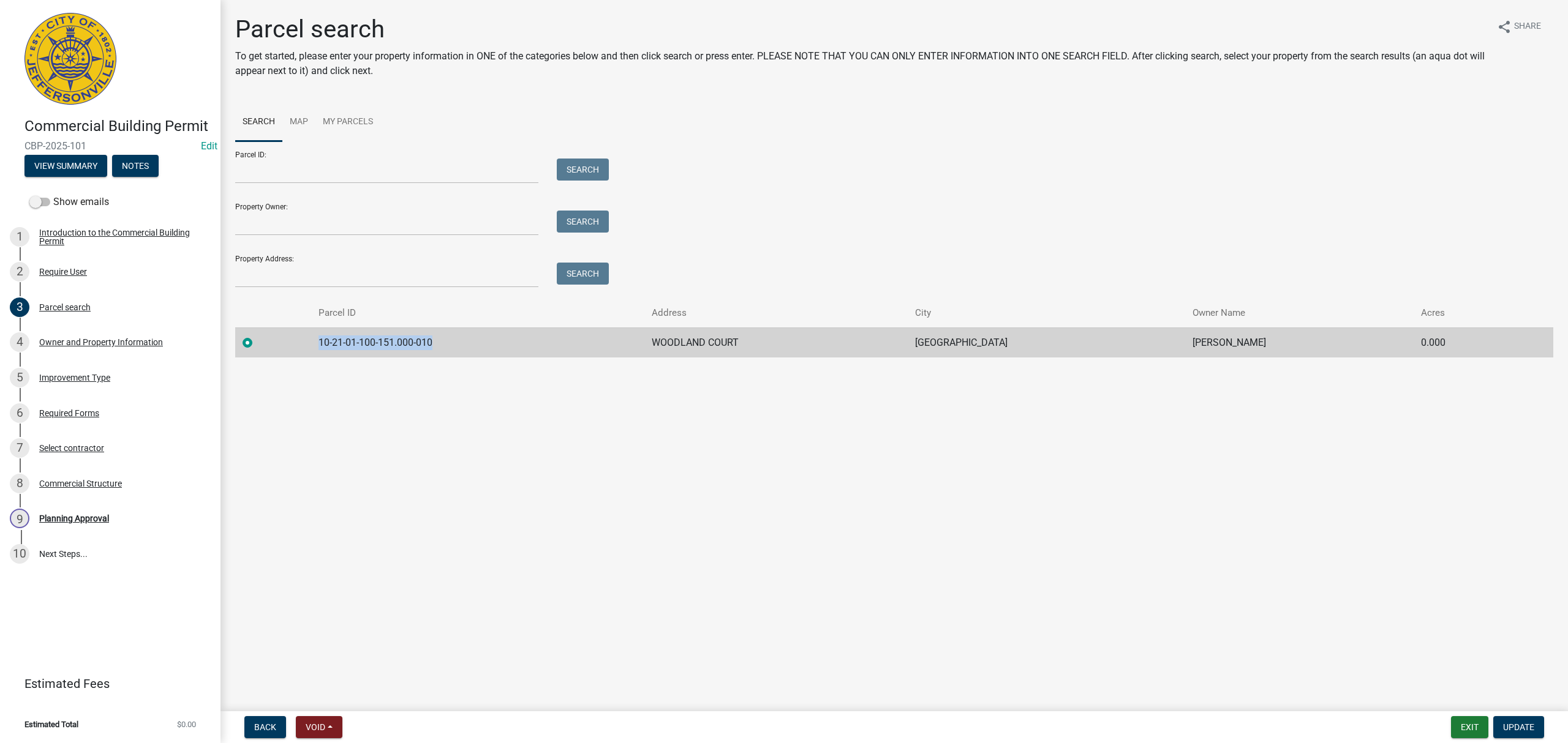
drag, startPoint x: 449, startPoint y: 341, endPoint x: 310, endPoint y: 344, distance: 139.0
click at [310, 344] on tr "10-21-01-100-151.000-010 WOODLAND COURT [GEOGRAPHIC_DATA] [PERSON_NAME] 0.000" at bounding box center [893, 342] width 1318 height 30
copy td "10-21-01-100-151.000-010"
click at [129, 511] on div "9 Planning Approval" at bounding box center [105, 519] width 191 height 19
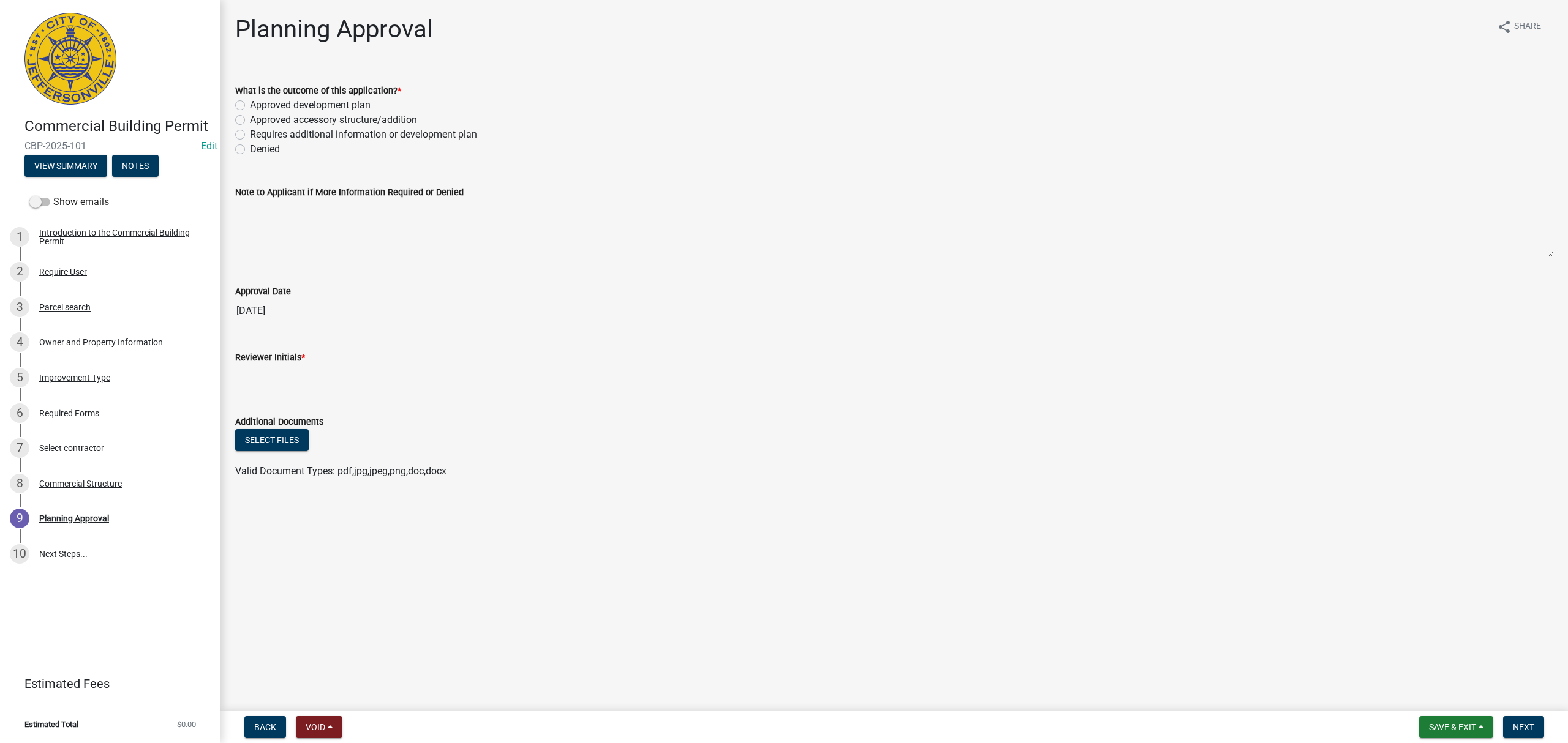
click at [250, 104] on label "Approved development plan" at bounding box center [310, 105] width 120 height 14
click at [250, 104] on input "Approved development plan" at bounding box center [254, 102] width 8 height 8
radio input "true"
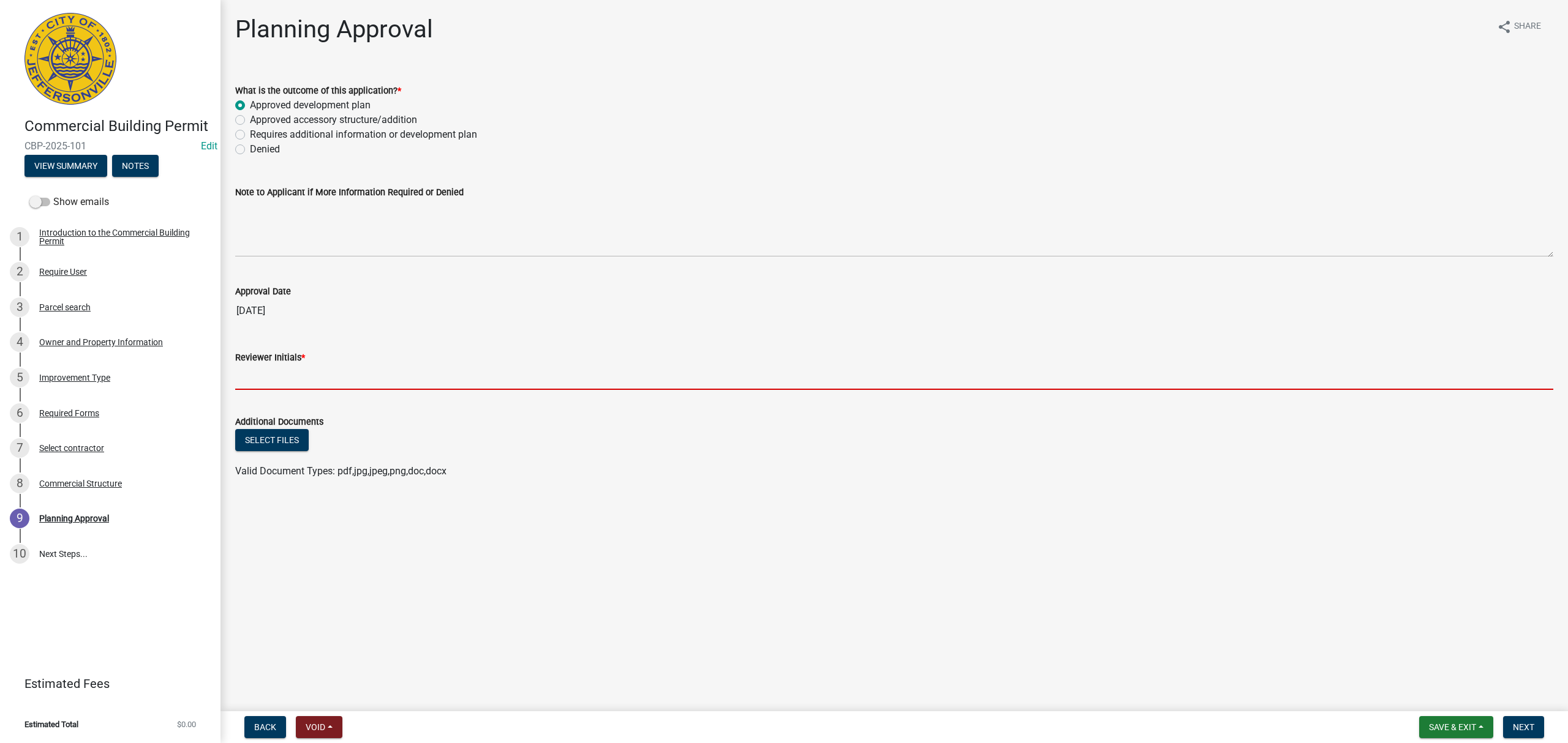
click at [315, 378] on input "Reviewer Initials *" at bounding box center [893, 377] width 1318 height 25
type input "STS"
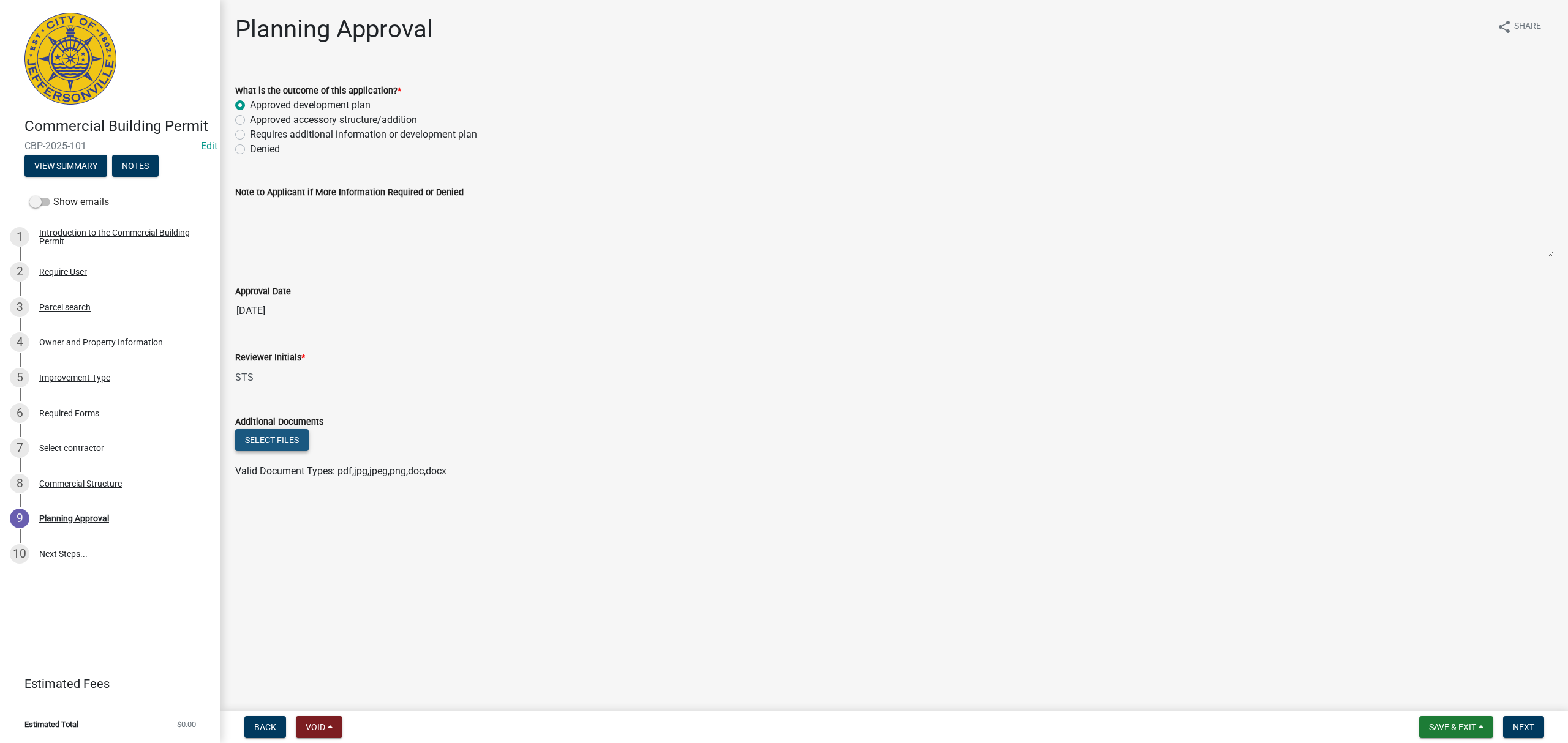
click at [270, 444] on button "Select files" at bounding box center [271, 440] width 73 height 22
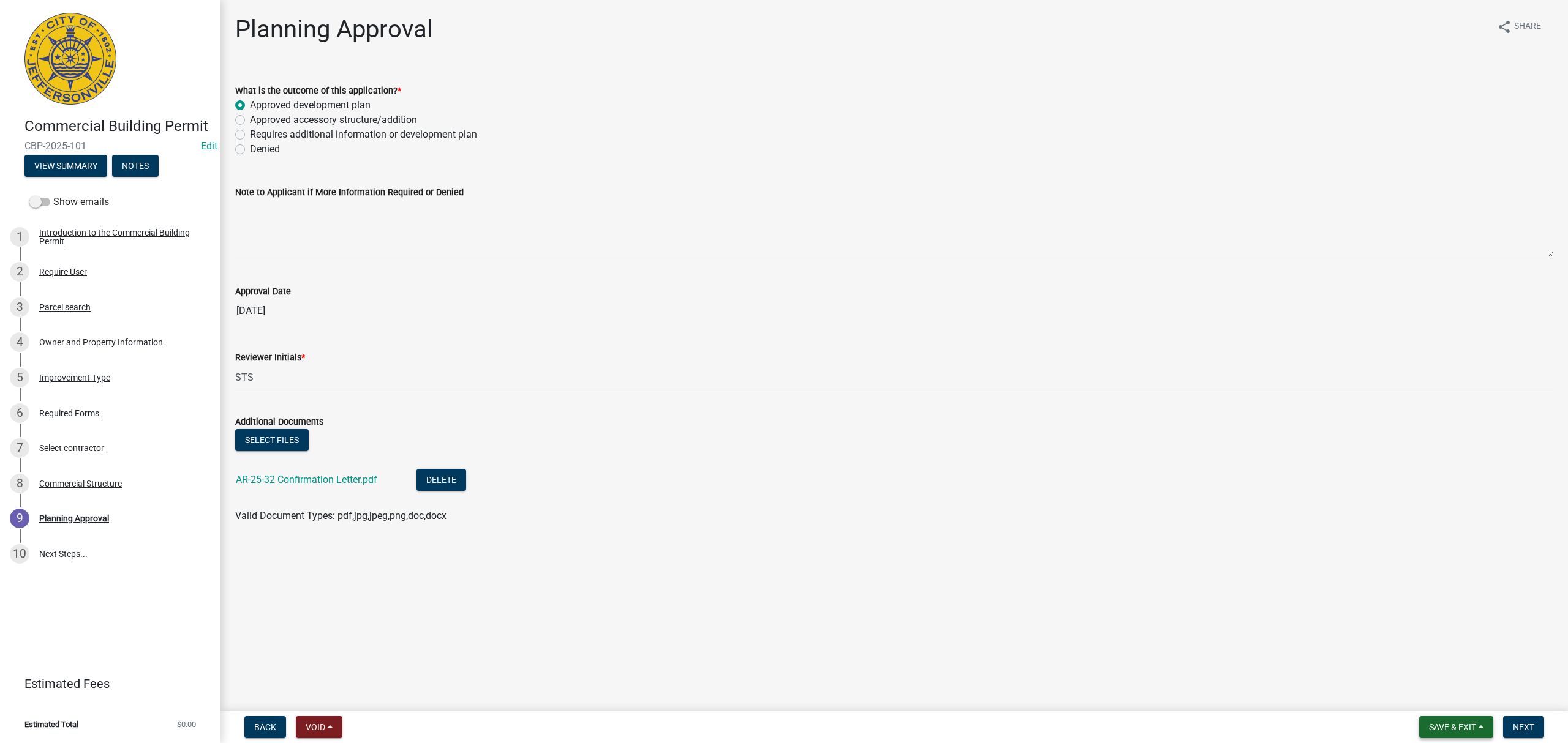
click at [1463, 728] on span "Save & Exit" at bounding box center [1452, 728] width 47 height 10
click at [1448, 669] on button "Save" at bounding box center [1444, 666] width 98 height 30
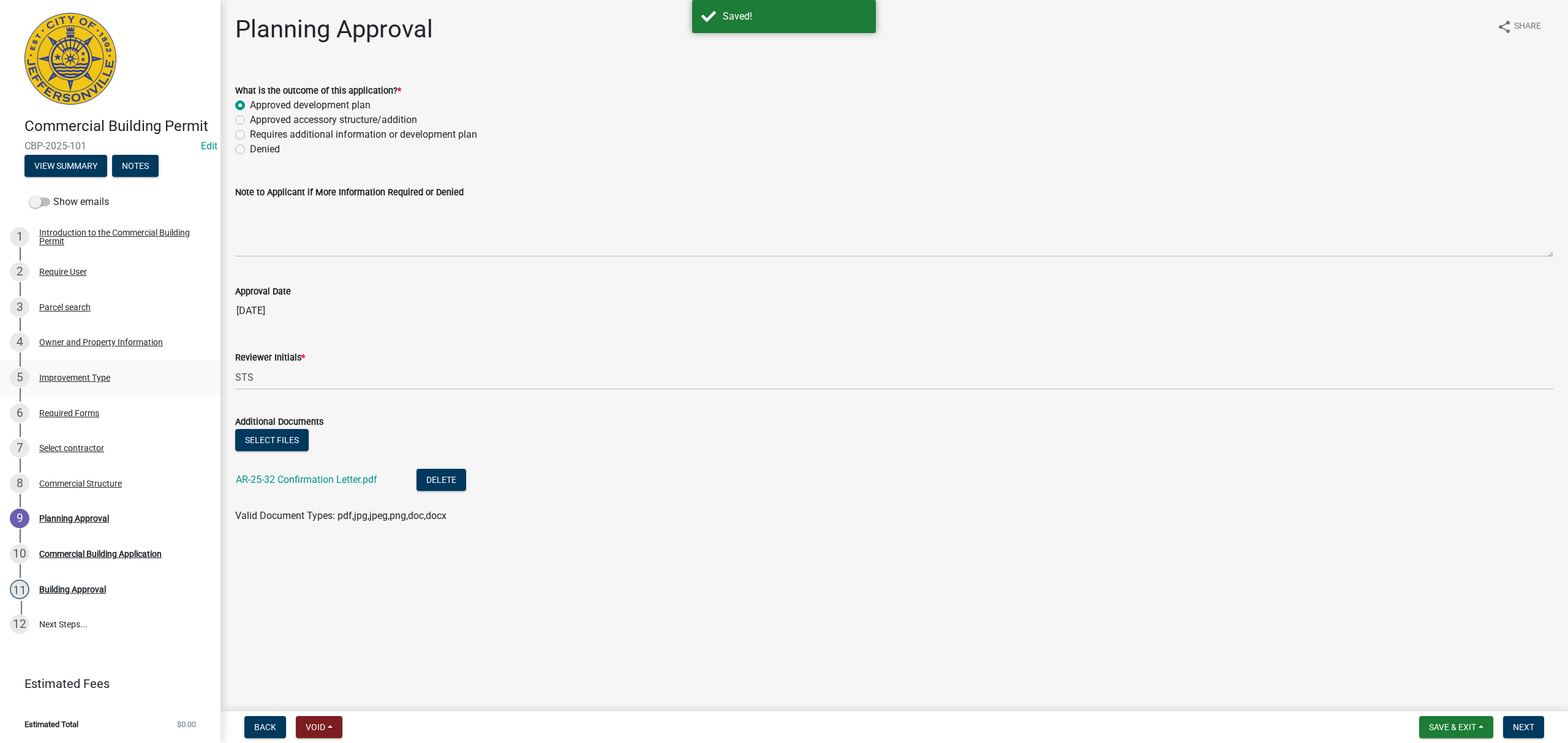
click at [116, 380] on div "5 Improvement Type" at bounding box center [105, 377] width 191 height 19
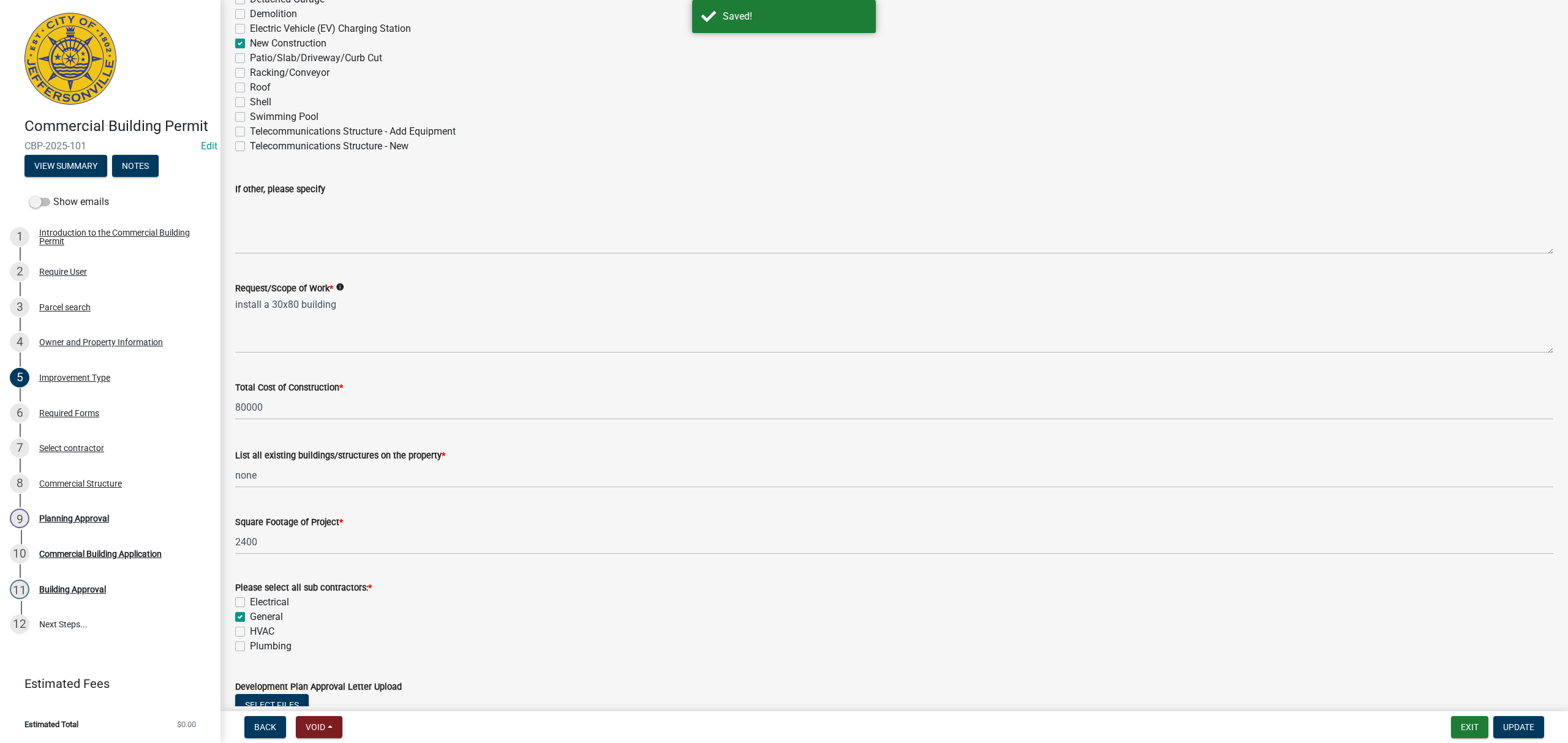
scroll to position [245, 0]
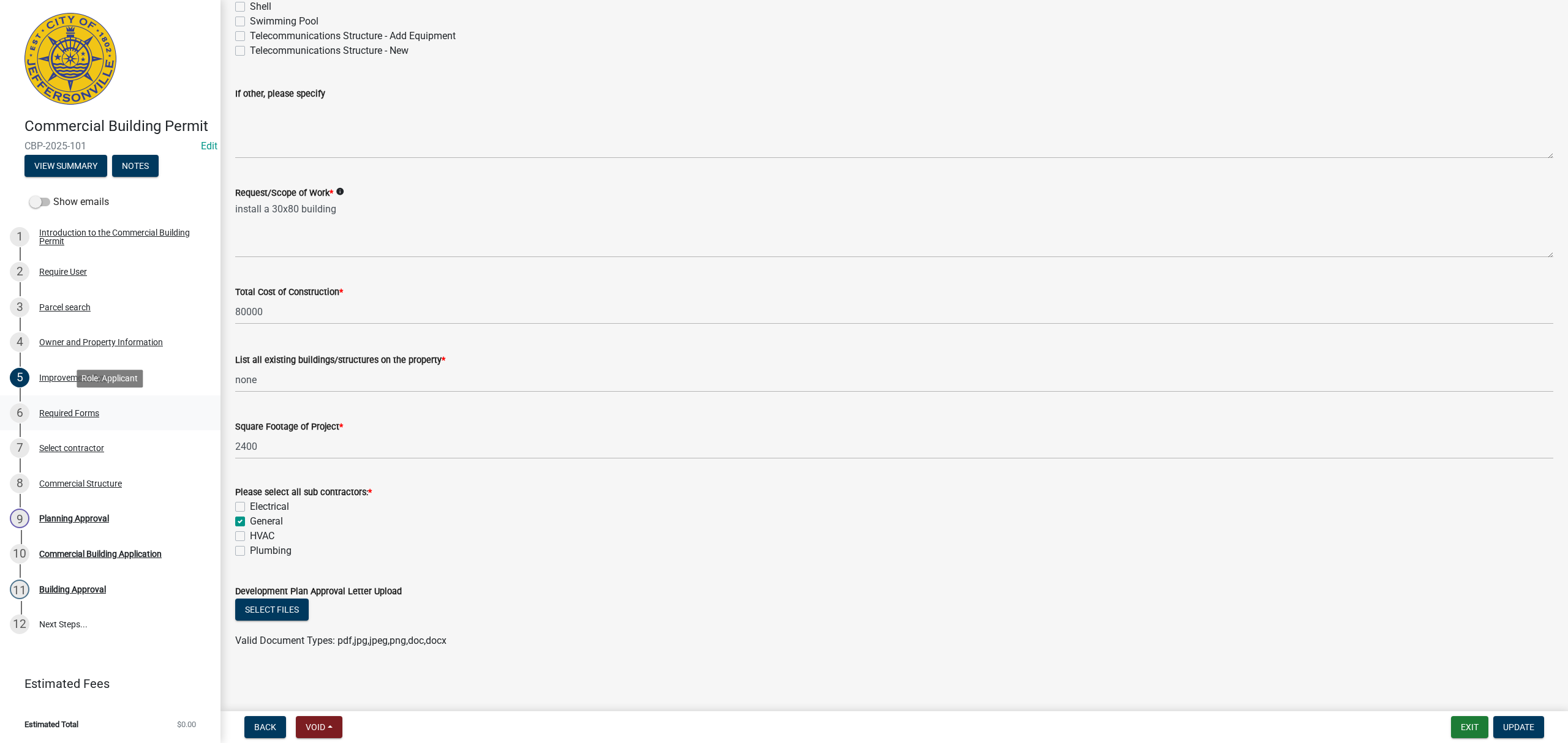
click at [140, 400] on link "6 Required Forms" at bounding box center [110, 413] width 220 height 36
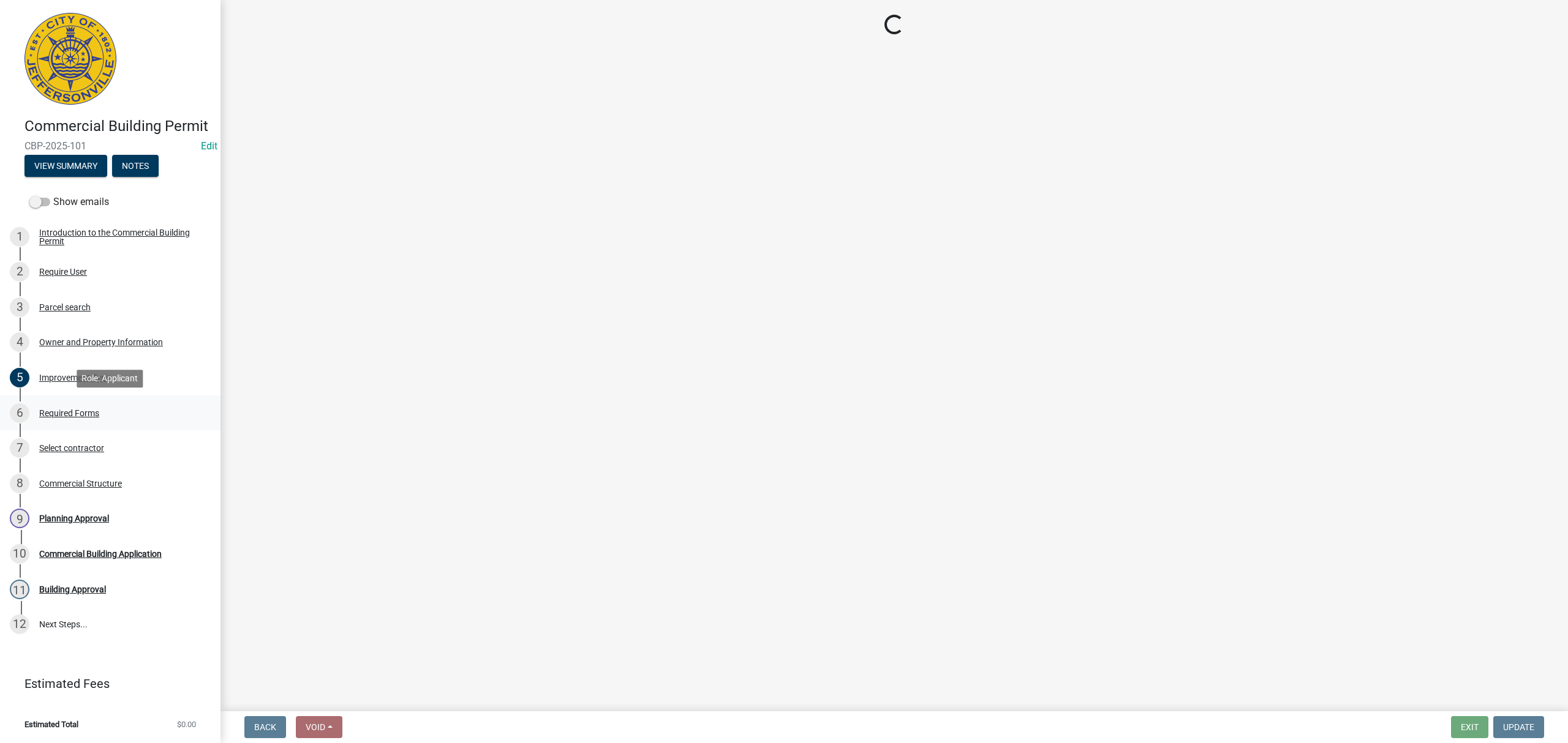
scroll to position [0, 0]
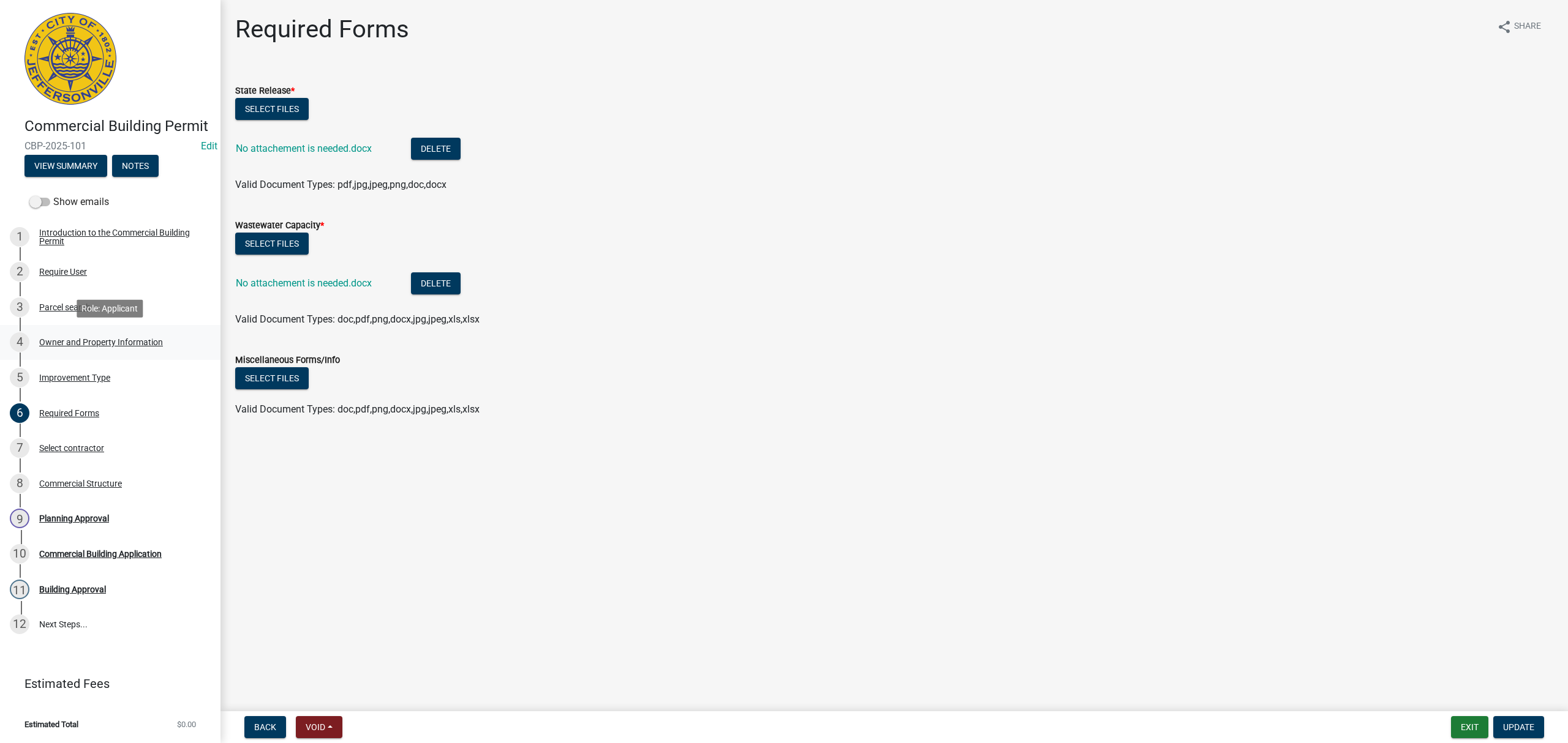
click at [130, 342] on div "Owner and Property Information" at bounding box center [101, 342] width 124 height 9
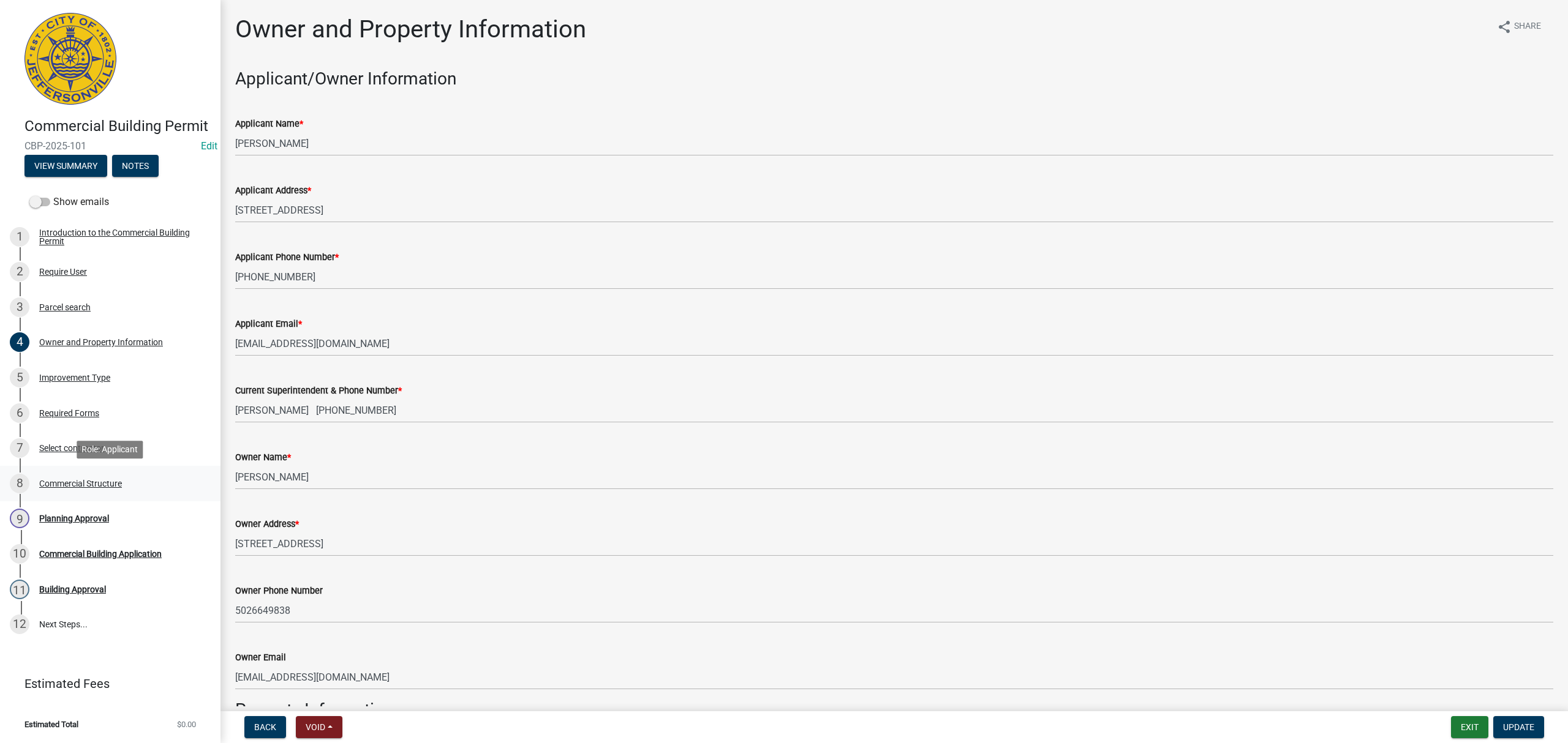
click at [129, 477] on div "8 Commercial Structure" at bounding box center [105, 483] width 191 height 19
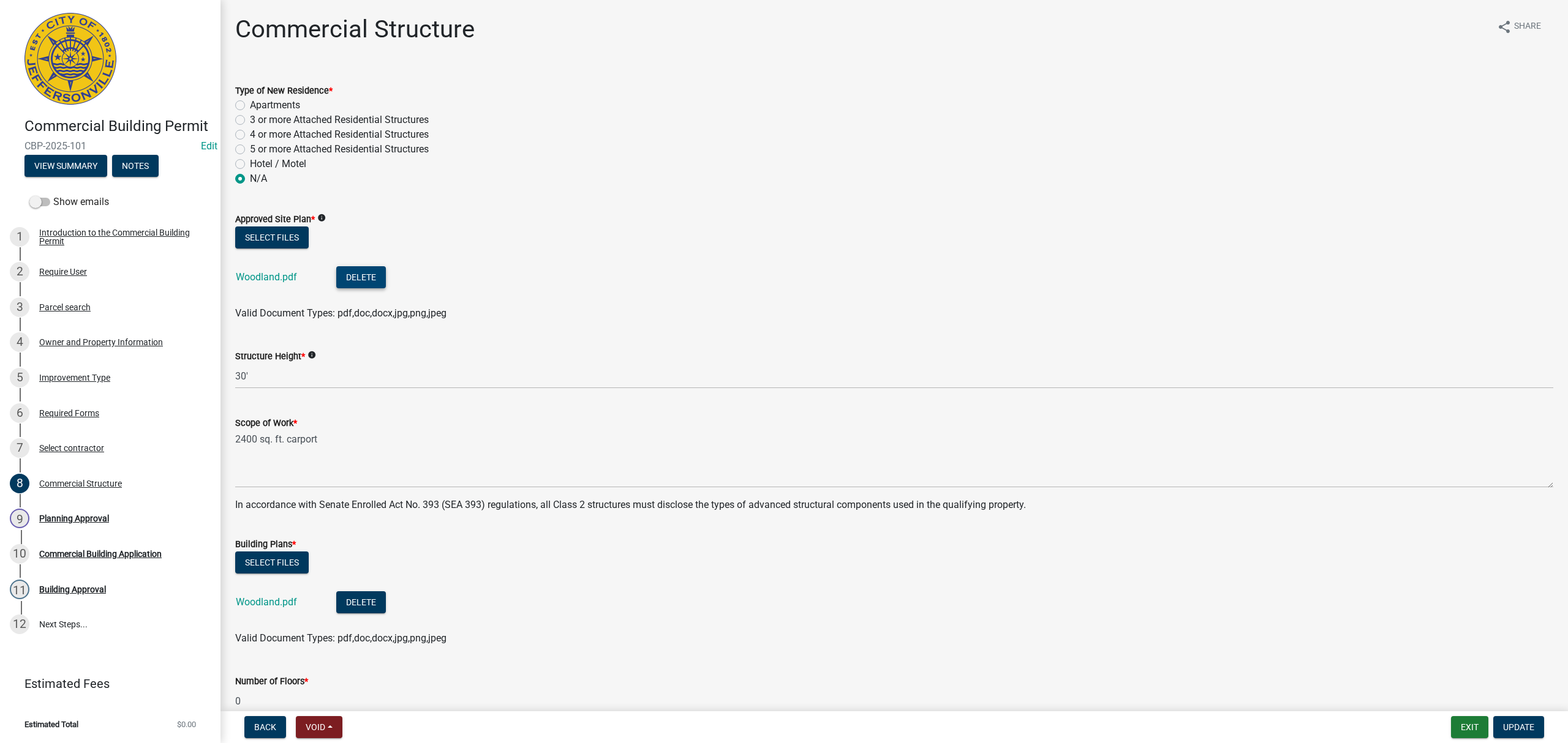
click at [350, 274] on button "Delete" at bounding box center [361, 277] width 50 height 22
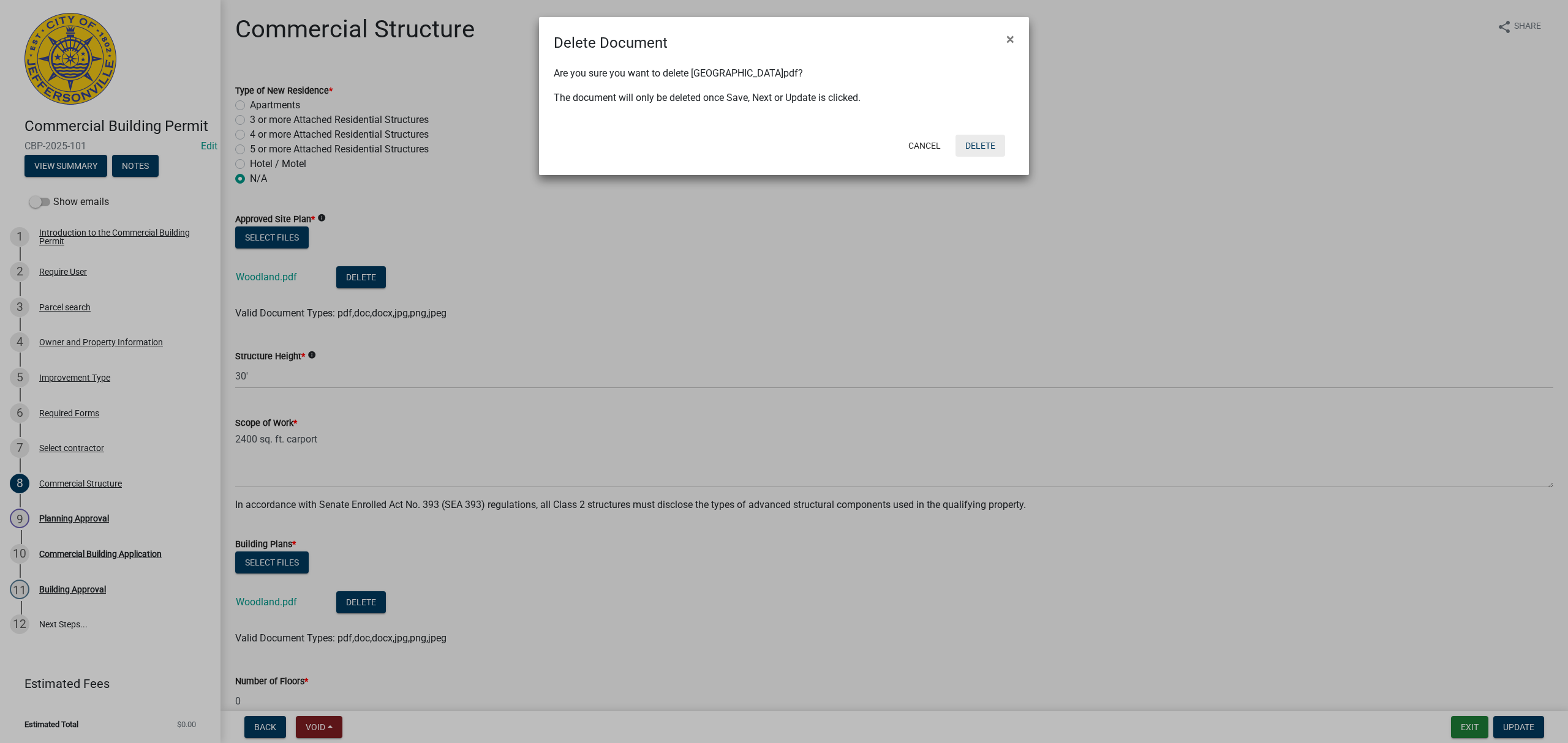
click at [1002, 149] on button "Delete" at bounding box center [980, 145] width 50 height 22
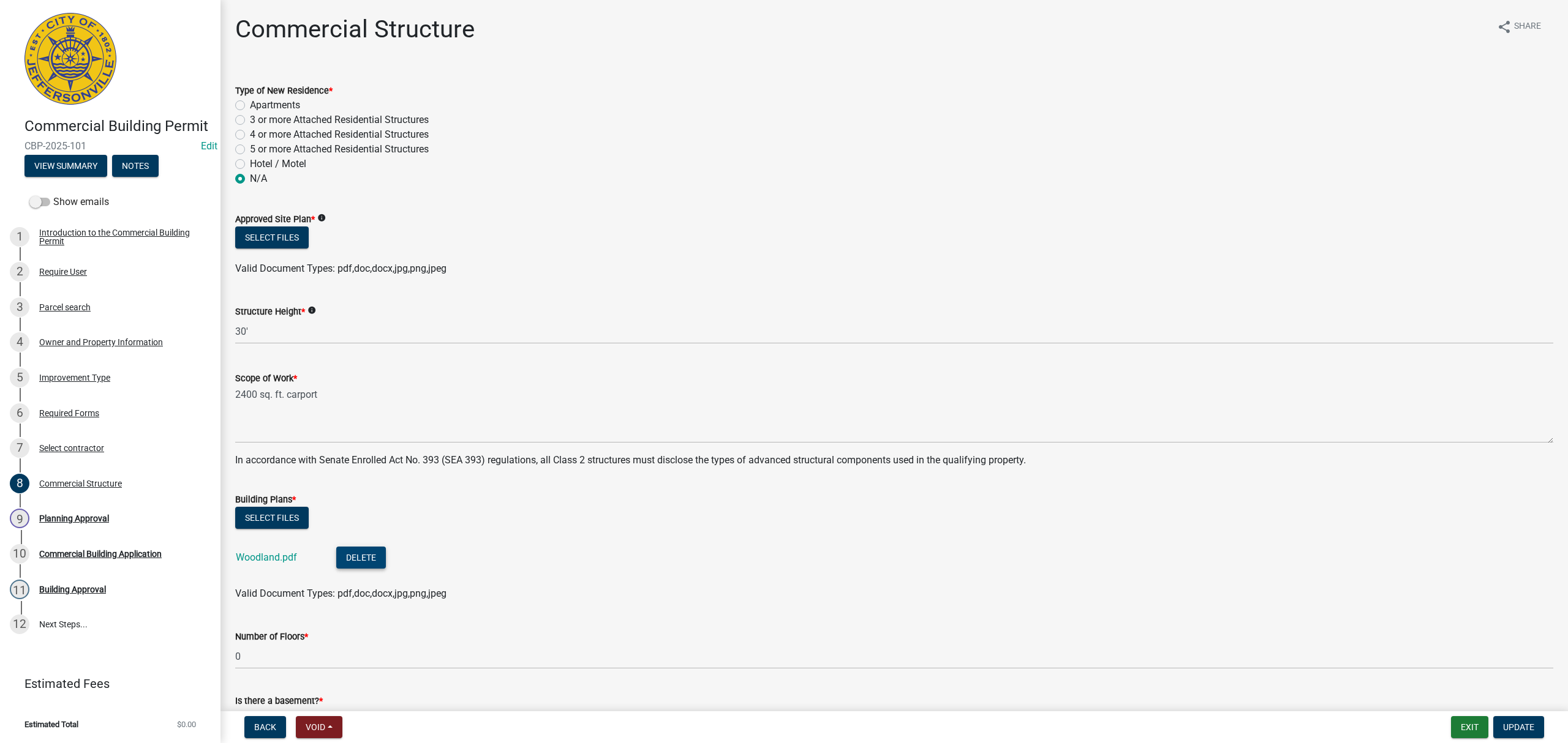
click at [360, 566] on button "Delete" at bounding box center [361, 557] width 50 height 22
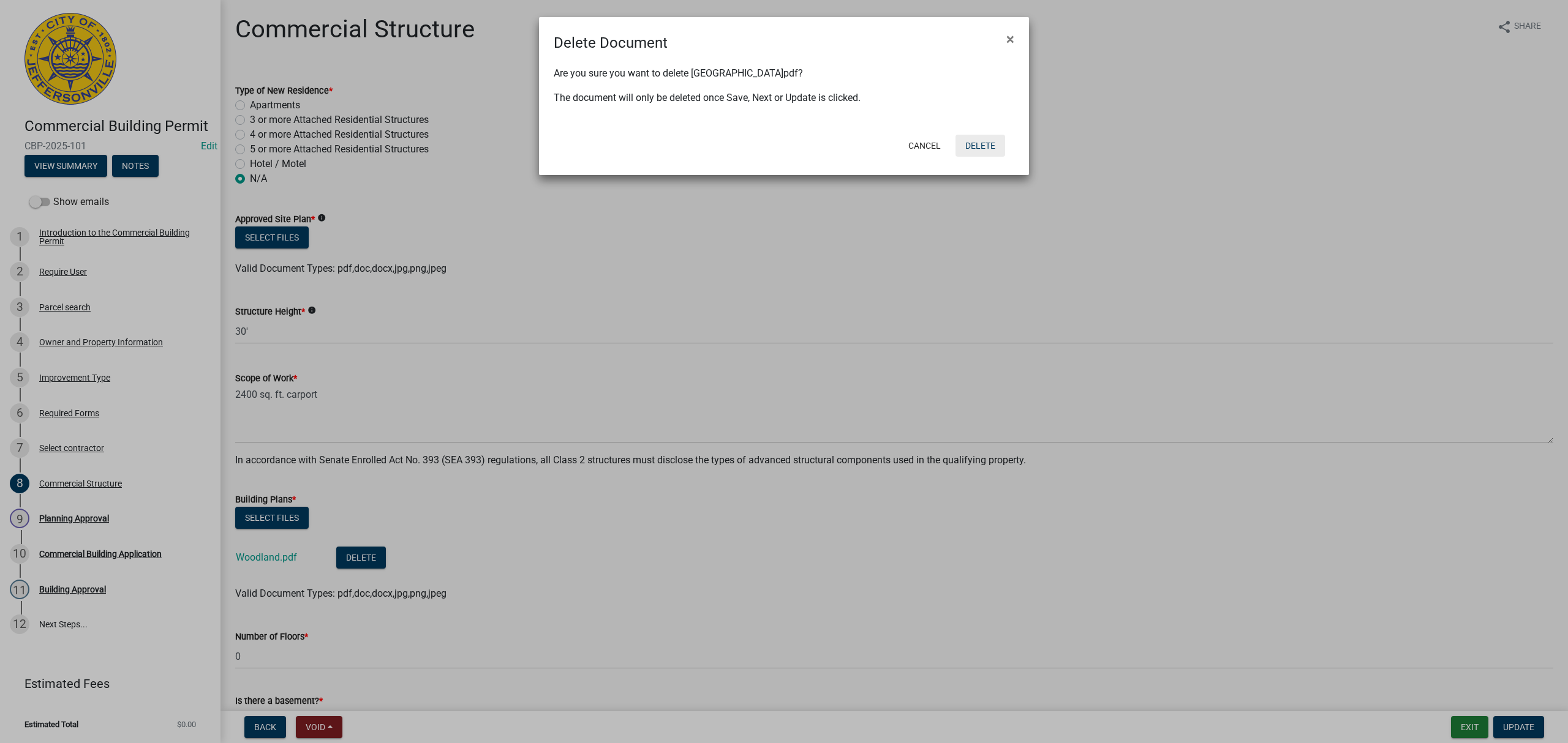
click at [992, 143] on button "Delete" at bounding box center [980, 145] width 50 height 22
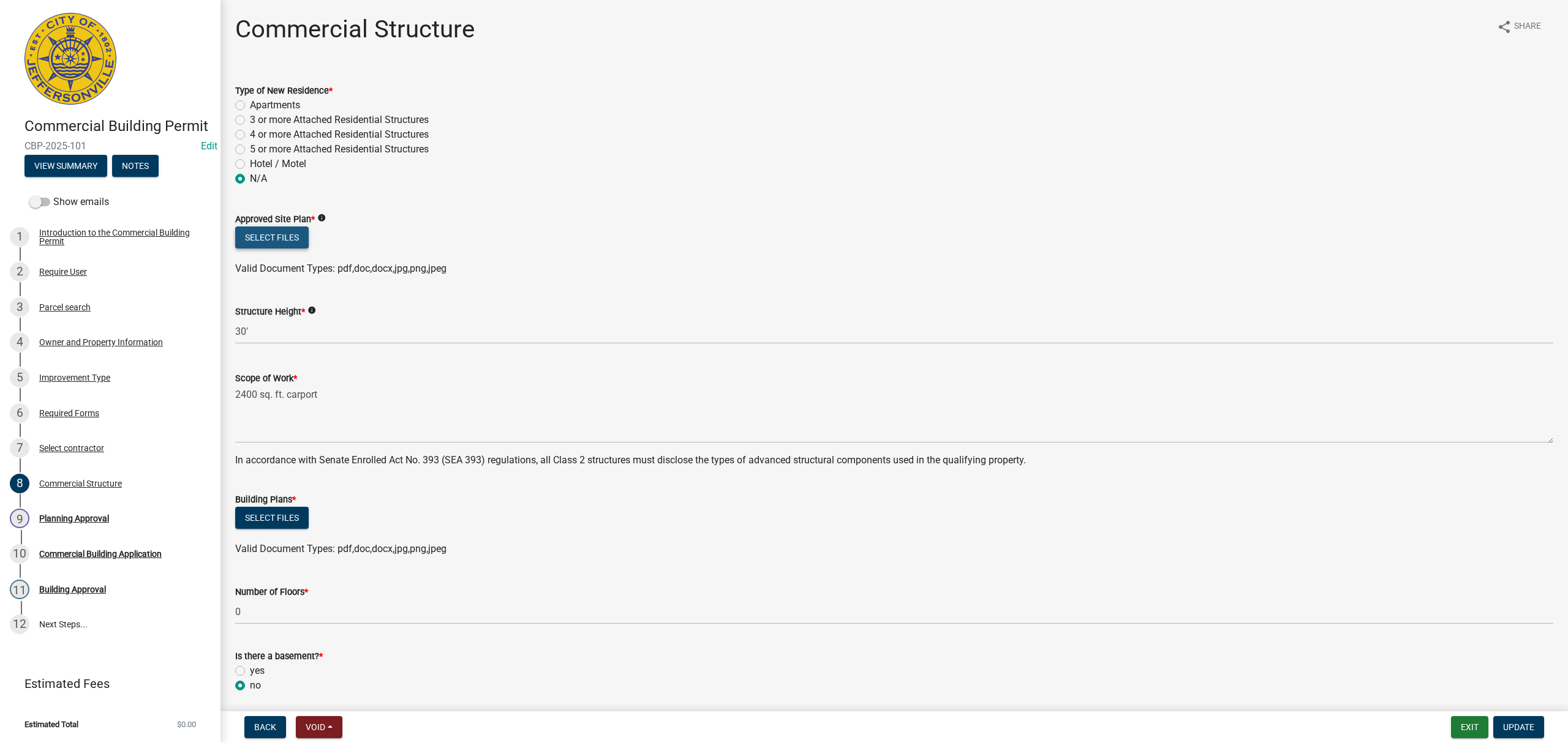
click at [265, 243] on button "Select files" at bounding box center [271, 237] width 73 height 22
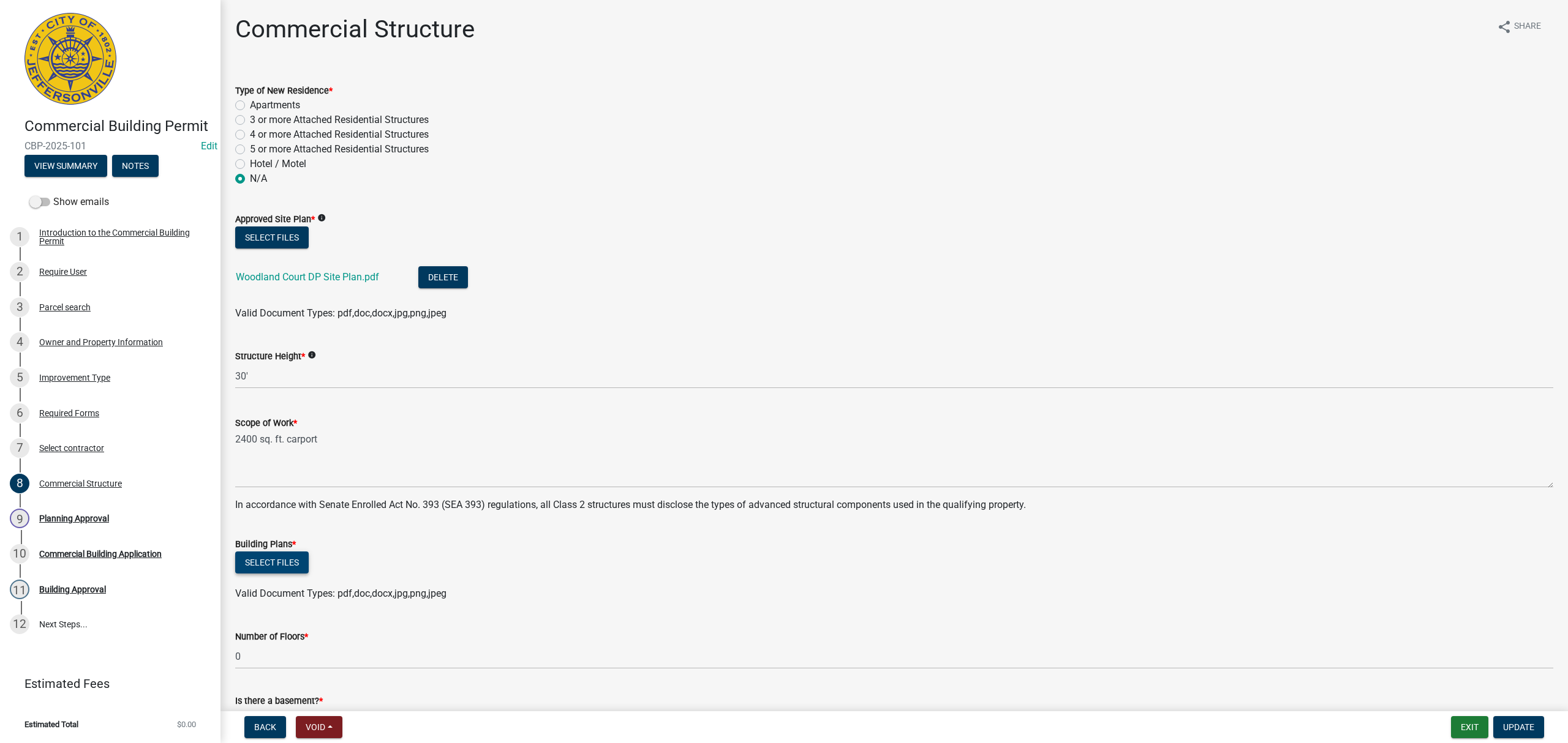
click at [297, 566] on button "Select files" at bounding box center [271, 562] width 73 height 22
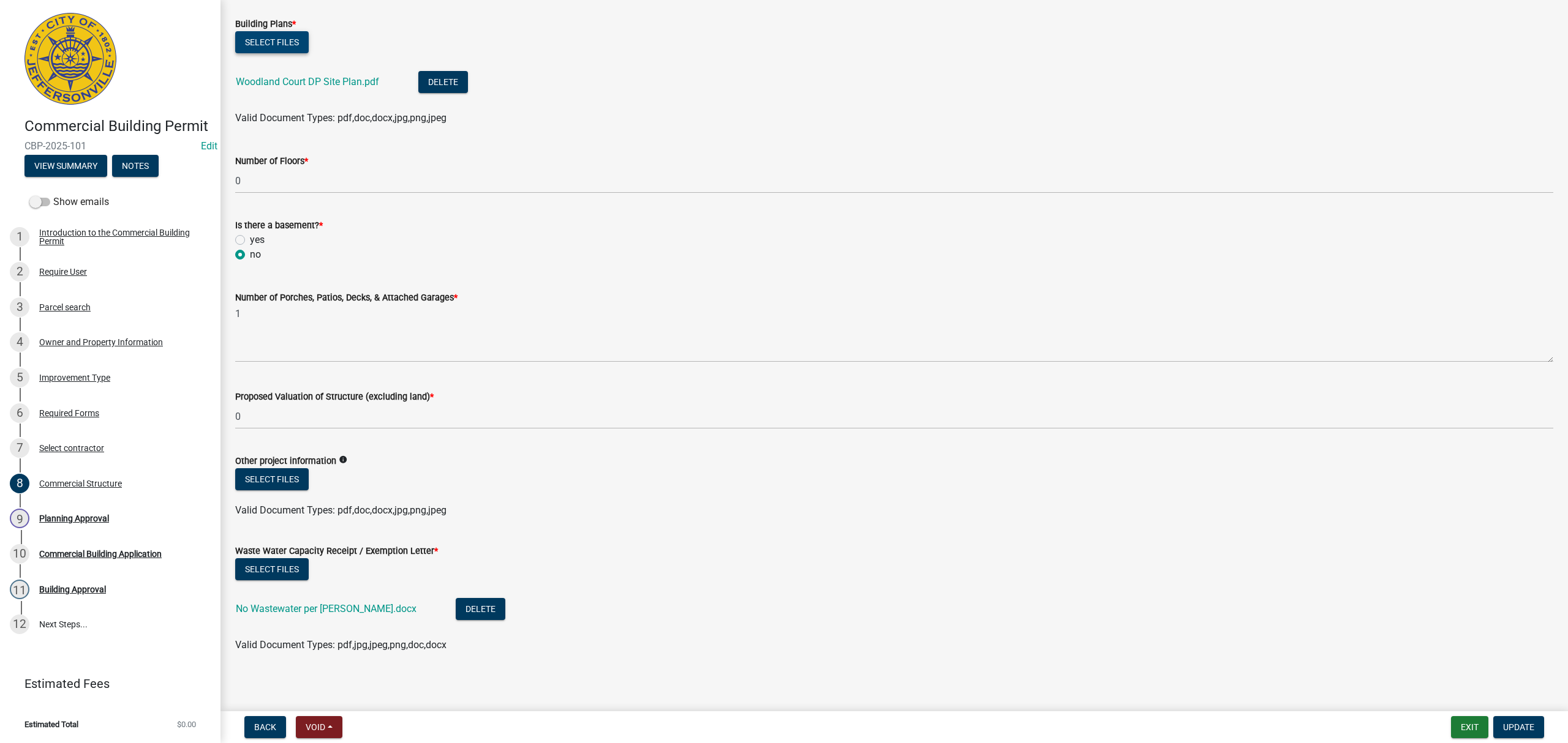
scroll to position [525, 0]
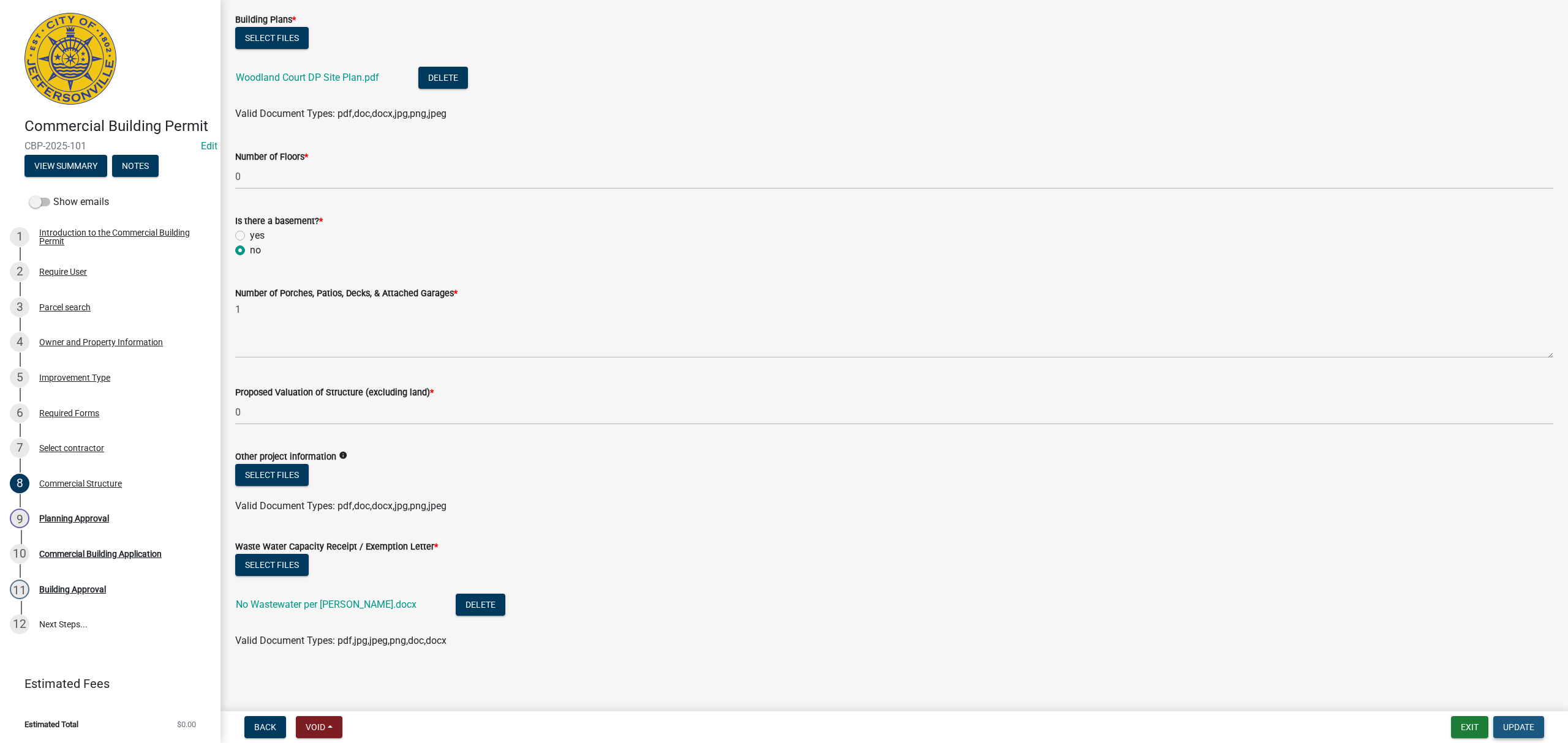
click at [1527, 726] on span "Update" at bounding box center [1518, 728] width 31 height 10
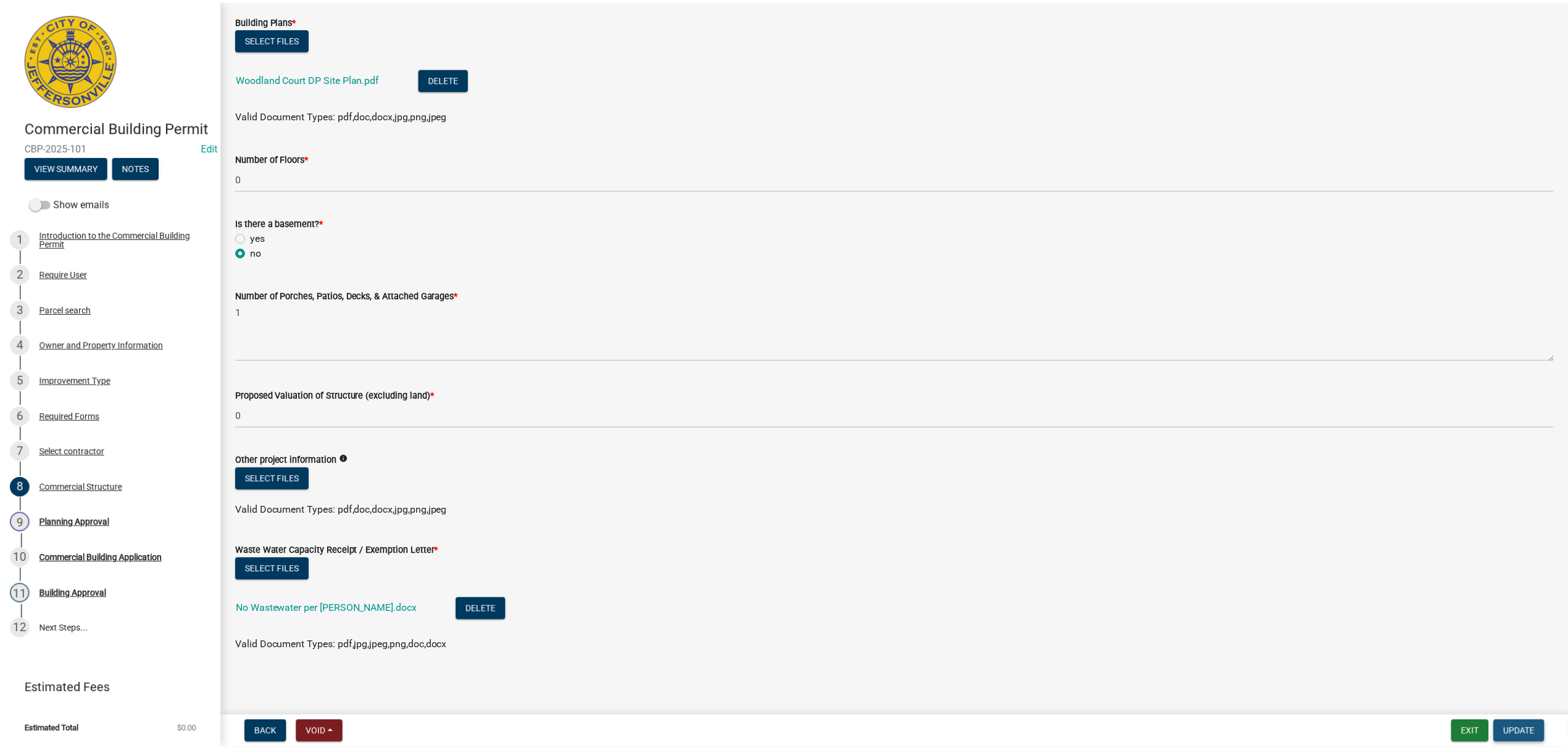
scroll to position [0, 0]
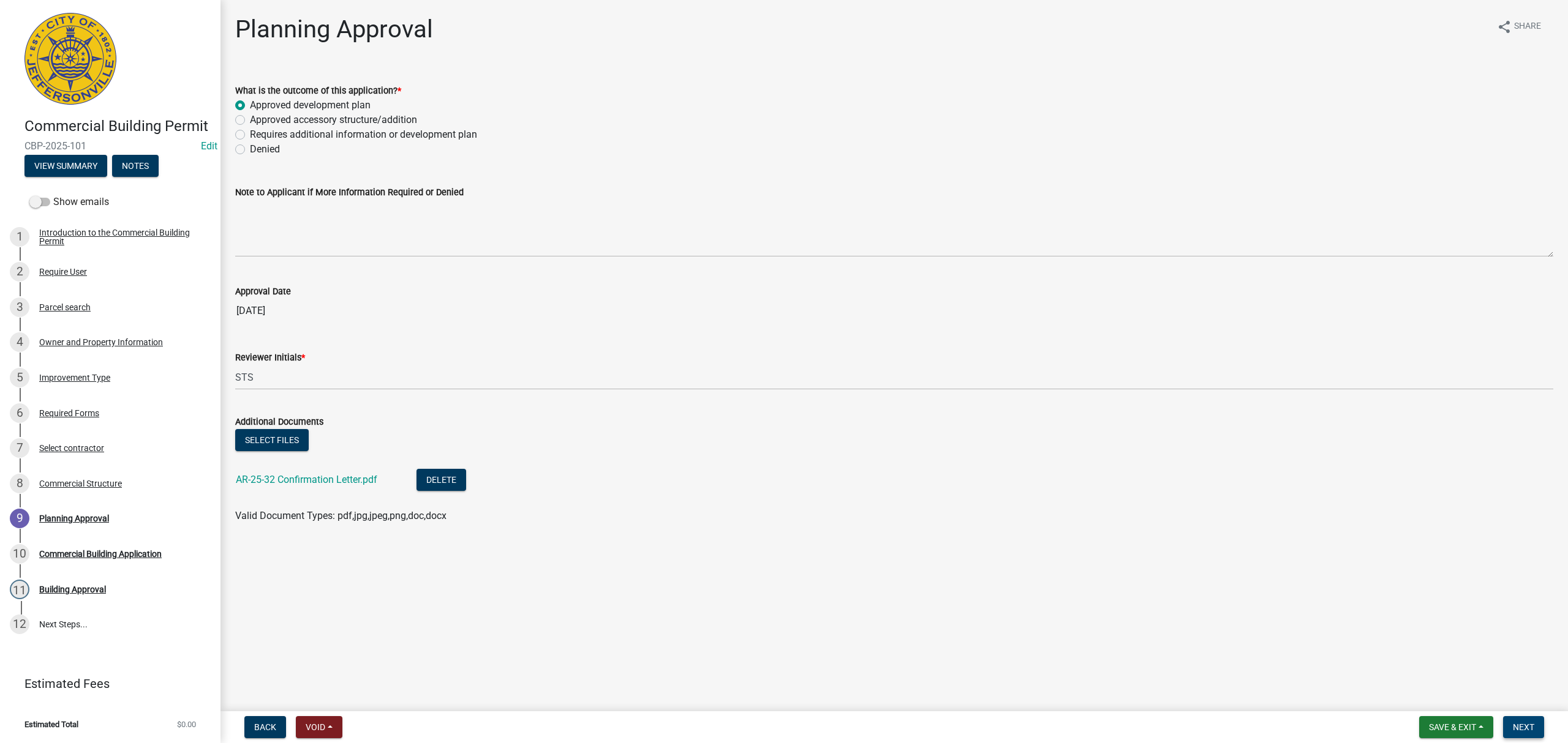
click at [1517, 723] on span "Next" at bounding box center [1523, 728] width 21 height 10
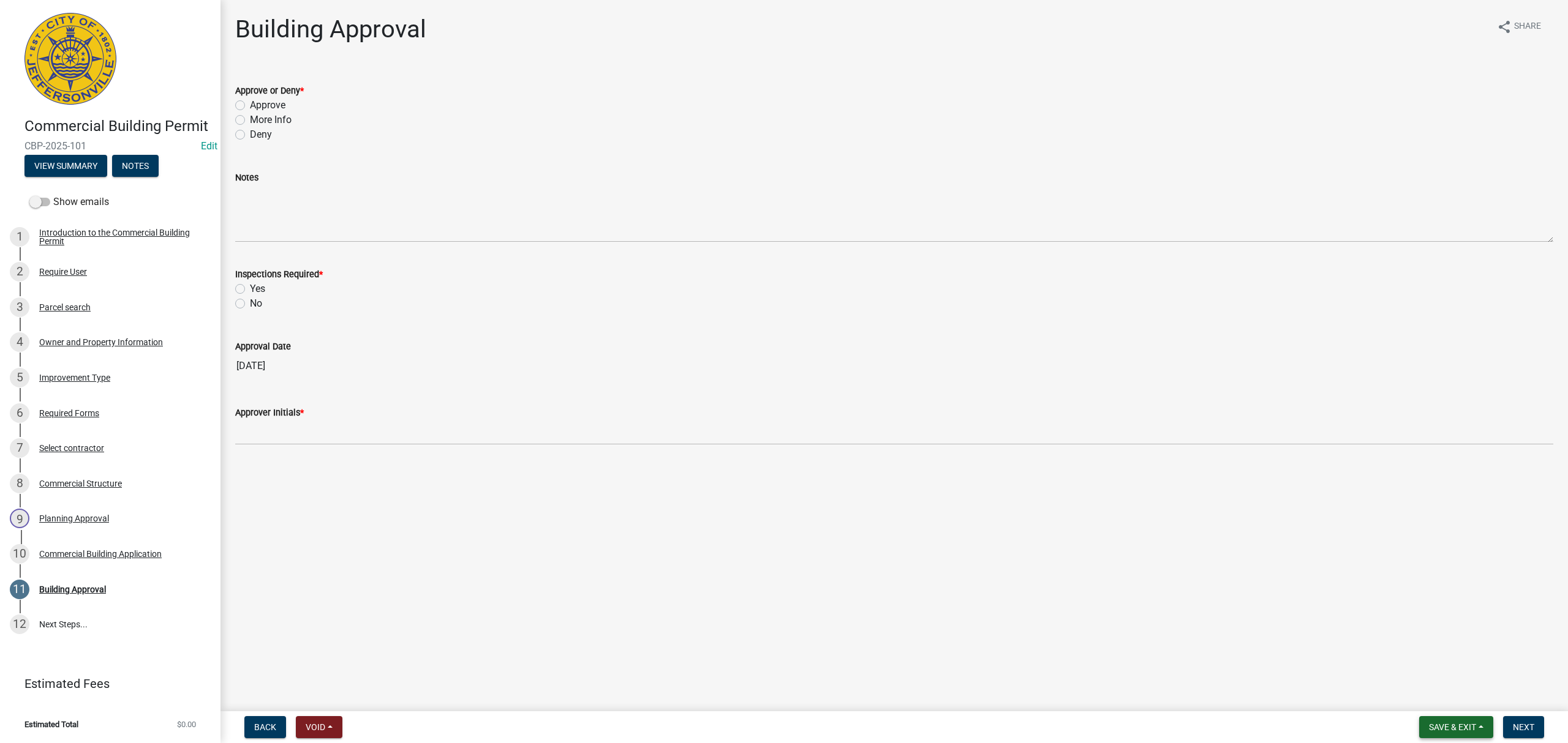
click at [1438, 728] on span "Save & Exit" at bounding box center [1452, 728] width 47 height 10
click at [1431, 694] on button "Save & Exit" at bounding box center [1444, 696] width 98 height 30
